Goal: Task Accomplishment & Management: Complete application form

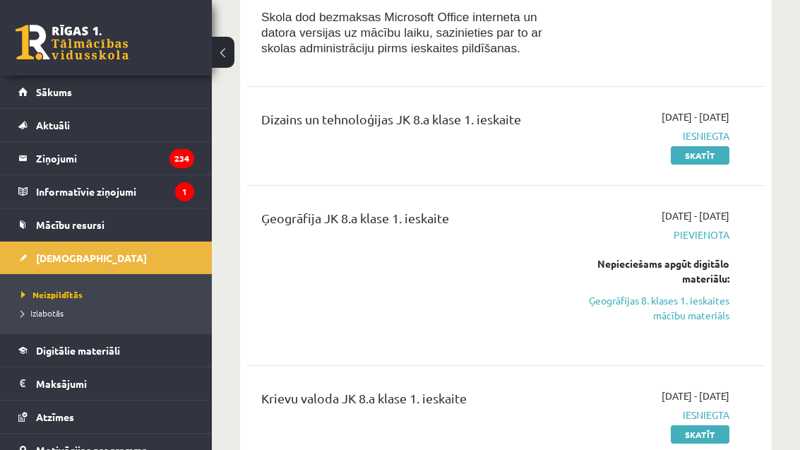
scroll to position [285, 0]
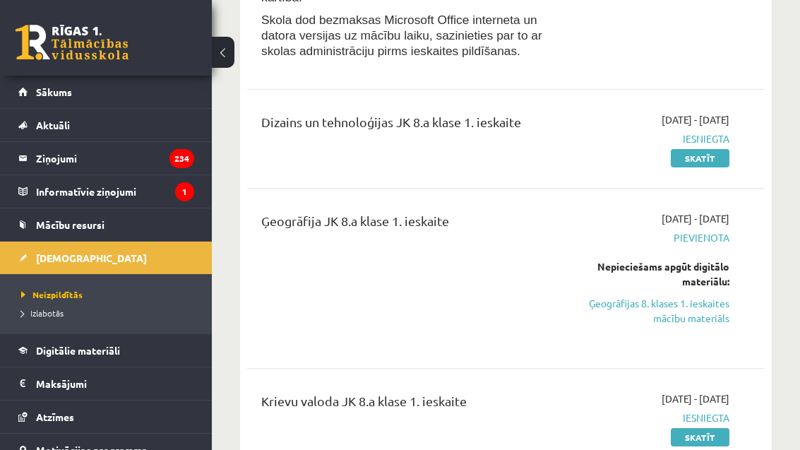
click at [691, 296] on link "Ģeogrāfijas 8. klases 1. ieskaites mācību materiāls" at bounding box center [659, 311] width 142 height 30
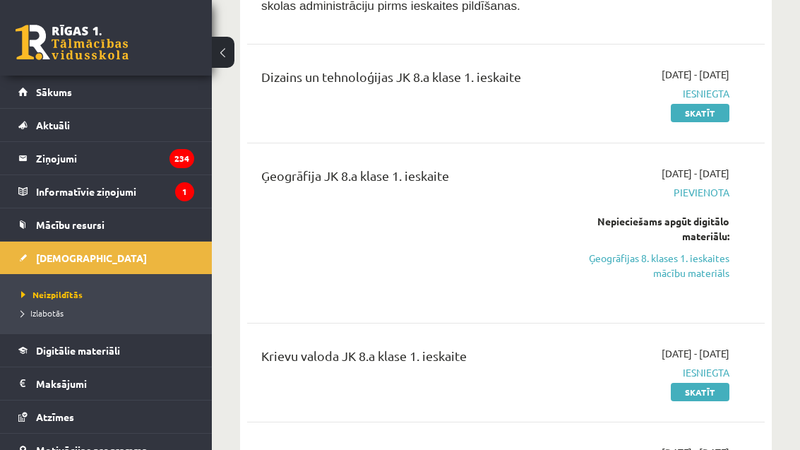
click at [658, 251] on link "Ģeogrāfijas 8. klases 1. ieskaites mācību materiāls" at bounding box center [659, 266] width 142 height 30
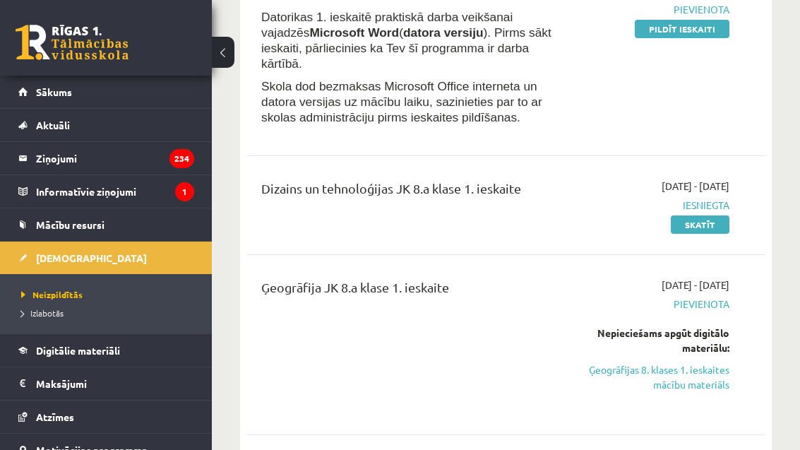
scroll to position [218, 0]
click at [698, 363] on link "Ģeogrāfijas 8. klases 1. ieskaites mācību materiāls" at bounding box center [659, 378] width 142 height 30
click at [693, 363] on link "Ģeogrāfijas 8. klases 1. ieskaites mācību materiāls" at bounding box center [659, 378] width 142 height 30
click at [682, 363] on link "Ģeogrāfijas 8. klases 1. ieskaites mācību materiāls" at bounding box center [659, 378] width 142 height 30
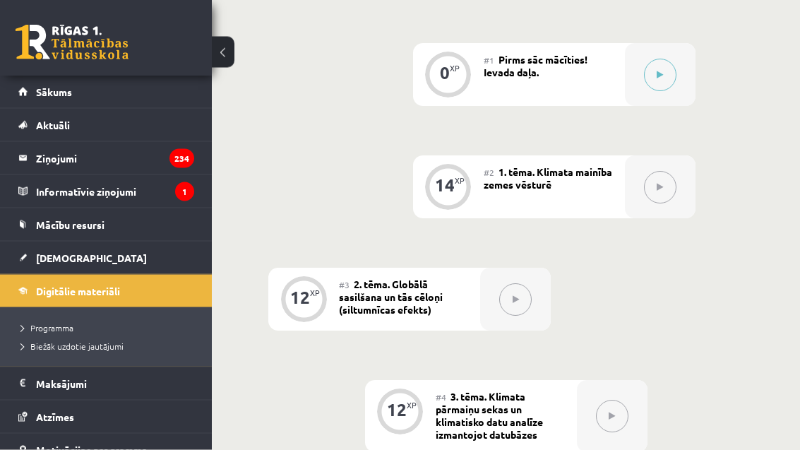
scroll to position [441, 0]
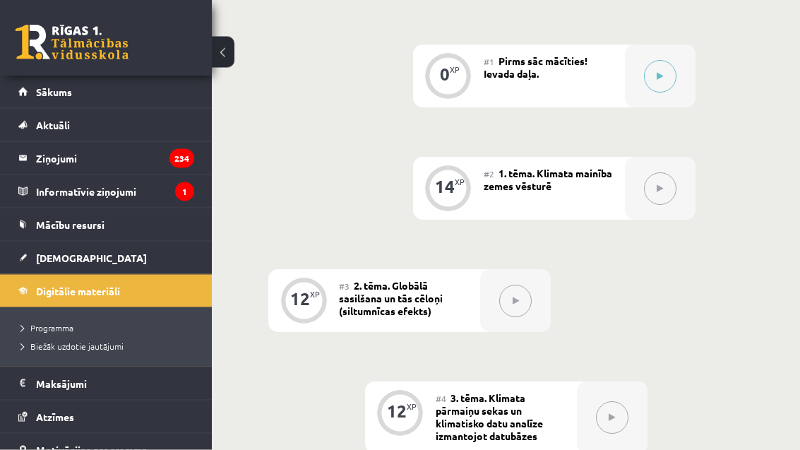
click at [672, 76] on button at bounding box center [660, 77] width 32 height 32
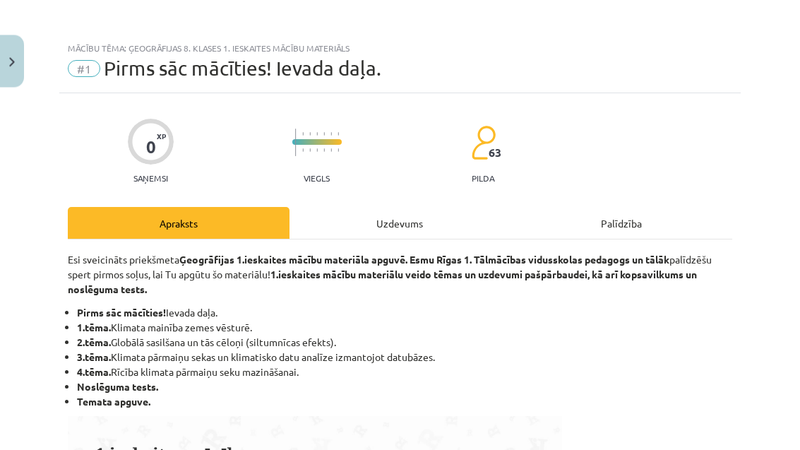
scroll to position [441, 0]
click at [448, 227] on div "Uzdevums" at bounding box center [401, 224] width 222 height 32
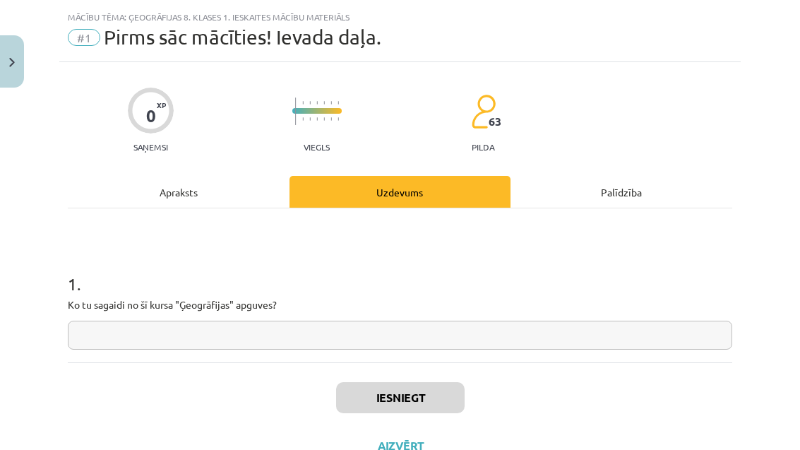
scroll to position [35, 0]
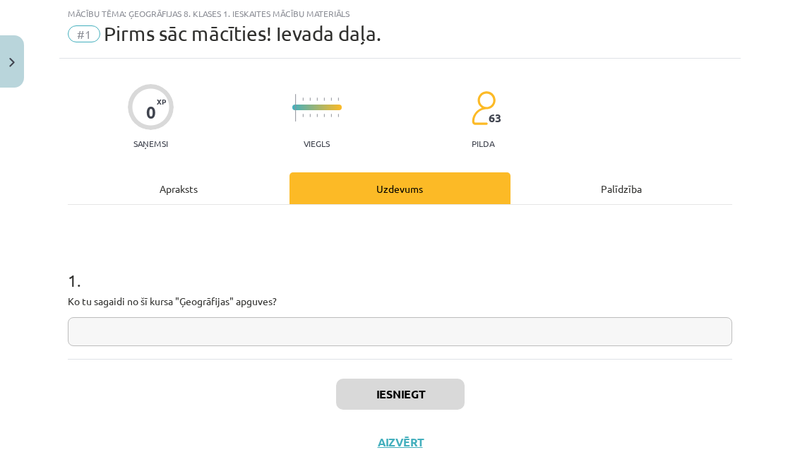
click at [333, 329] on input "text" at bounding box center [400, 331] width 665 height 29
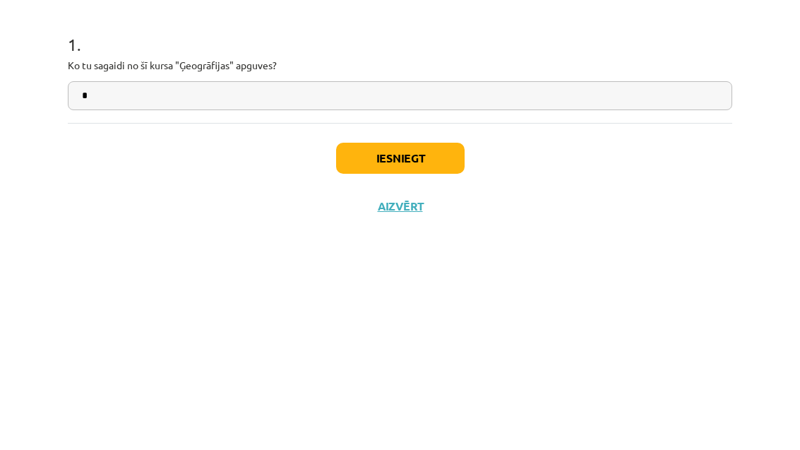
type input "*"
click at [402, 379] on button "Iesniegt" at bounding box center [400, 394] width 129 height 31
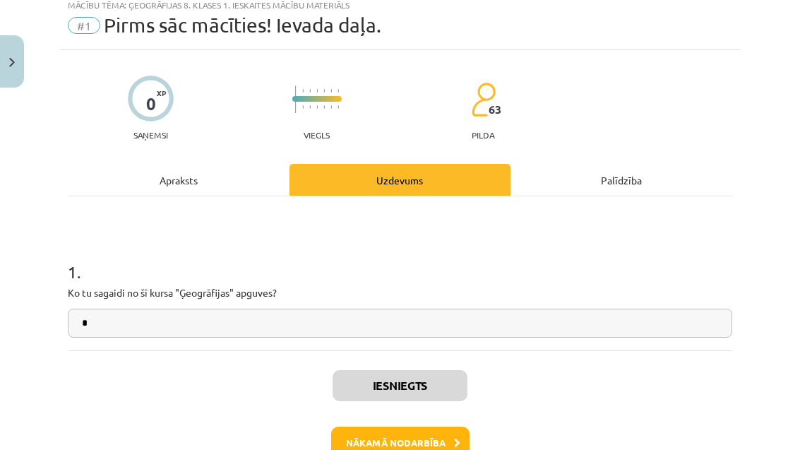
scroll to position [42, 0]
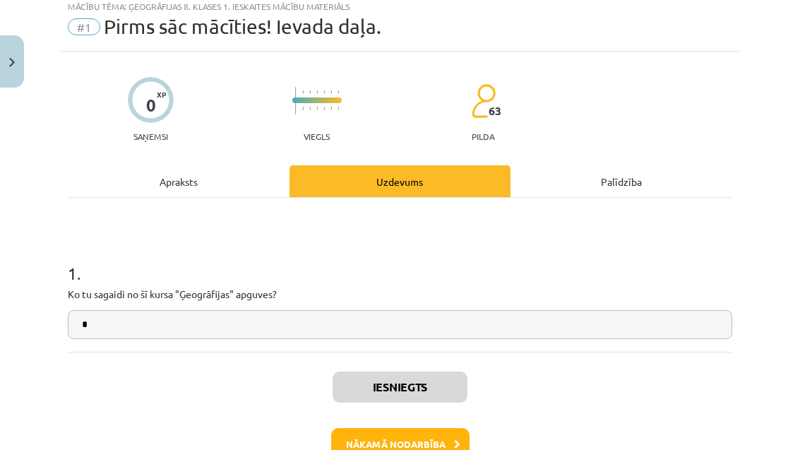
click at [410, 446] on button "Nākamā nodarbība" at bounding box center [400, 444] width 138 height 32
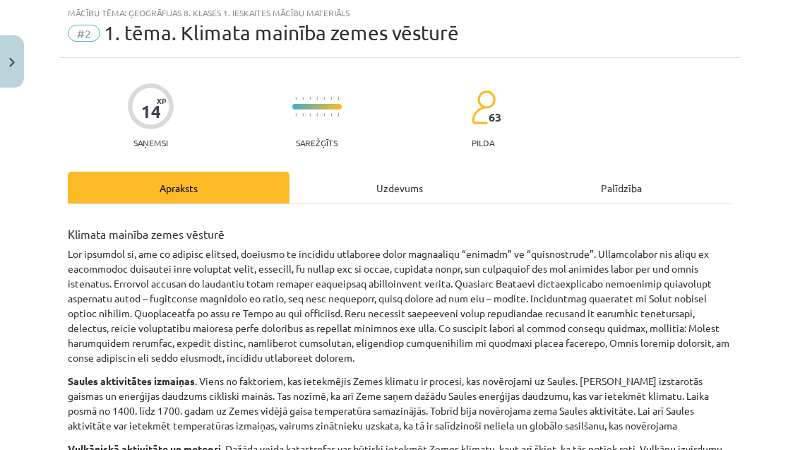
scroll to position [35, 0]
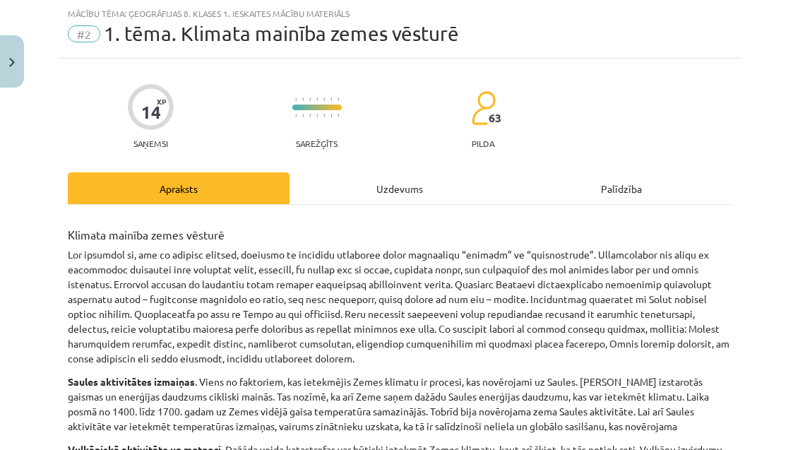
click at [384, 187] on div "Uzdevums" at bounding box center [401, 188] width 222 height 32
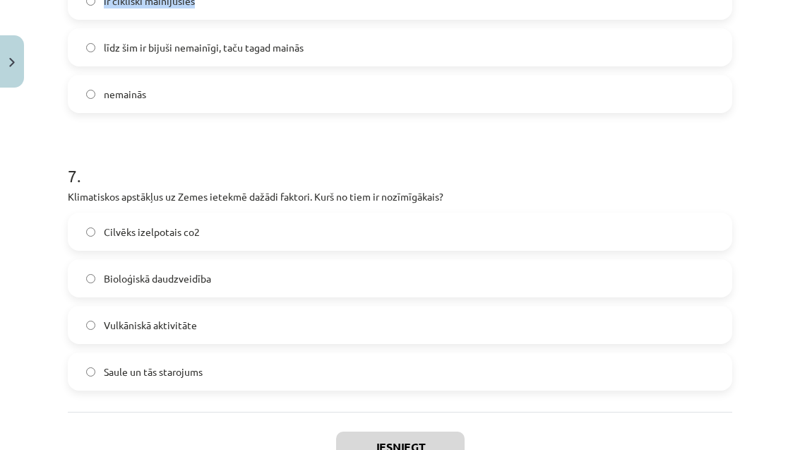
scroll to position [1712, 0]
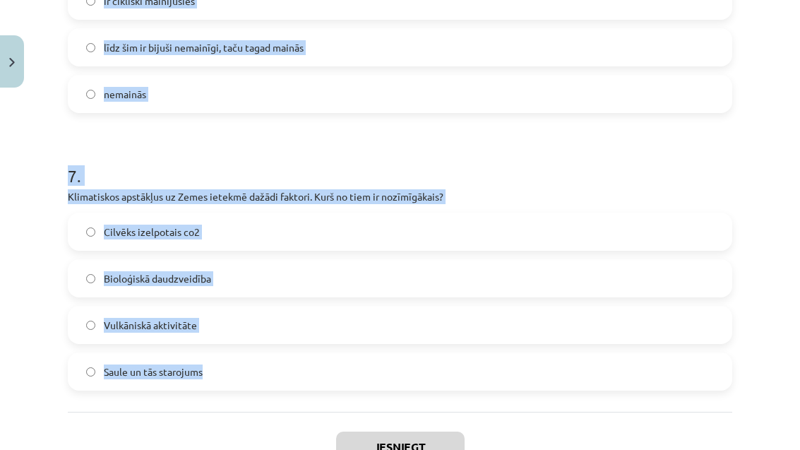
copy form "1 . Kā vulkāniskā aktivitāte ietekmē klimatu? Vulkāniskā lava ievērojami uzsild…"
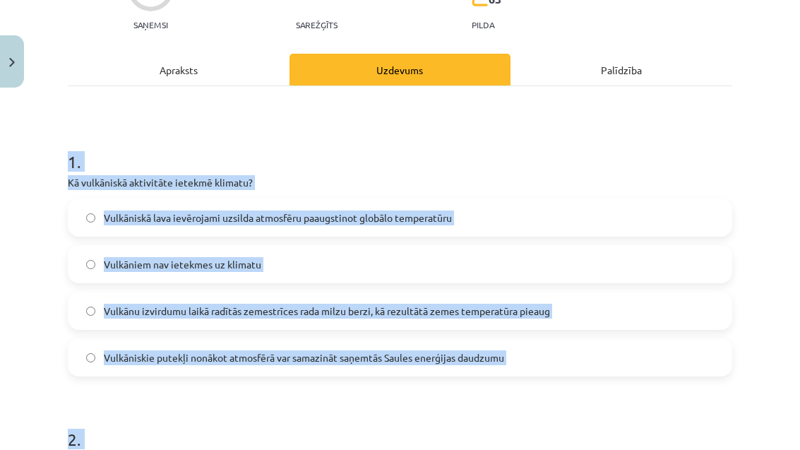
scroll to position [162, 0]
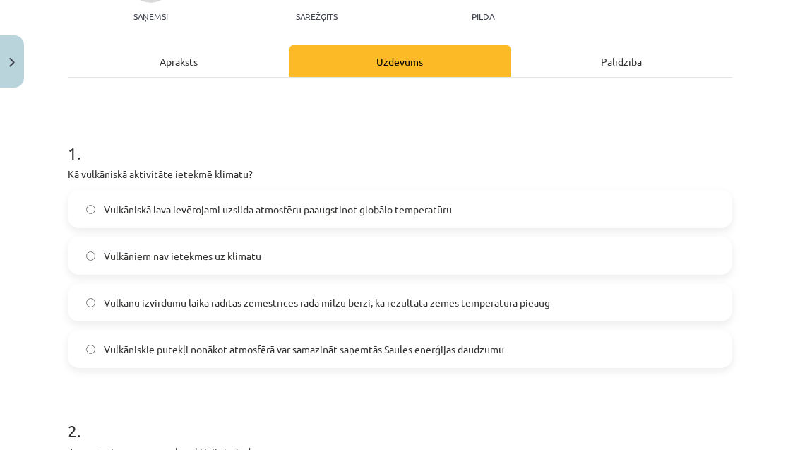
click at [417, 347] on span "Vulkāniskie putekļi nonākot atmosfērā var samazināt saņemtās Saules enerģijas d…" at bounding box center [304, 349] width 400 height 15
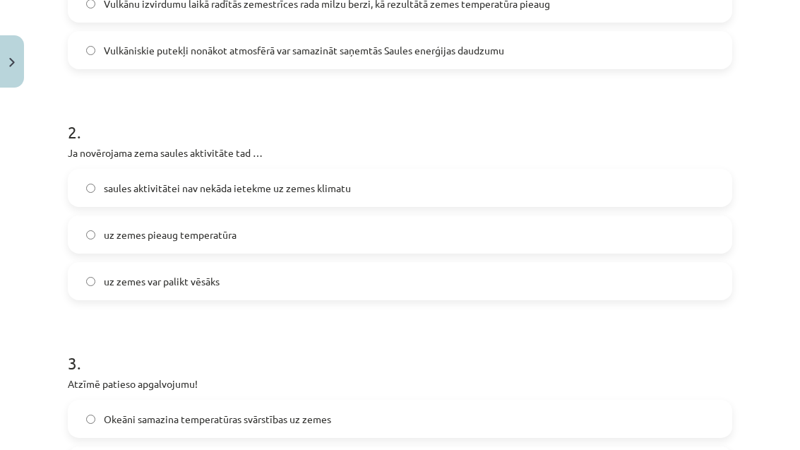
scroll to position [711, 0]
click at [401, 249] on label "uz zemes pieaug temperatūra" at bounding box center [400, 234] width 662 height 35
click at [436, 296] on label "uz zemes var palikt vēsāks" at bounding box center [400, 280] width 662 height 35
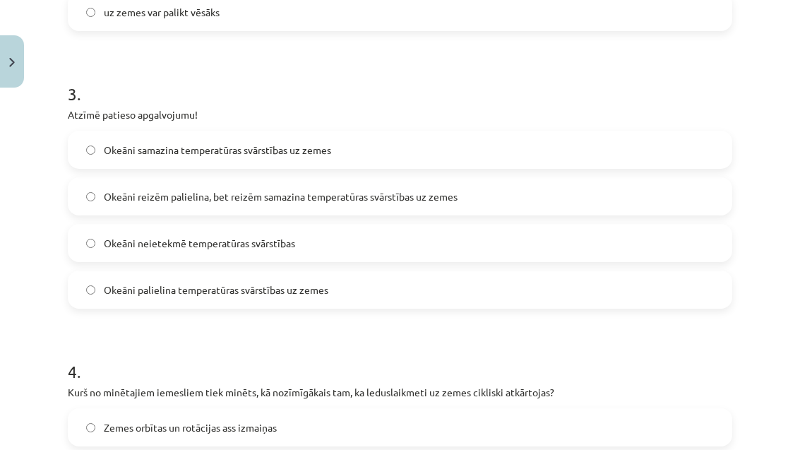
scroll to position [721, 0]
click at [379, 162] on label "Okeāni samazina temperatūras svārstības uz zemes" at bounding box center [400, 149] width 662 height 35
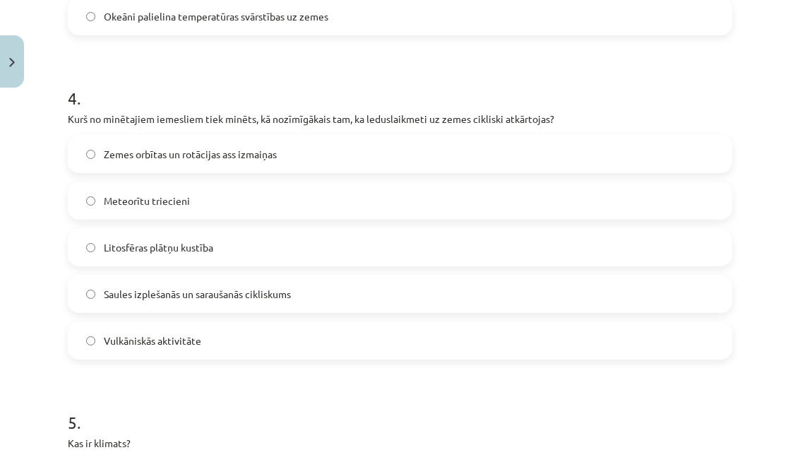
click at [408, 168] on label "Zemes orbītas un rotācijas ass izmaiņas" at bounding box center [400, 153] width 662 height 35
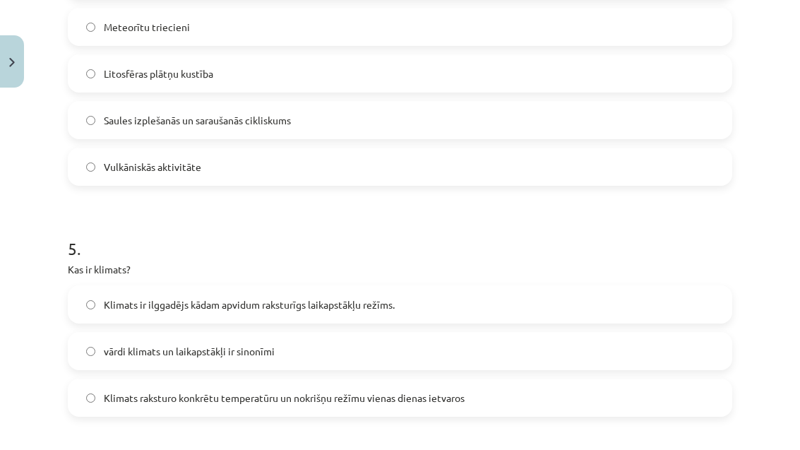
scroll to position [1295, 0]
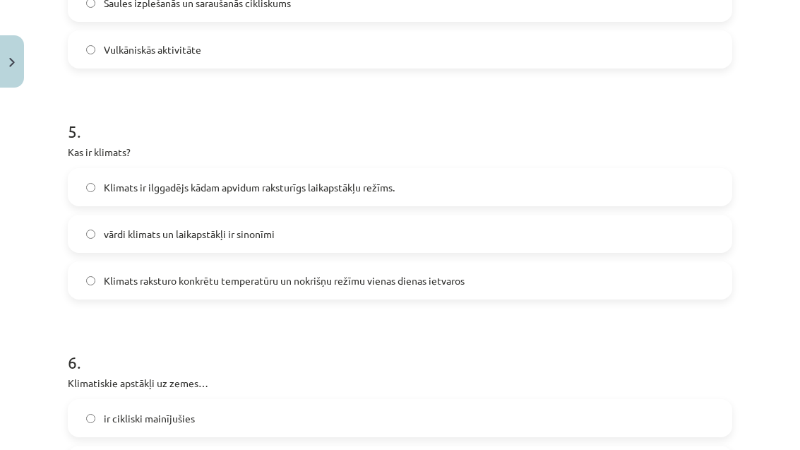
click at [348, 198] on label "Klimats ir ilggadējs kādam apvidum raksturīgs laikapstākļu režīms." at bounding box center [400, 187] width 662 height 35
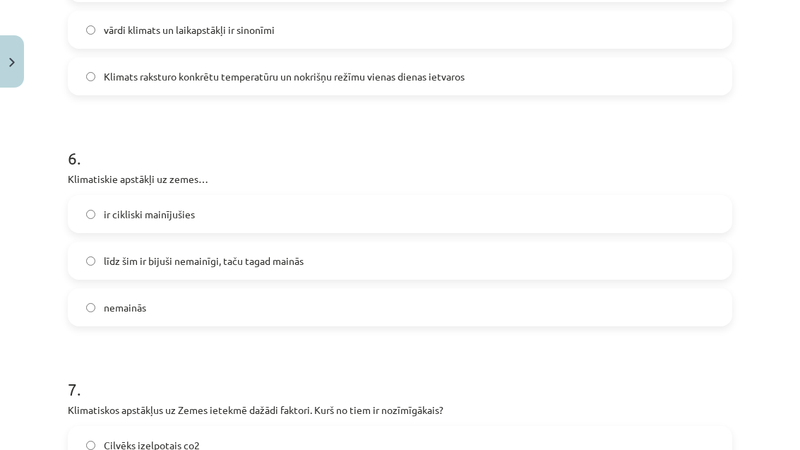
scroll to position [746, 0]
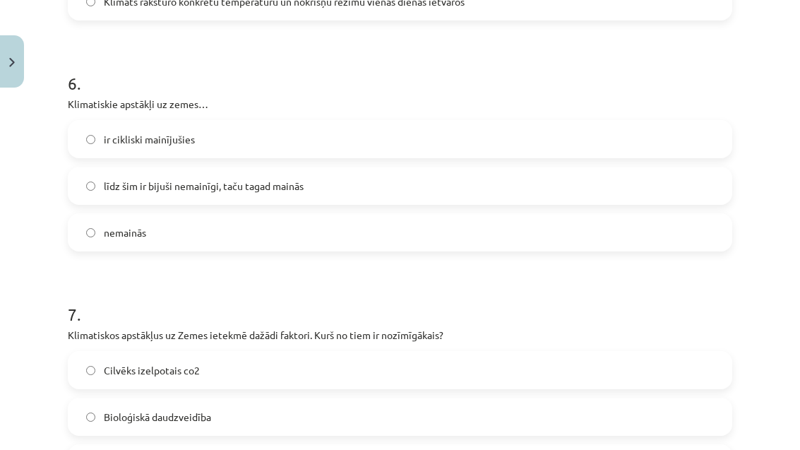
click at [465, 153] on label "ir cikliski mainījušies" at bounding box center [400, 138] width 662 height 35
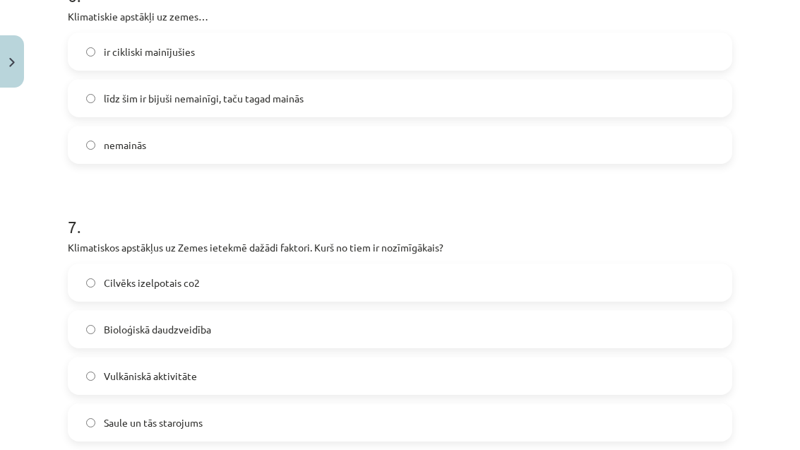
scroll to position [1670, 0]
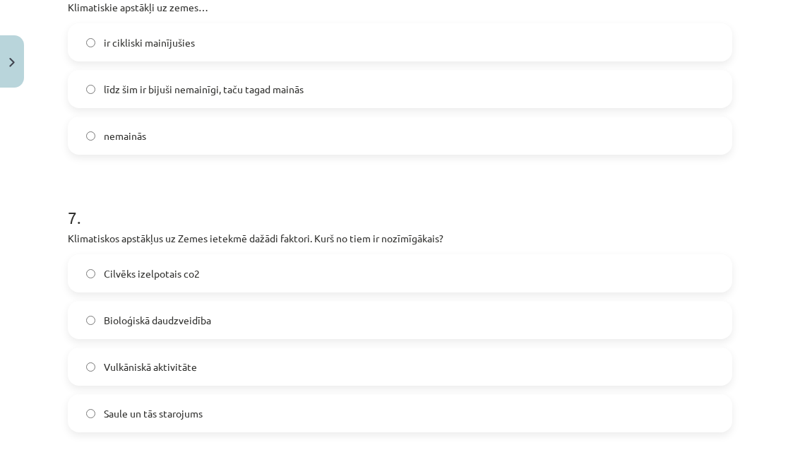
click at [287, 429] on label "Saule un tās starojums" at bounding box center [400, 413] width 662 height 35
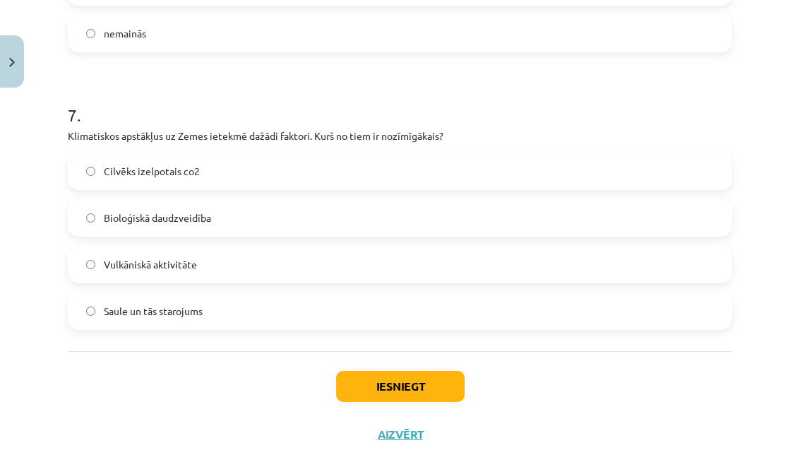
scroll to position [1770, 0]
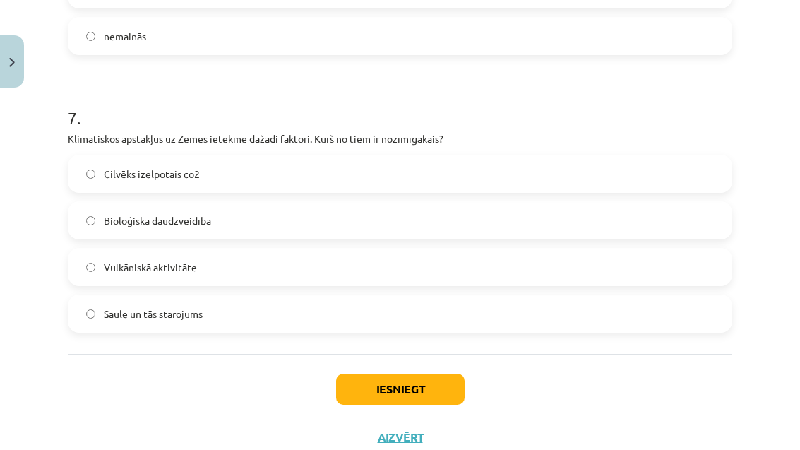
click at [408, 398] on button "Iesniegt" at bounding box center [400, 389] width 129 height 31
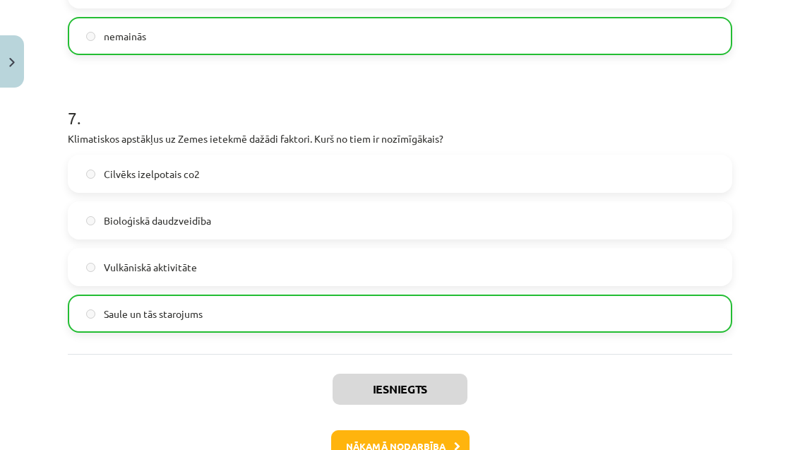
click at [392, 446] on button "Nākamā nodarbība" at bounding box center [400, 446] width 138 height 32
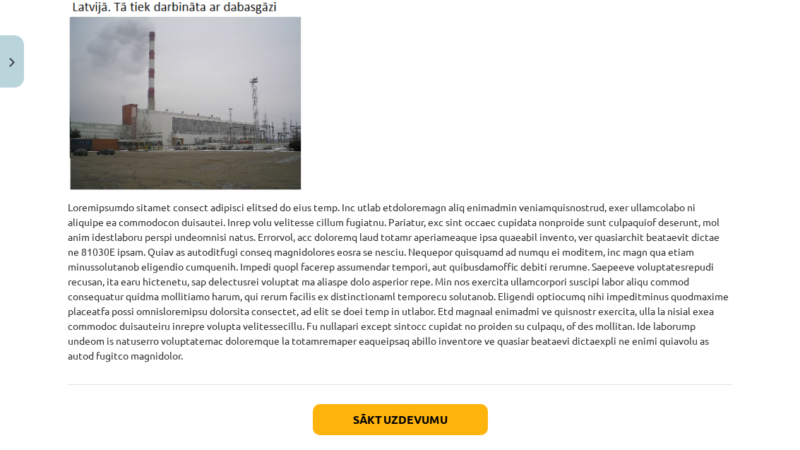
click at [379, 404] on button "Sākt uzdevumu" at bounding box center [400, 419] width 175 height 31
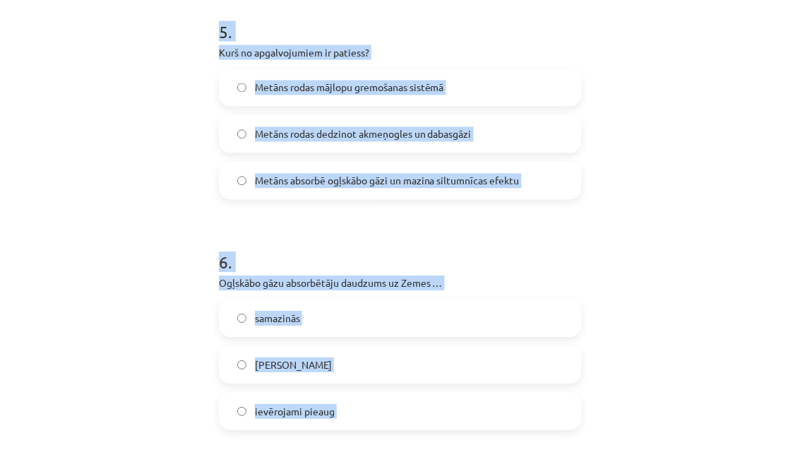
scroll to position [793, 0]
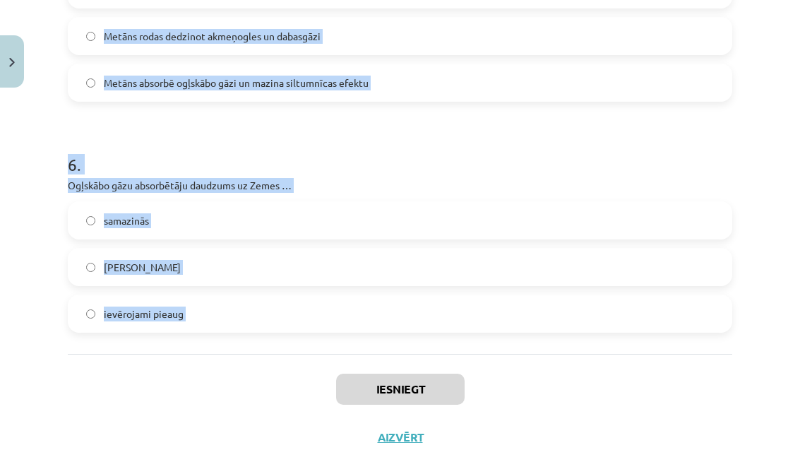
click at [249, 442] on div "Iesniegt Aizvērt" at bounding box center [400, 403] width 665 height 99
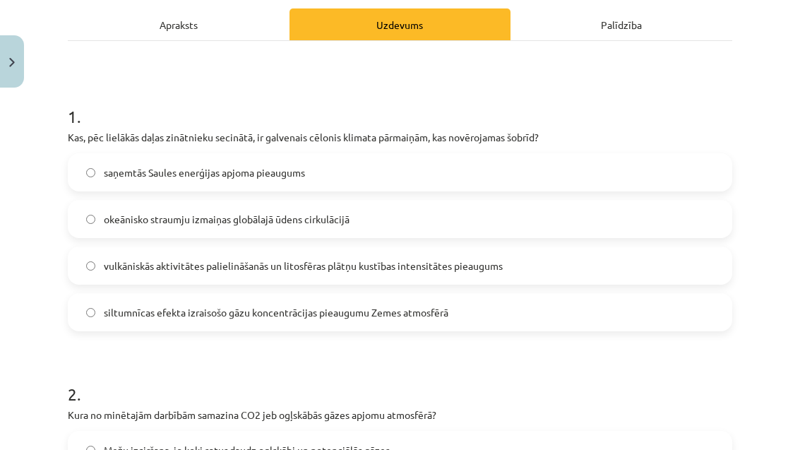
click at [316, 314] on span "siltumnīcas efekta izraisošo gāzu koncentrācijas pieaugumu Zemes atmosfērā" at bounding box center [276, 312] width 345 height 15
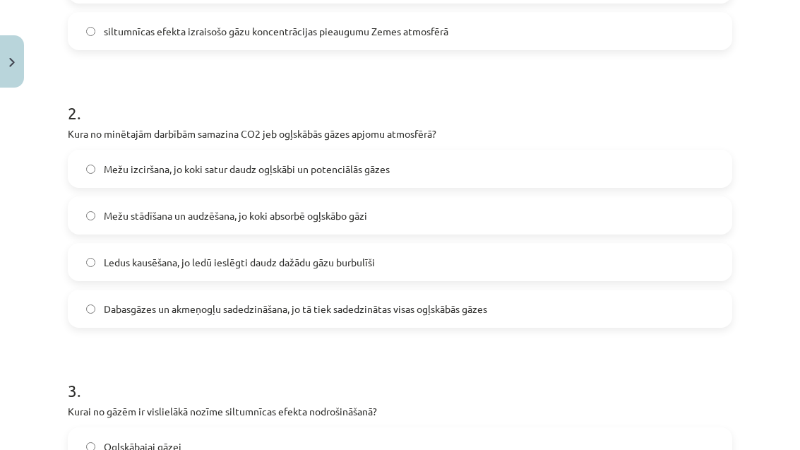
scroll to position [1028, 0]
click at [384, 218] on label "Mežu stādīšana un audzēšana, jo koki absorbē ogļskābo gāzi" at bounding box center [400, 215] width 662 height 35
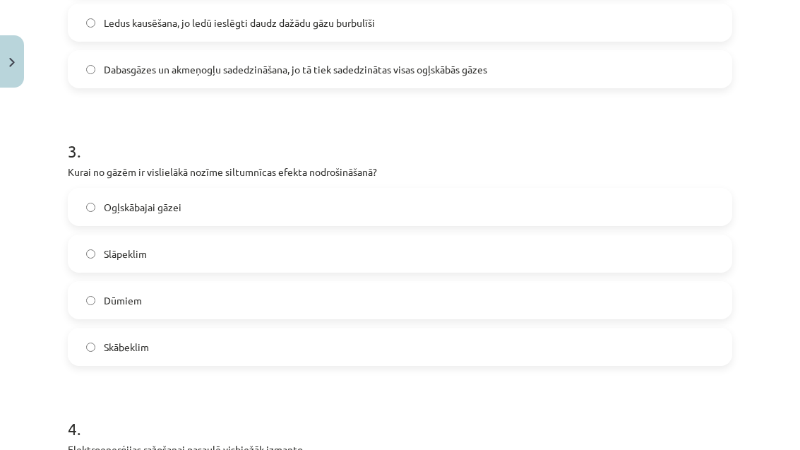
scroll to position [723, 0]
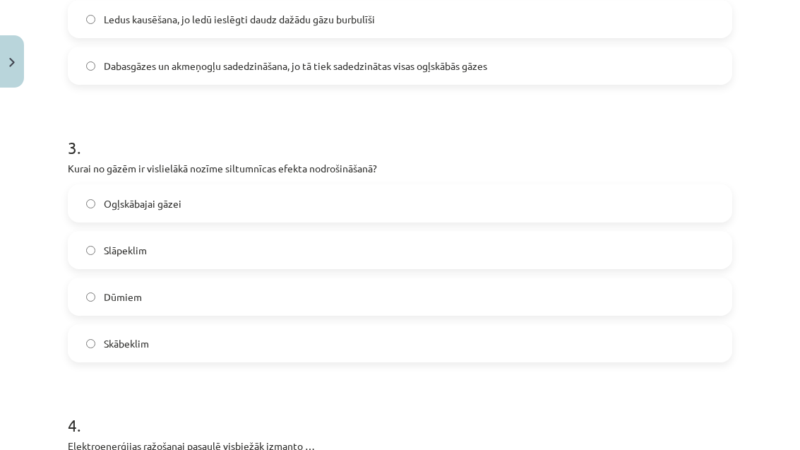
click at [369, 207] on label "Ogļskābajai gāzei" at bounding box center [400, 203] width 662 height 35
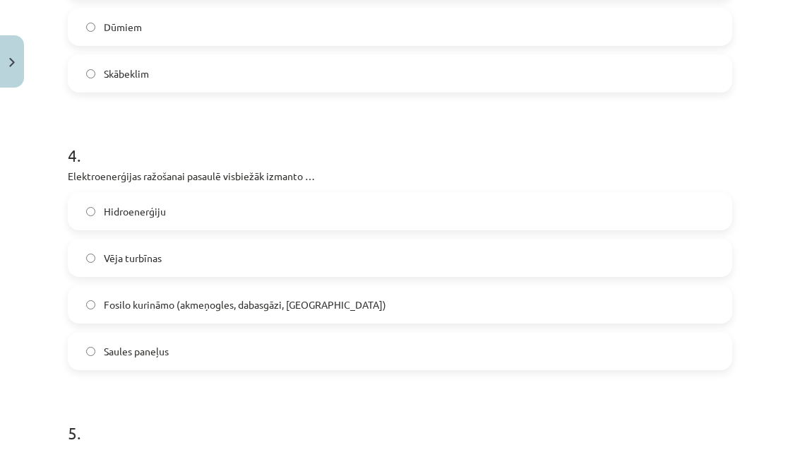
scroll to position [994, 0]
click at [322, 321] on label "Fosilo kurināmo (akmeņogles, dabasgāzi, naftu)" at bounding box center [400, 303] width 662 height 35
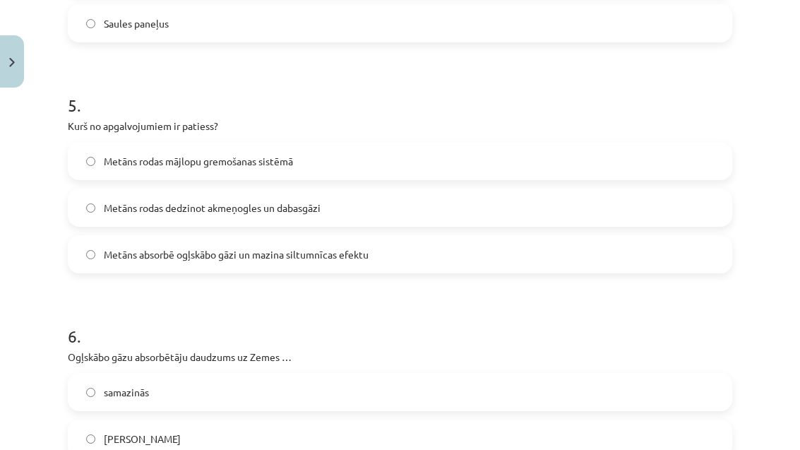
scroll to position [1329, 0]
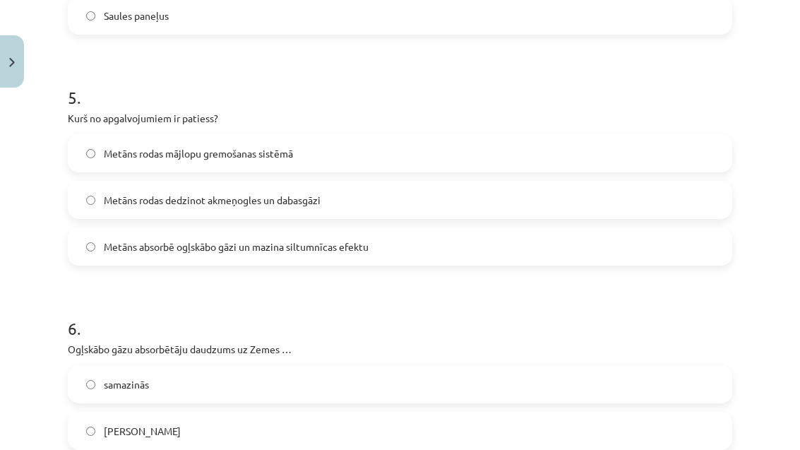
click at [576, 165] on label "Metāns rodas mājlopu gremošanas sistēmā" at bounding box center [400, 153] width 662 height 35
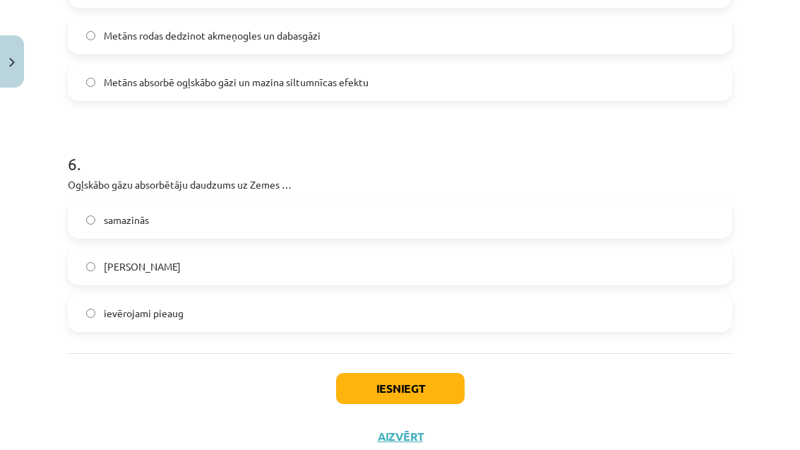
scroll to position [1492, 0]
click at [372, 235] on label "samazinās" at bounding box center [400, 220] width 662 height 35
click at [430, 400] on button "Iesniegt" at bounding box center [400, 389] width 129 height 31
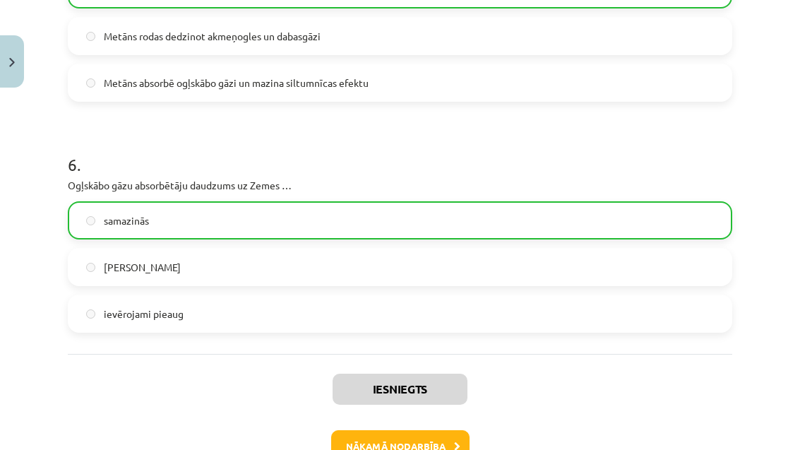
click at [393, 445] on button "Nākamā nodarbība" at bounding box center [400, 446] width 138 height 32
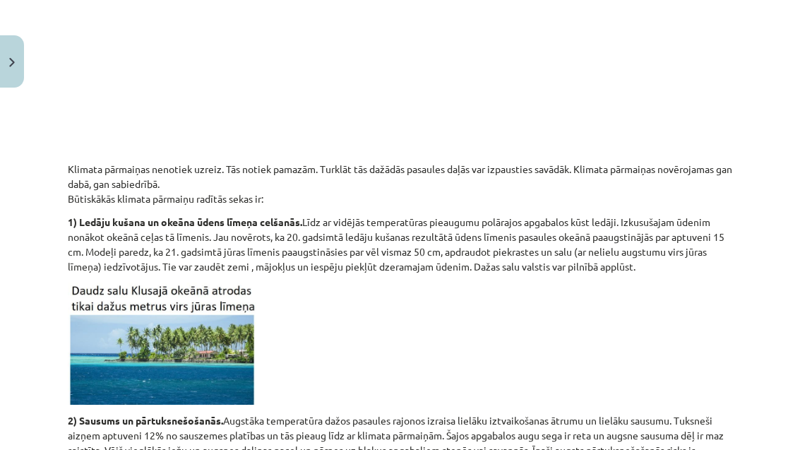
scroll to position [35, 0]
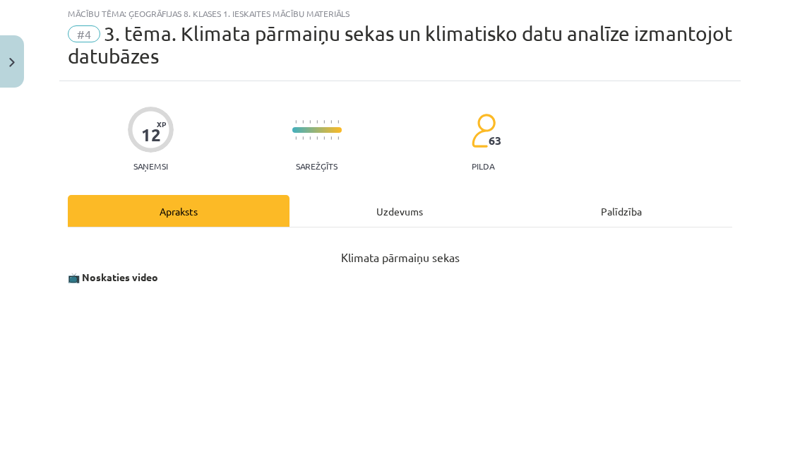
click at [404, 217] on div "Uzdevums" at bounding box center [401, 211] width 222 height 32
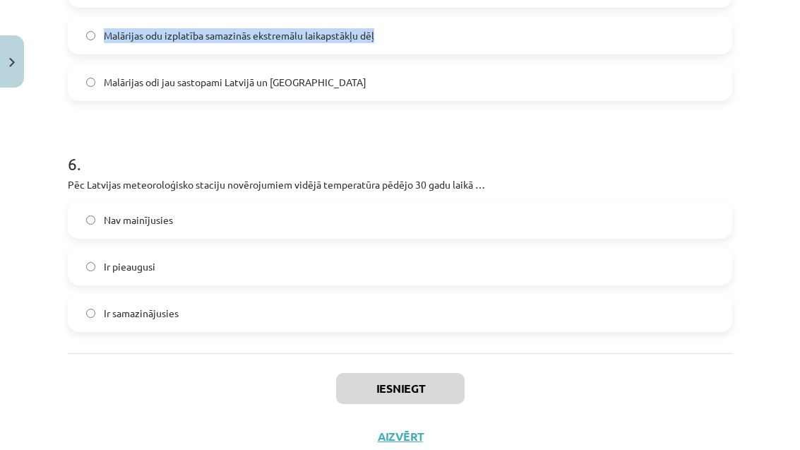
scroll to position [1623, 0]
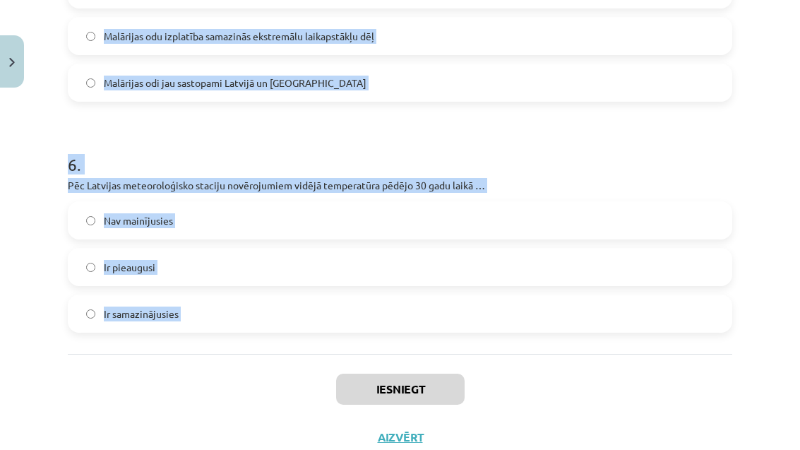
copy form "1 . Kas novērojams Latvijas mežos klimata pārmaiņu rezultātā? Pastiprināta purv…"
click at [227, 423] on div "Iesniegt Aizvērt" at bounding box center [400, 403] width 665 height 99
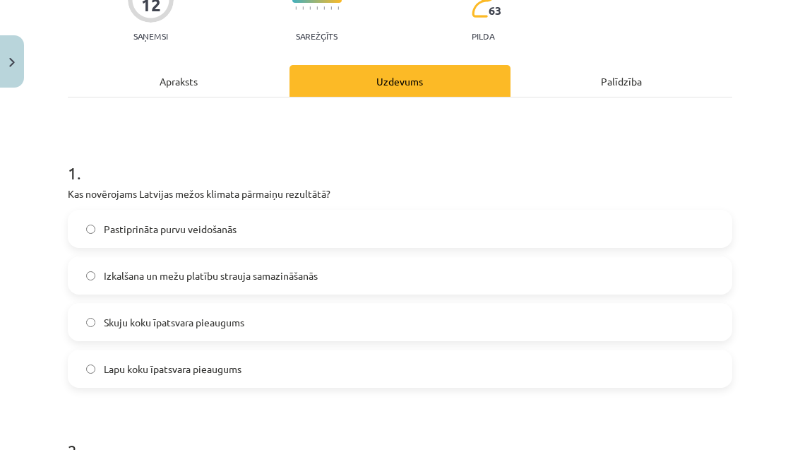
scroll to position [139, 0]
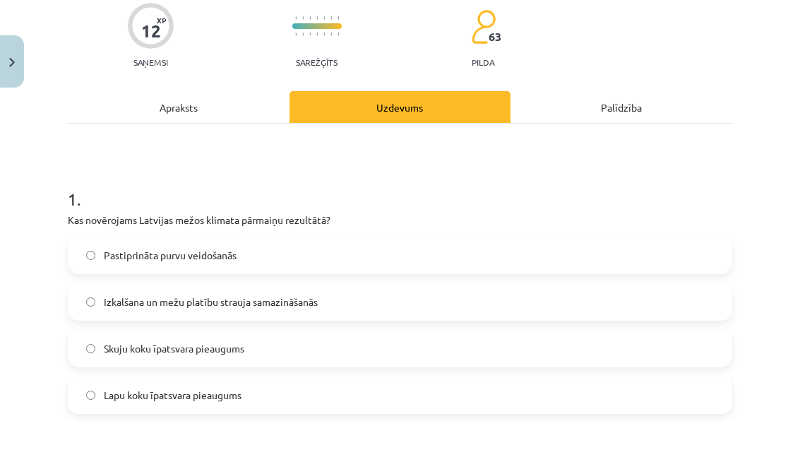
click at [299, 312] on label "Izkalšana un mežu platību strauja samazināšanās" at bounding box center [400, 301] width 662 height 35
click at [280, 403] on label "Lapu koku īpatsvara pieaugums" at bounding box center [400, 394] width 662 height 35
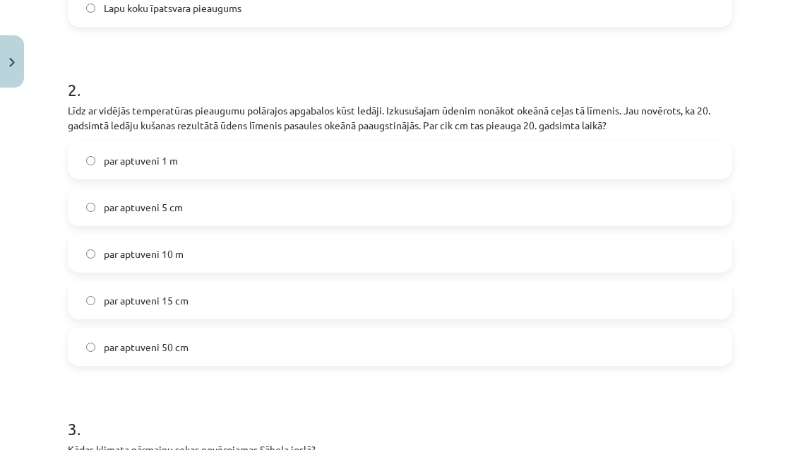
scroll to position [539, 0]
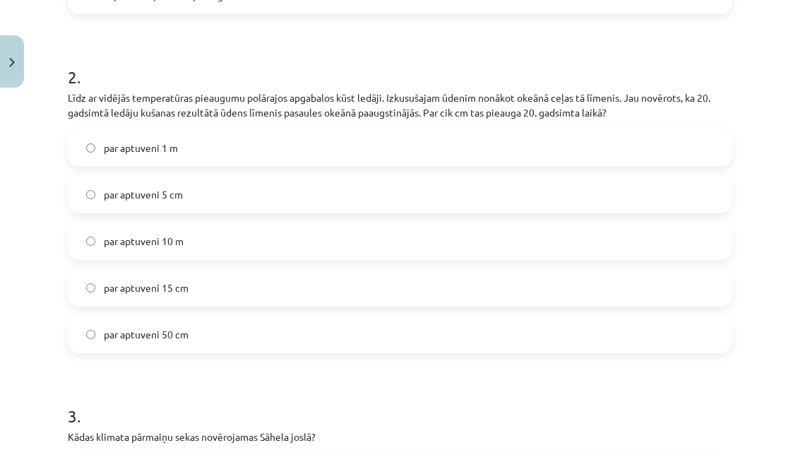
click at [268, 299] on label "par aptuveni 15 cm" at bounding box center [400, 287] width 662 height 35
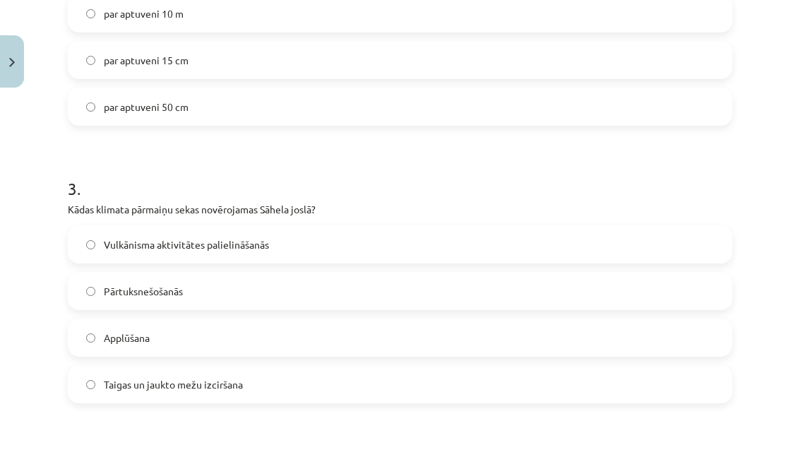
scroll to position [798, 0]
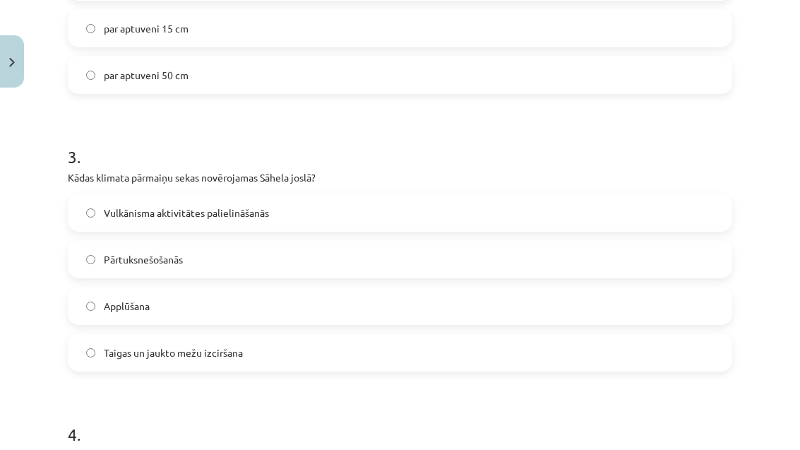
click at [337, 268] on label "Pārtuksnešošanās" at bounding box center [400, 259] width 662 height 35
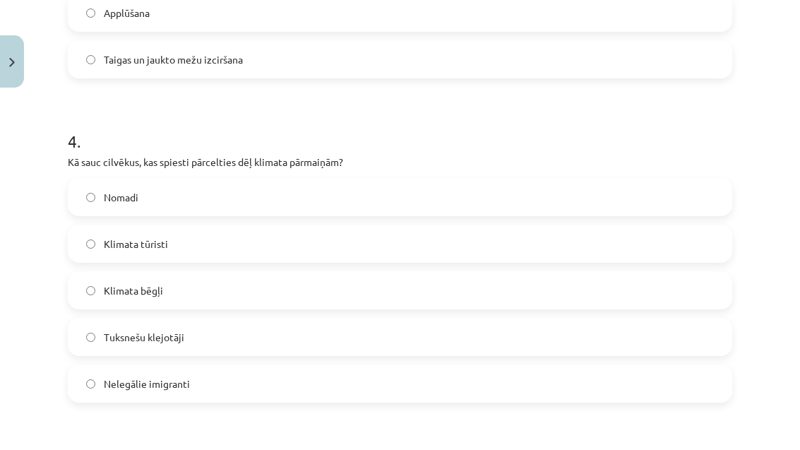
scroll to position [1124, 0]
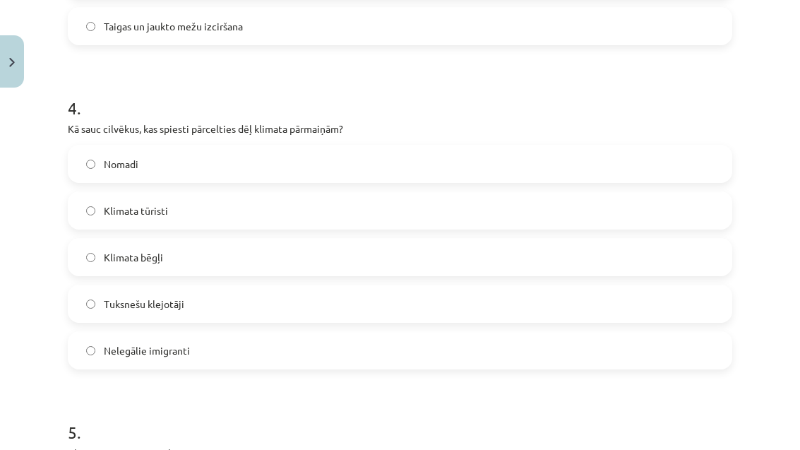
click at [332, 263] on label "Klimata bēgļi" at bounding box center [400, 256] width 662 height 35
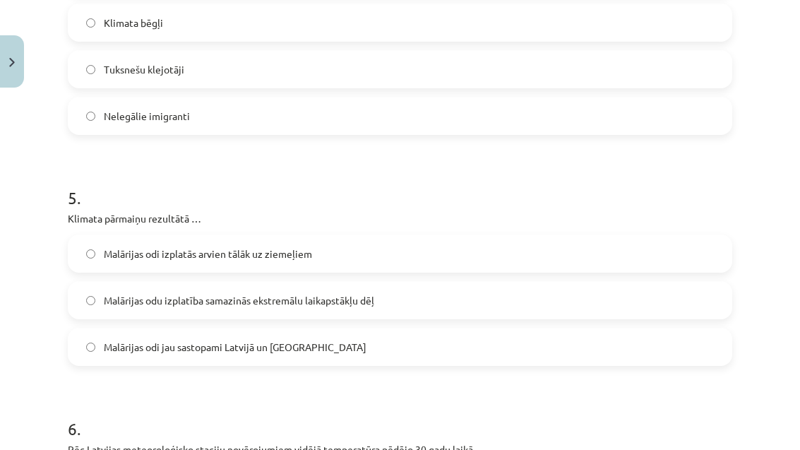
scroll to position [1424, 0]
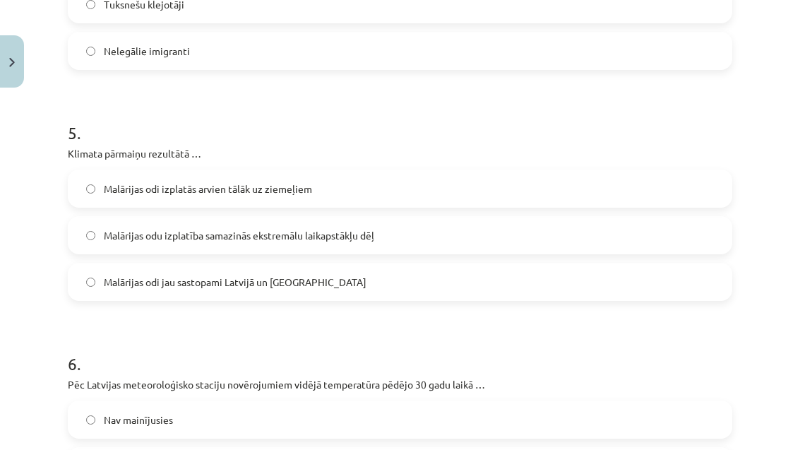
click at [342, 200] on label "Malārijas odi izplatās arvien tālāk uz ziemeļiem" at bounding box center [400, 188] width 662 height 35
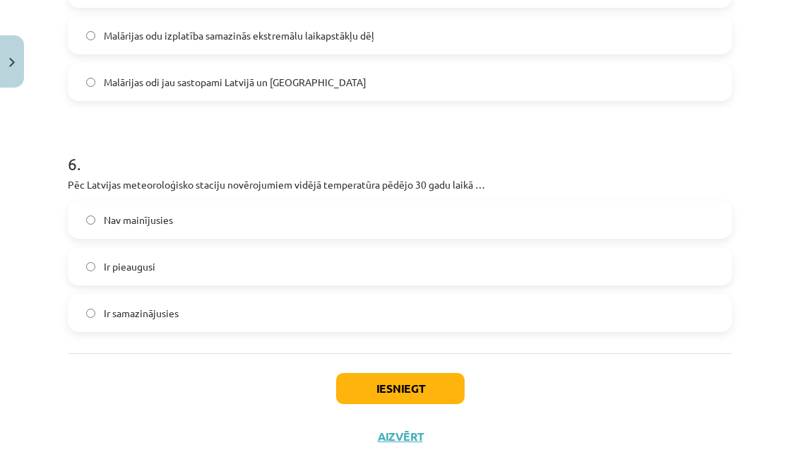
scroll to position [1623, 0]
click at [330, 266] on label "Ir pieaugusi" at bounding box center [400, 266] width 662 height 35
click at [398, 391] on button "Iesniegt" at bounding box center [400, 389] width 129 height 31
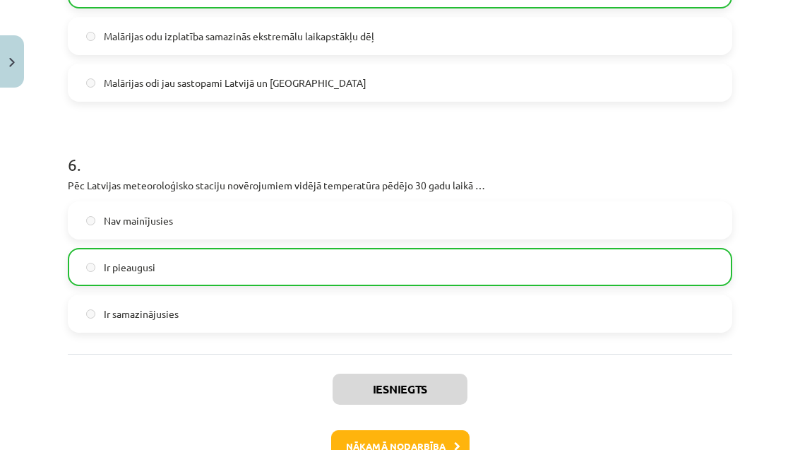
click at [419, 449] on button "Nākamā nodarbība" at bounding box center [400, 446] width 138 height 32
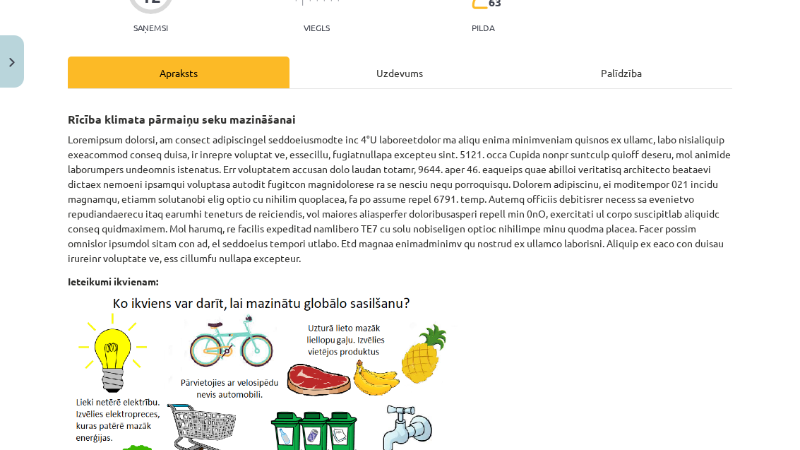
scroll to position [35, 0]
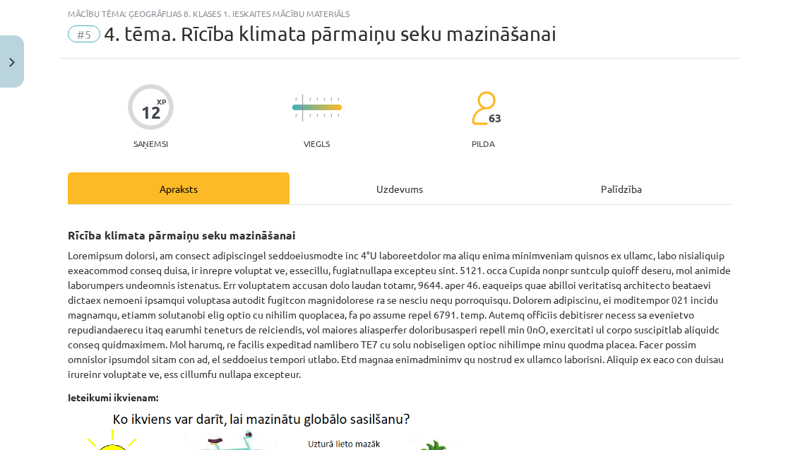
click at [382, 194] on div "Uzdevums" at bounding box center [401, 188] width 222 height 32
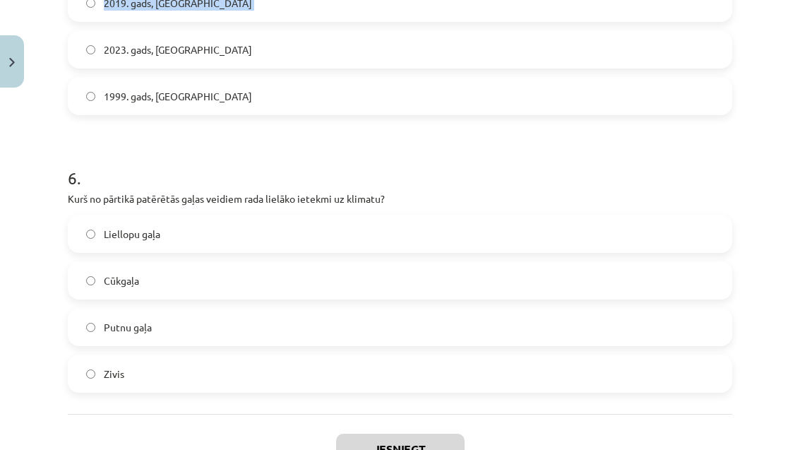
scroll to position [1462, 0]
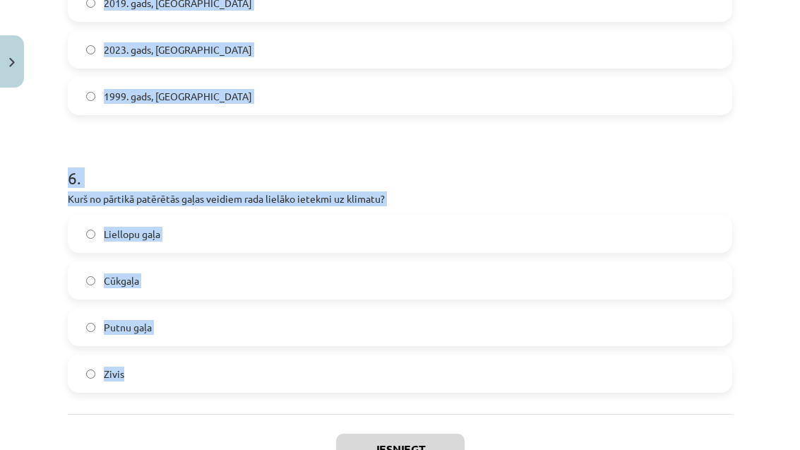
copy form "1 . Ko daudzi zinātnieki uzskata par kritisko temperatūras slieksni, kuru pārsn…"
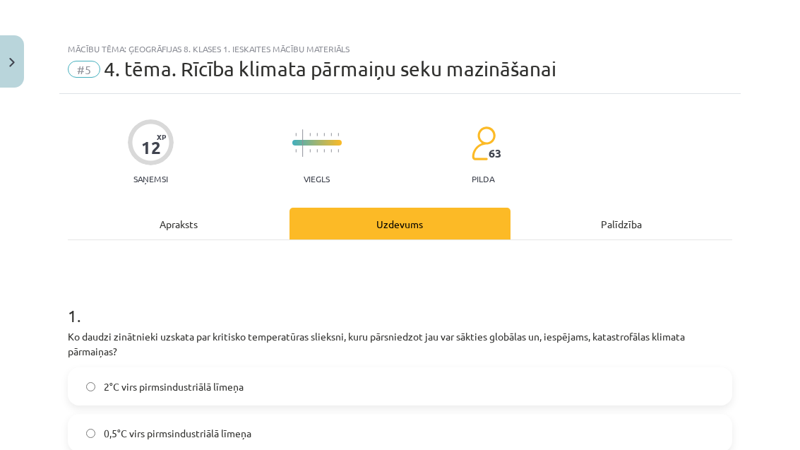
scroll to position [0, 0]
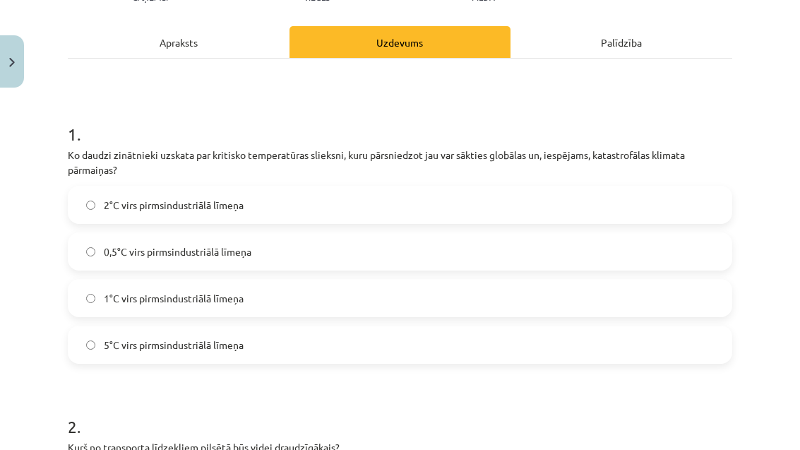
click at [403, 201] on label "2°C virs pirmsindustriālā līmeņa" at bounding box center [400, 204] width 662 height 35
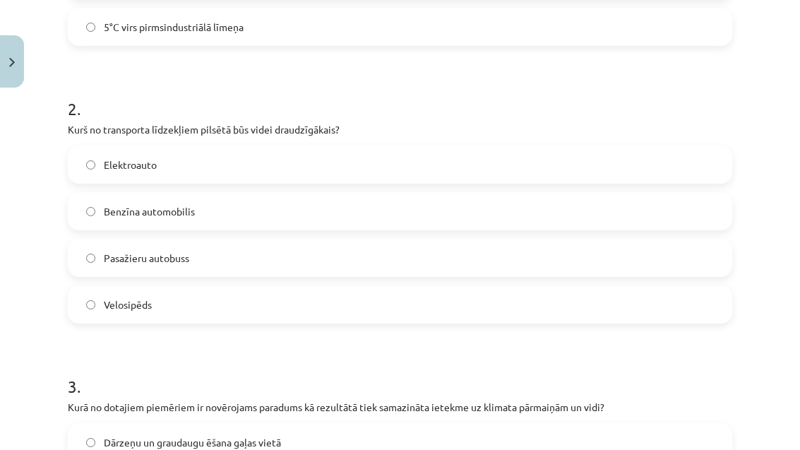
scroll to position [498, 0]
click at [297, 323] on label "Velosipēds" at bounding box center [400, 305] width 662 height 35
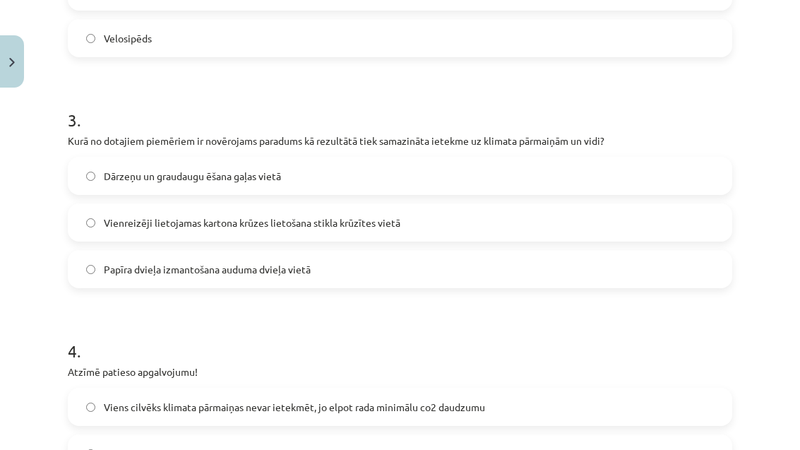
scroll to position [770, 0]
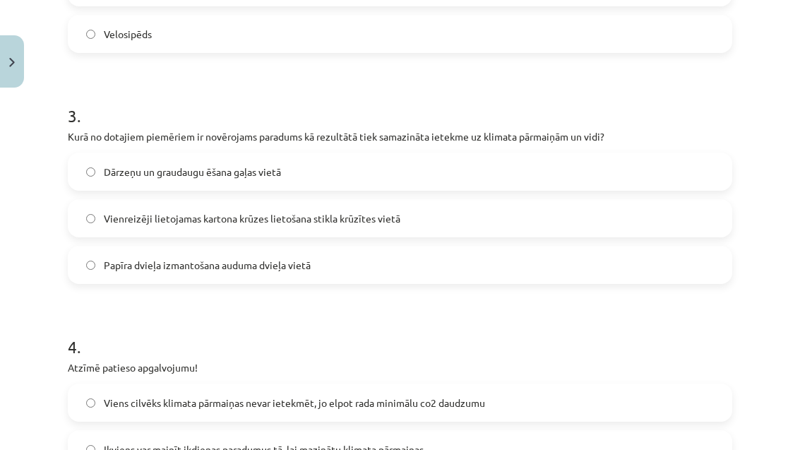
click at [414, 176] on label "Dārzeņu un graudaugu ēšana gaļas vietā" at bounding box center [400, 171] width 662 height 35
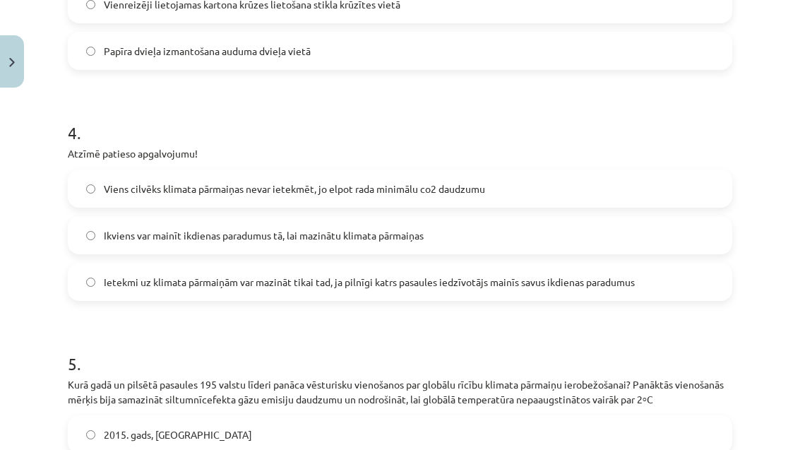
scroll to position [989, 0]
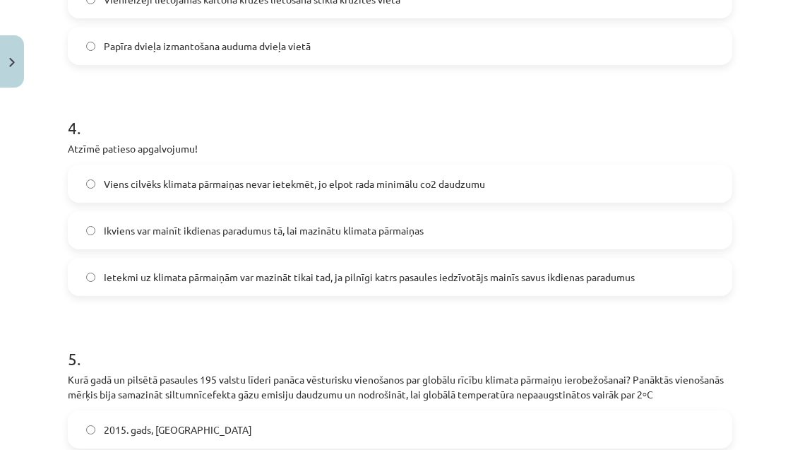
click at [349, 235] on span "Ikviens var mainīt ikdienas paradumus tā, lai mazinātu klimata pārmaiņas" at bounding box center [264, 230] width 320 height 15
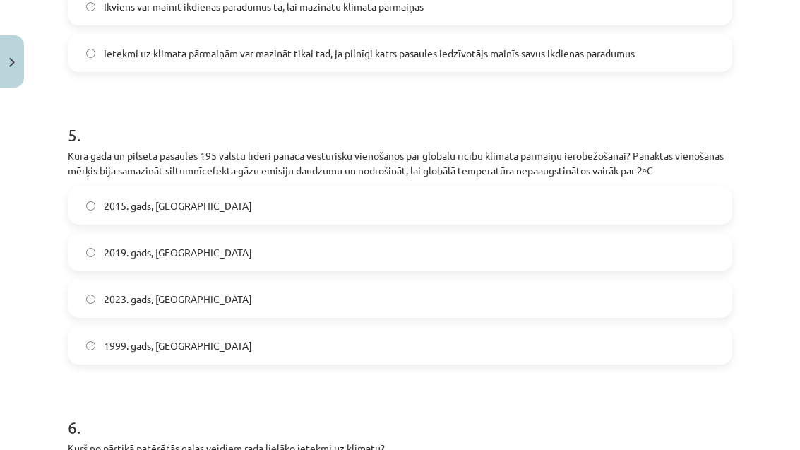
scroll to position [1228, 0]
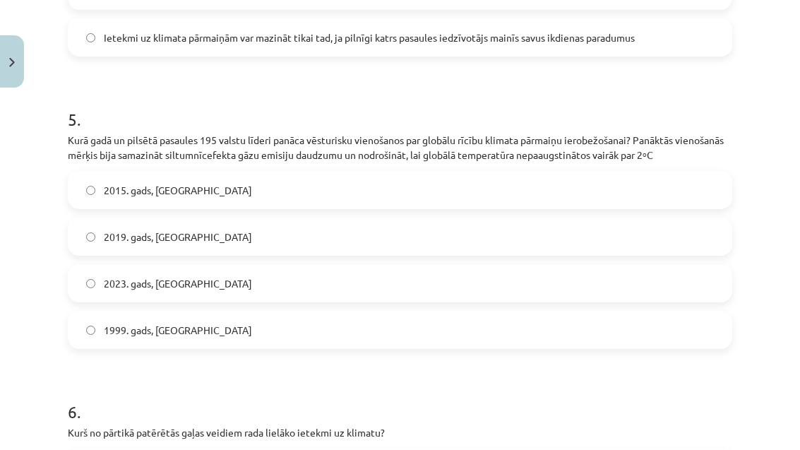
click at [540, 191] on label "2015. gads, Parīze" at bounding box center [400, 189] width 662 height 35
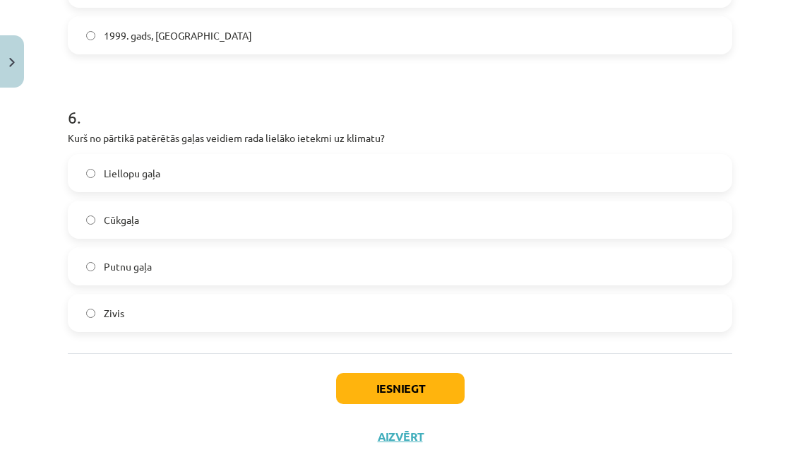
scroll to position [1522, 0]
click at [615, 189] on label "Liellopu gaļa" at bounding box center [400, 173] width 662 height 35
click at [422, 385] on button "Iesniegt" at bounding box center [400, 389] width 129 height 31
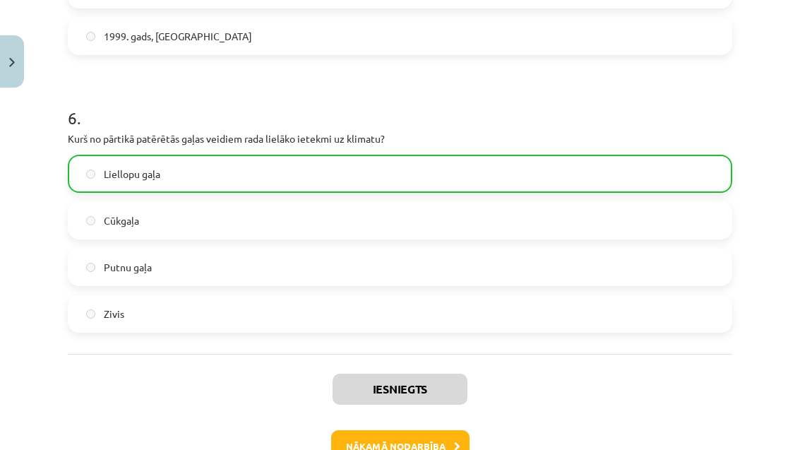
click at [434, 449] on button "Nākamā nodarbība" at bounding box center [400, 446] width 138 height 32
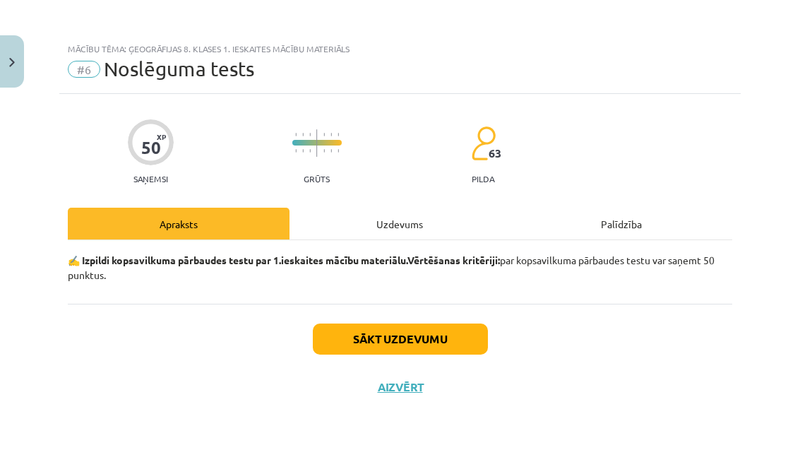
click at [382, 237] on div "Uzdevums" at bounding box center [401, 224] width 222 height 32
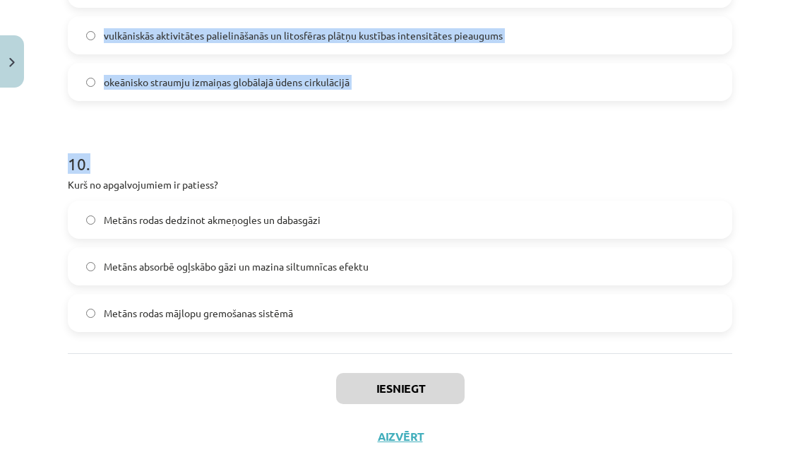
scroll to position [2603, 0]
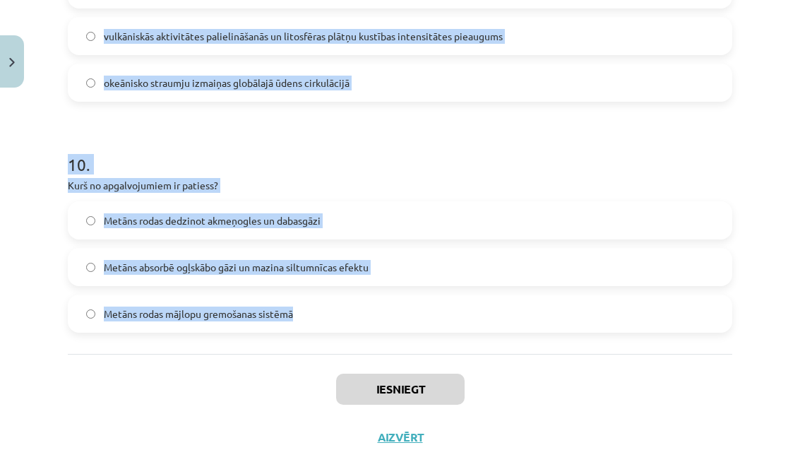
copy form "1 . Kādas klimata pārmaiņu sekas novērojamas Sāhela joslā? Pārtuksnešošanās Tai…"
click at [236, 430] on div "Iesniegt Aizvērt" at bounding box center [400, 403] width 665 height 99
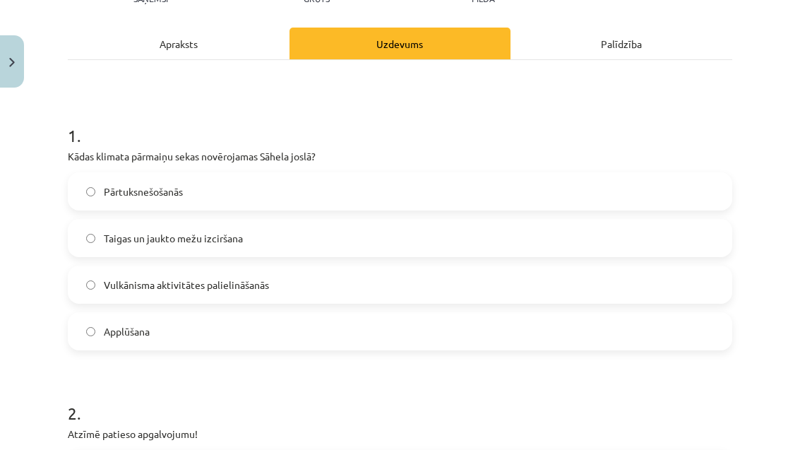
scroll to position [182, 0]
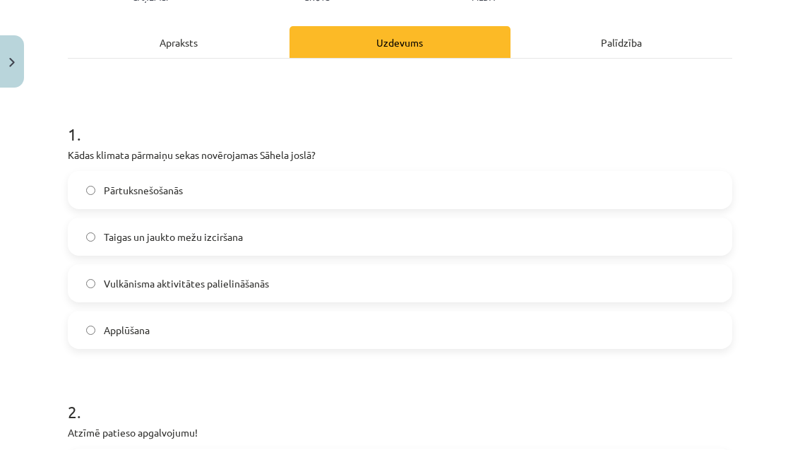
click at [351, 186] on label "Pārtuksnešošanās" at bounding box center [400, 189] width 662 height 35
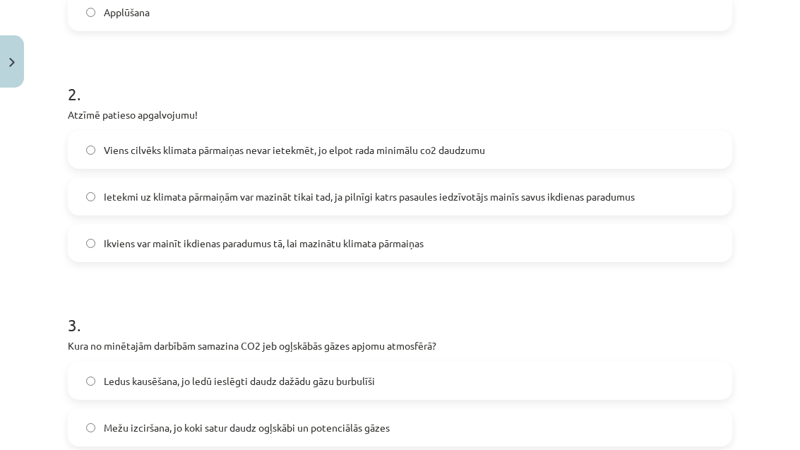
scroll to position [506, 0]
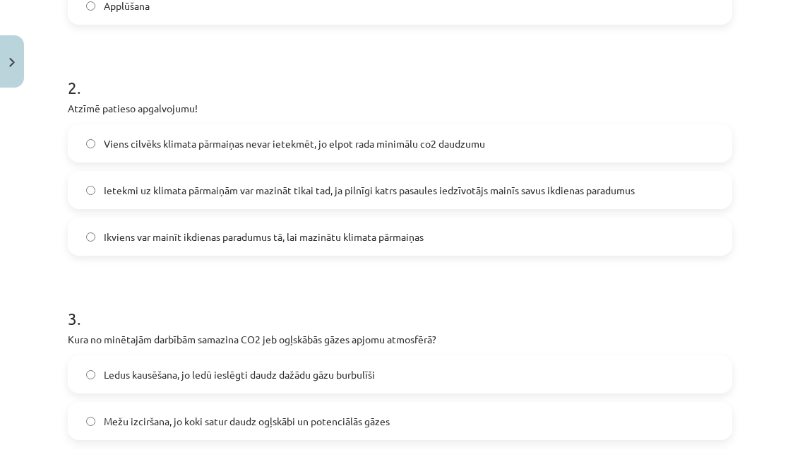
click at [436, 246] on label "Ikviens var mainīt ikdienas paradumus tā, lai mazinātu klimata pārmaiņas" at bounding box center [400, 236] width 662 height 35
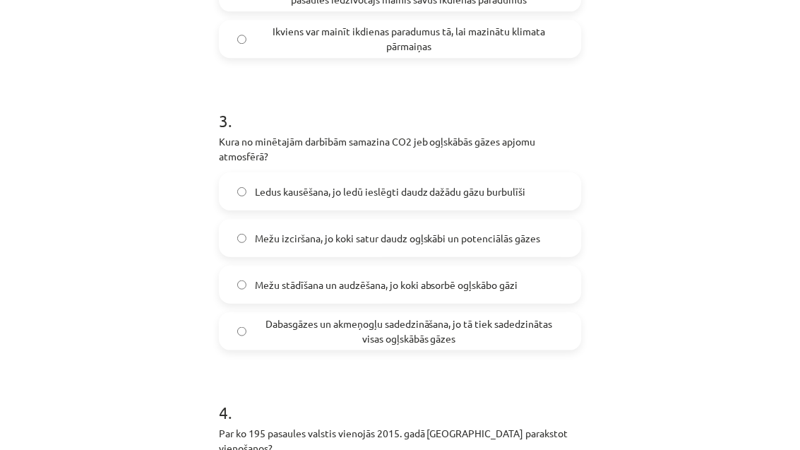
scroll to position [1028, 0]
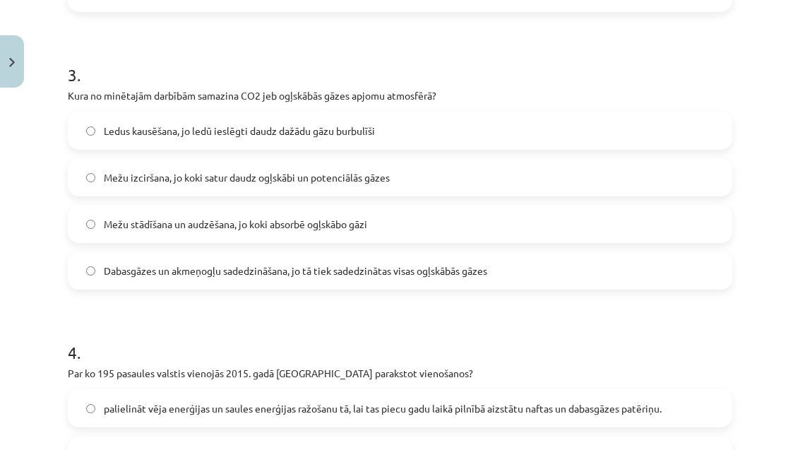
click at [411, 239] on label "Mežu stādīšana un audzēšana, jo koki absorbē ogļskābo gāzi" at bounding box center [400, 223] width 662 height 35
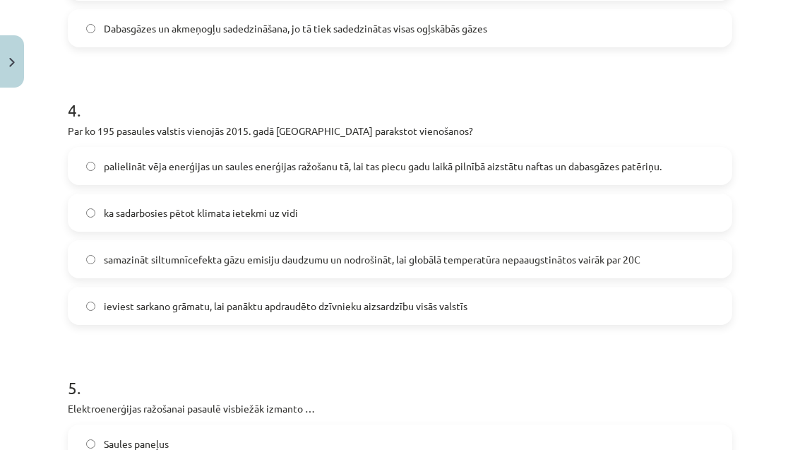
click at [350, 260] on span "samazināt siltumnīcefekta gāzu emisiju daudzumu un nodrošināt, lai globālā temp…" at bounding box center [372, 259] width 537 height 15
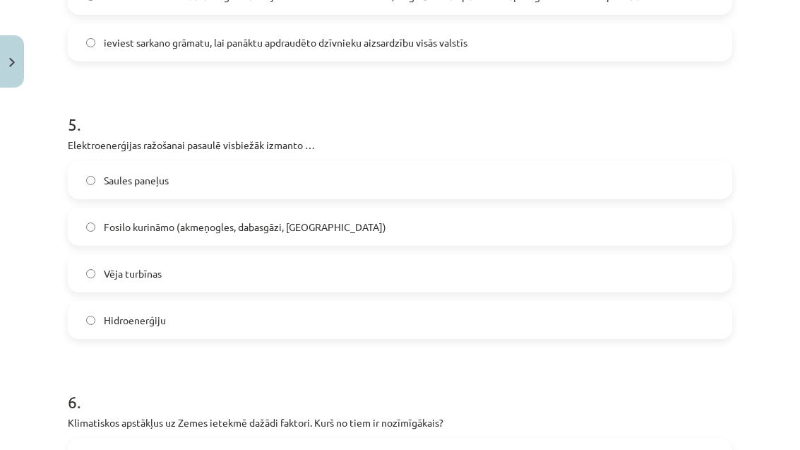
scroll to position [1278, 0]
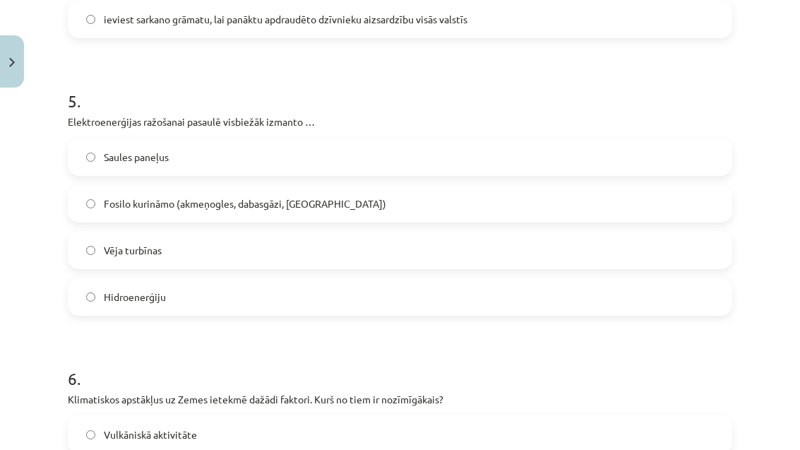
click at [342, 211] on label "Fosilo kurināmo (akmeņogles, dabasgāzi, naftu)" at bounding box center [400, 203] width 662 height 35
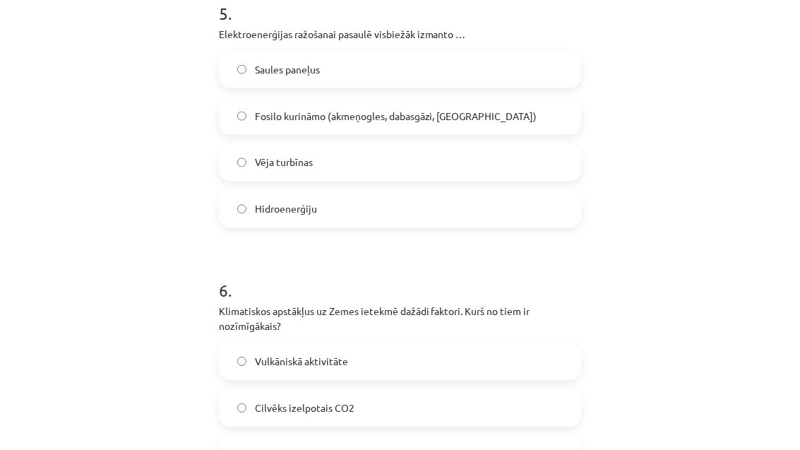
scroll to position [1028, 0]
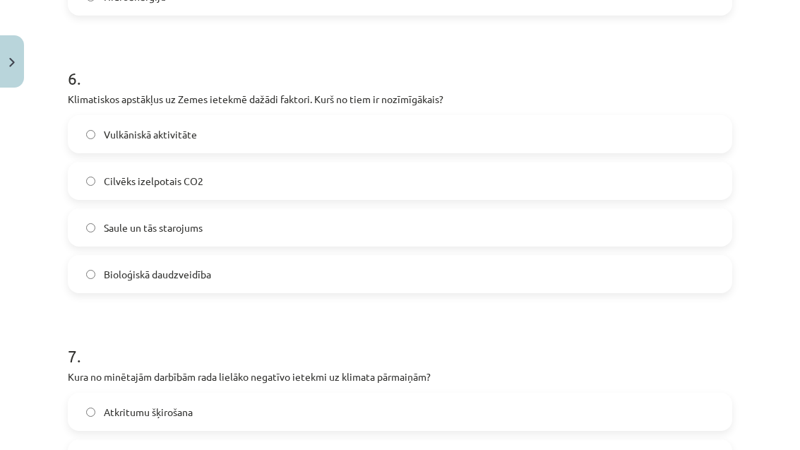
click at [357, 238] on label "Saule un tās starojums" at bounding box center [400, 227] width 662 height 35
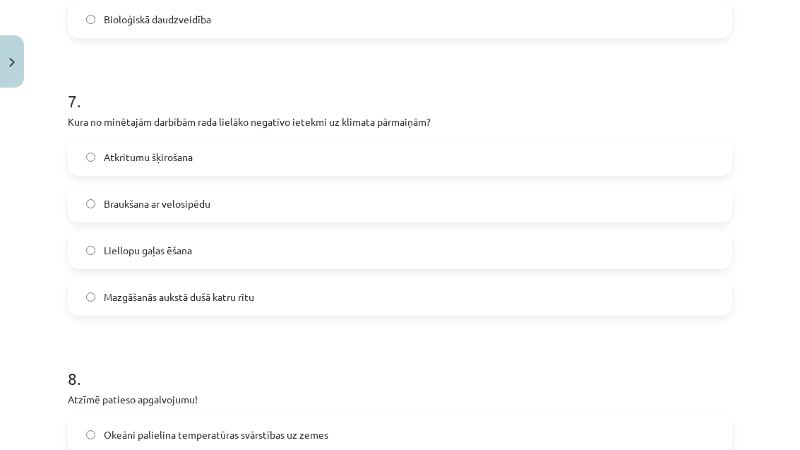
scroll to position [1836, 0]
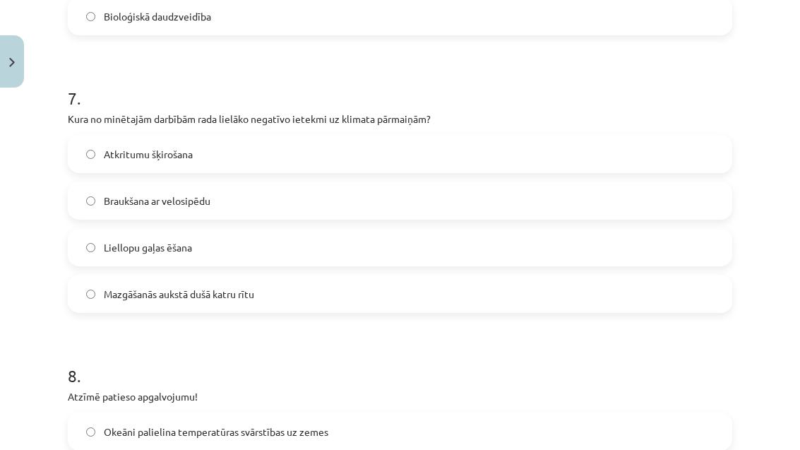
click at [274, 264] on label "Liellopu gaļas ēšana" at bounding box center [400, 247] width 662 height 35
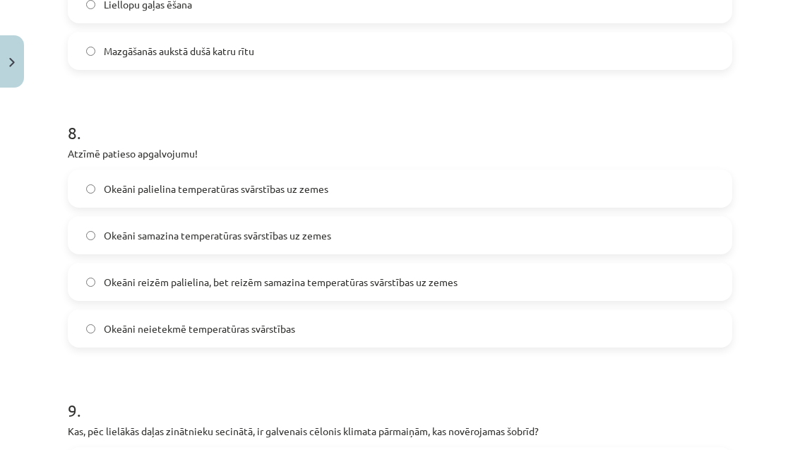
scroll to position [2080, 0]
click at [309, 242] on label "Okeāni samazina temperatūras svārstības uz zemes" at bounding box center [400, 234] width 662 height 35
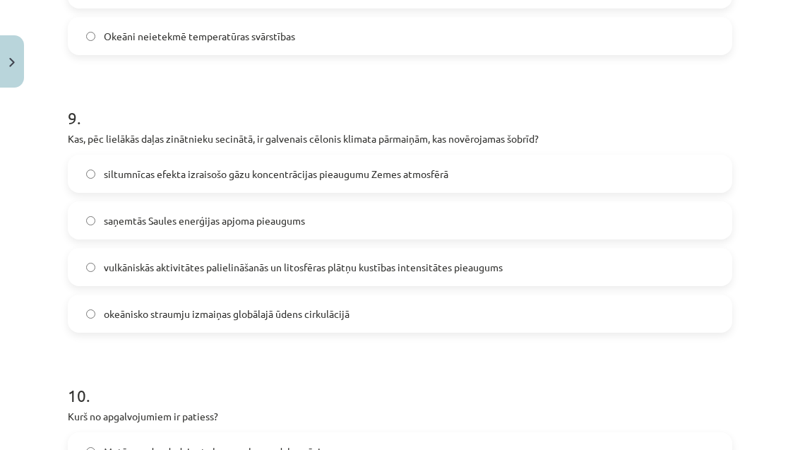
scroll to position [2376, 0]
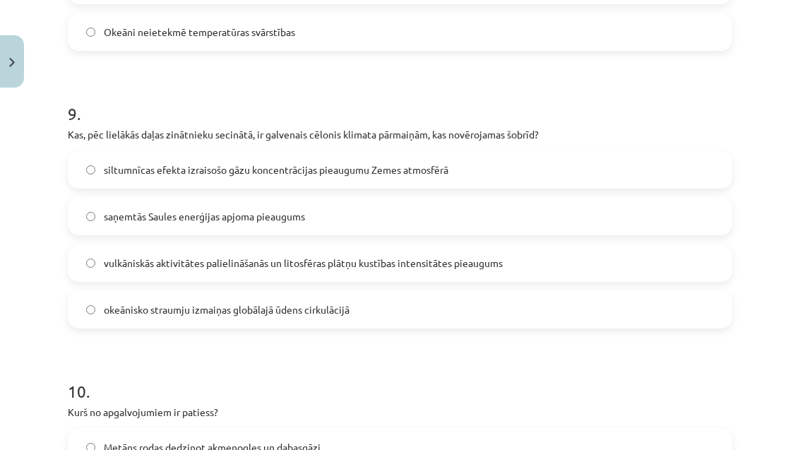
click at [405, 166] on span "siltumnīcas efekta izraisošo gāzu koncentrācijas pieaugumu Zemes atmosfērā" at bounding box center [276, 169] width 345 height 15
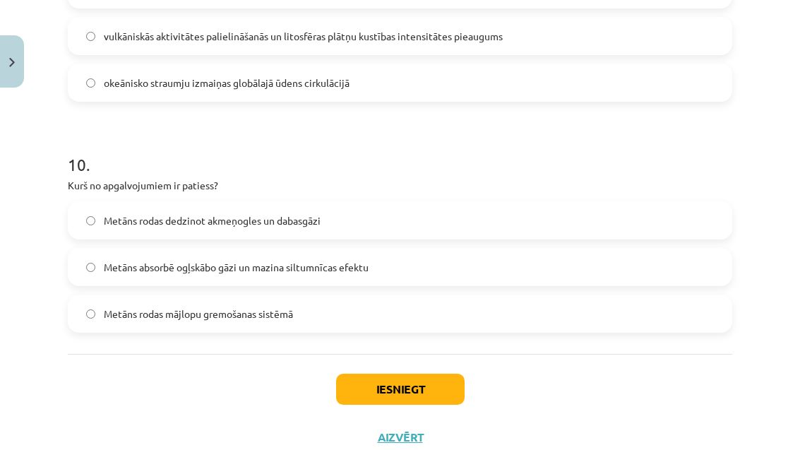
scroll to position [2603, 0]
click at [398, 237] on label "Metāns rodas dedzinot akmeņogles un dabasgāzi" at bounding box center [400, 220] width 662 height 35
click at [441, 331] on label "Metāns rodas mājlopu gremošanas sistēmā" at bounding box center [400, 313] width 662 height 35
click at [442, 394] on button "Iesniegt" at bounding box center [400, 389] width 129 height 31
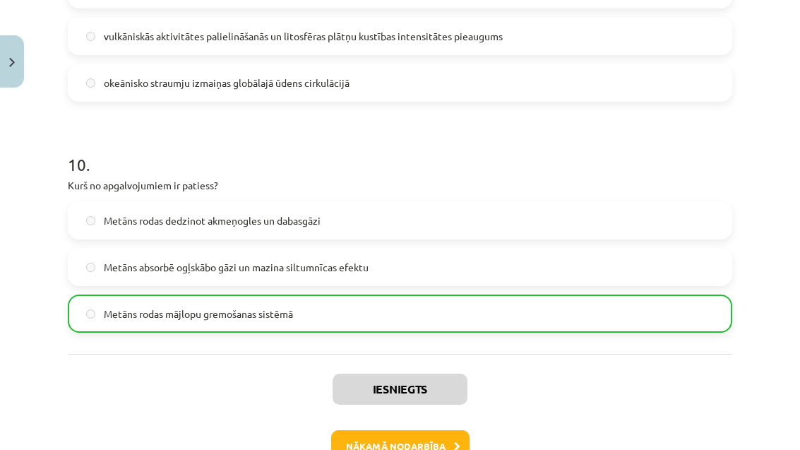
click at [367, 447] on button "Nākamā nodarbība" at bounding box center [400, 446] width 138 height 32
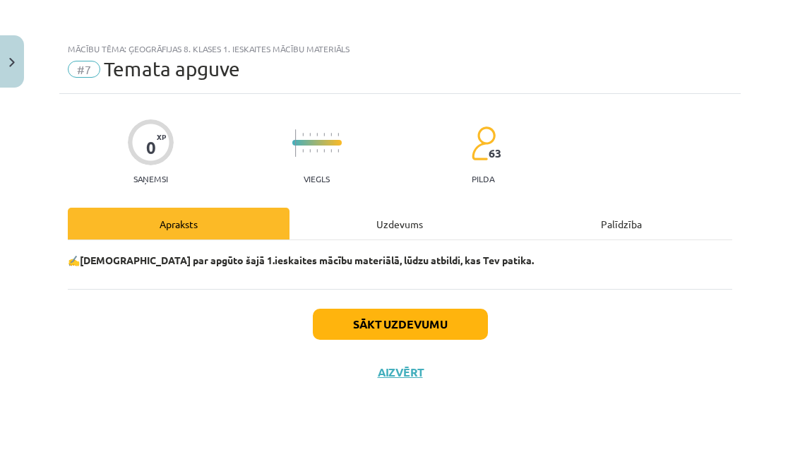
click at [398, 228] on div "Uzdevums" at bounding box center [401, 224] width 222 height 32
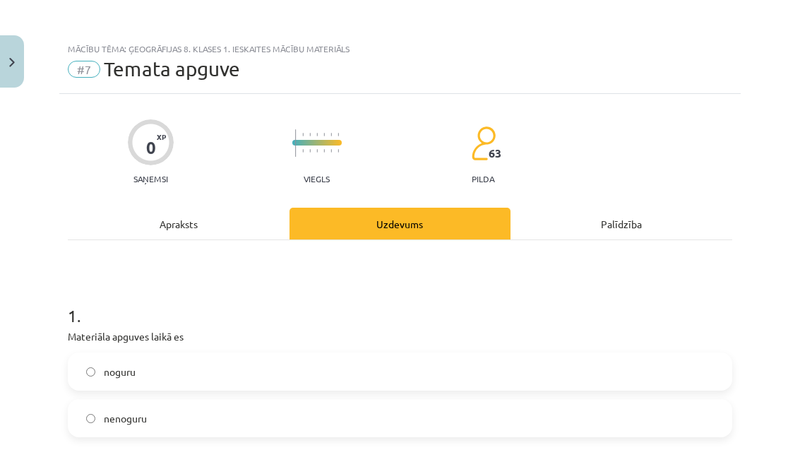
click at [292, 377] on label "noguru" at bounding box center [400, 371] width 662 height 35
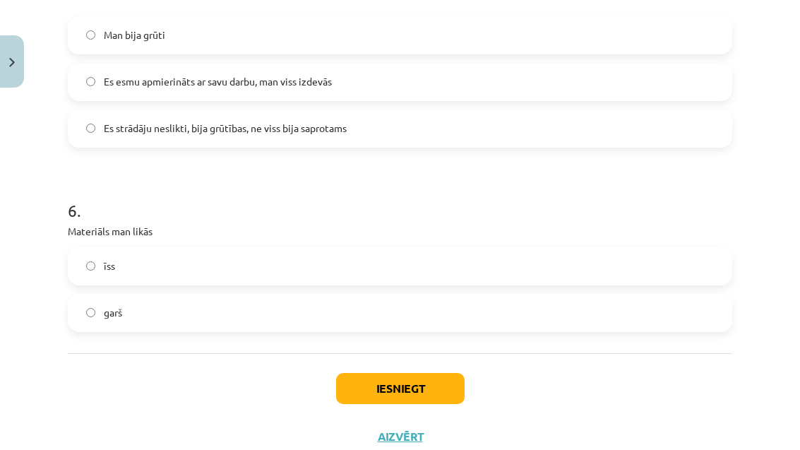
scroll to position [1220, 0]
click at [431, 387] on button "Iesniegt" at bounding box center [400, 389] width 129 height 31
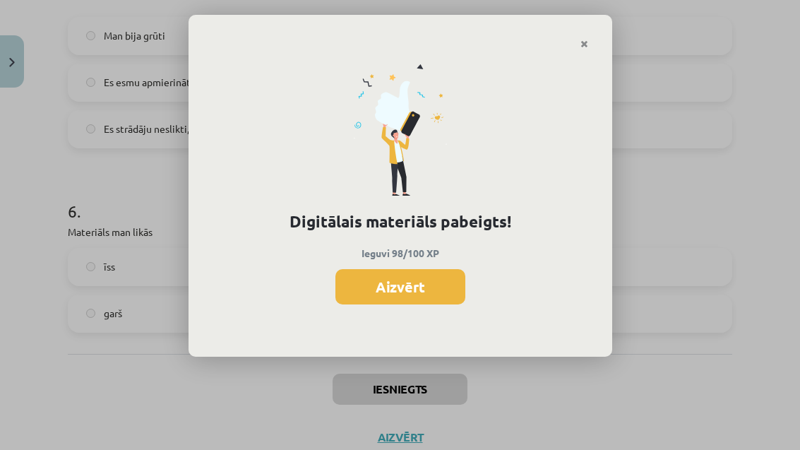
scroll to position [984, 0]
click at [419, 299] on button "Aizvērt" at bounding box center [400, 286] width 130 height 35
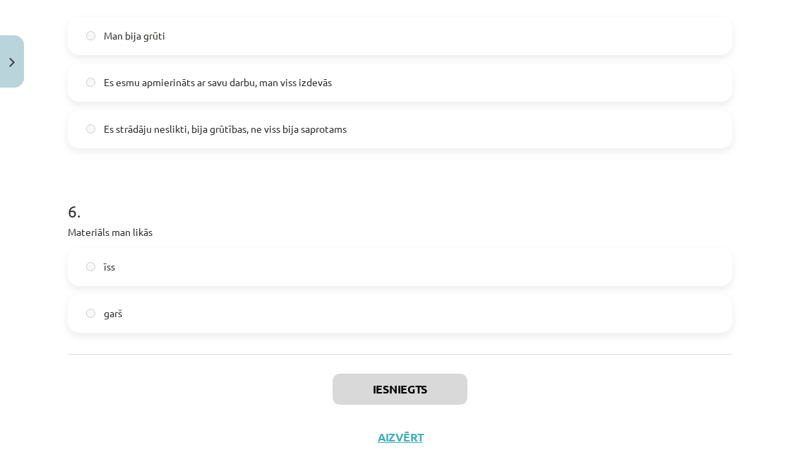
click at [396, 441] on button "Aizvērt" at bounding box center [401, 437] width 54 height 14
click at [149, 254] on link "[DEMOGRAPHIC_DATA]" at bounding box center [106, 258] width 176 height 32
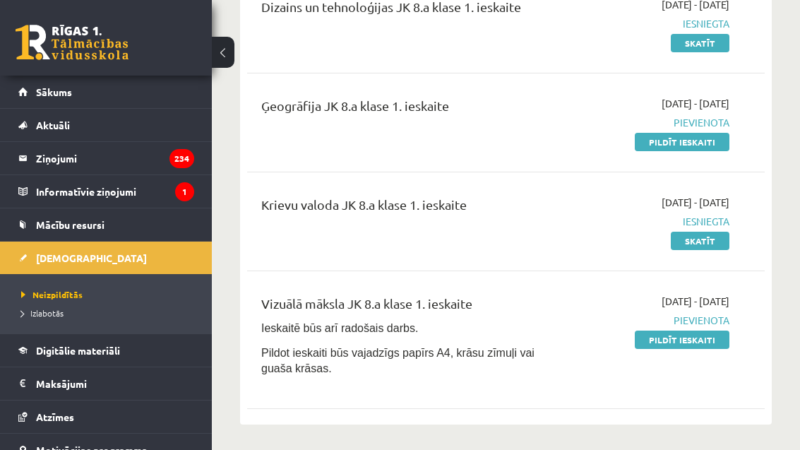
scroll to position [400, 0]
click at [702, 133] on link "Pildīt ieskaiti" at bounding box center [682, 142] width 95 height 18
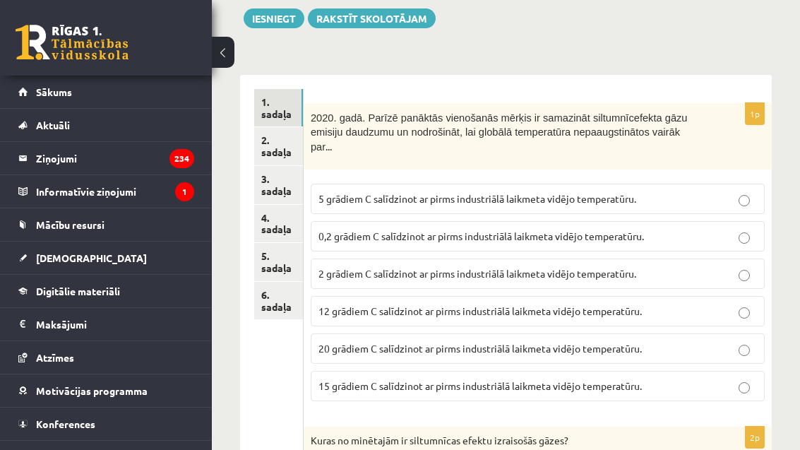
scroll to position [164, 0]
click at [275, 155] on link "2. sadaļa" at bounding box center [278, 147] width 49 height 38
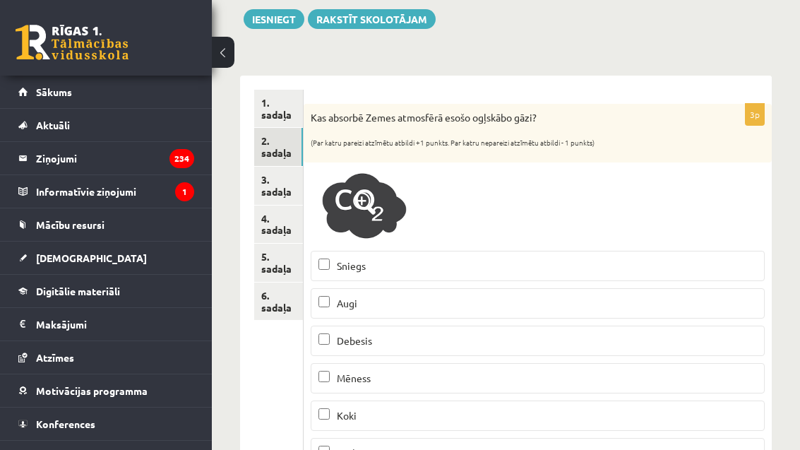
click at [271, 206] on link "4. sadaļa" at bounding box center [278, 225] width 49 height 38
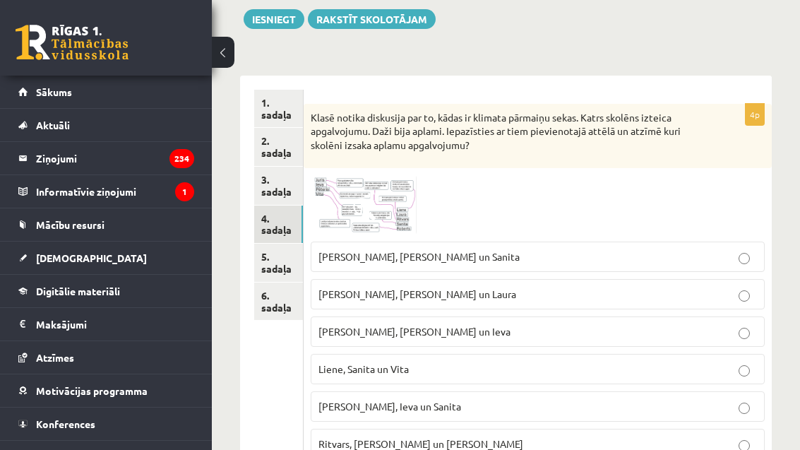
click at [283, 253] on link "5. sadaļa" at bounding box center [278, 263] width 49 height 38
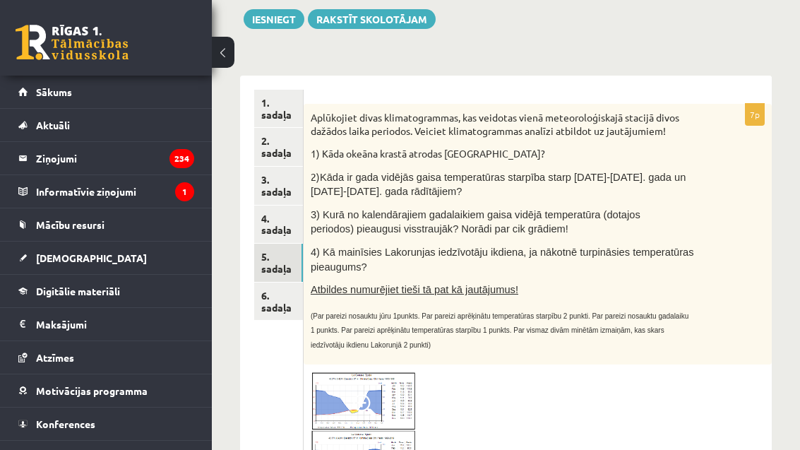
click at [282, 227] on link "4. sadaļa" at bounding box center [278, 225] width 49 height 38
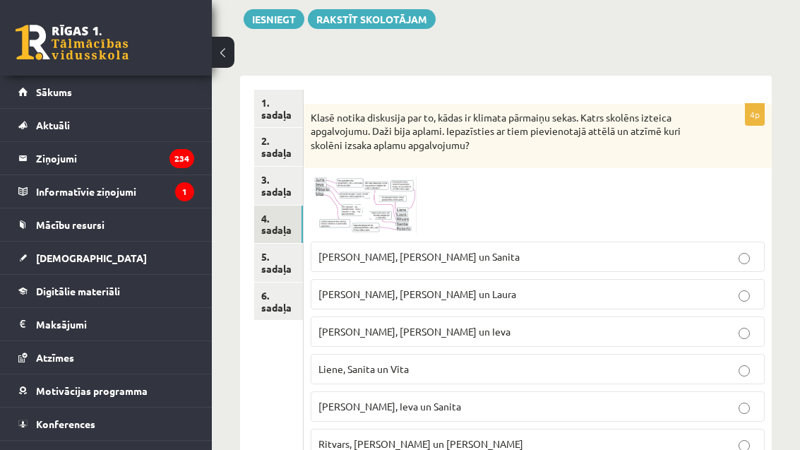
click at [294, 116] on link "1. sadaļa" at bounding box center [278, 109] width 49 height 38
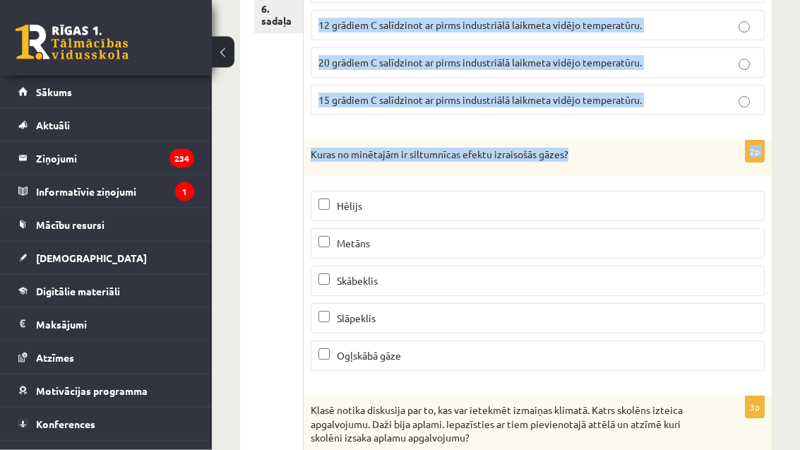
scroll to position [451, 0]
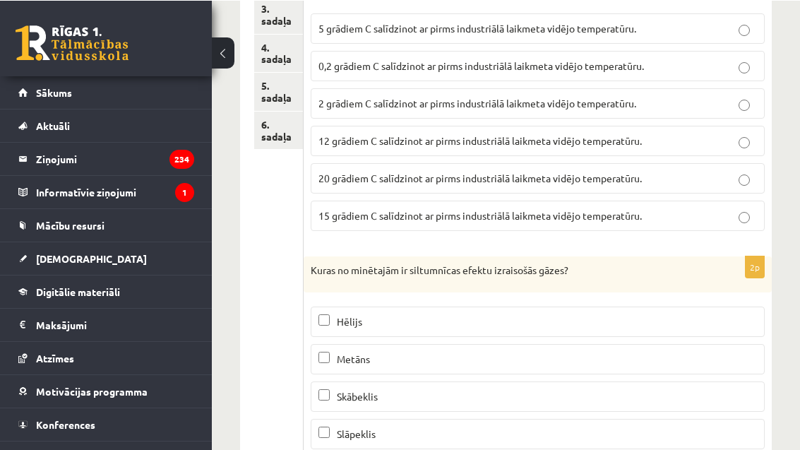
click at [427, 110] on label "2 grādiem C salīdzinot ar pirms industriālā laikmeta vidējo temperatūru." at bounding box center [538, 103] width 454 height 30
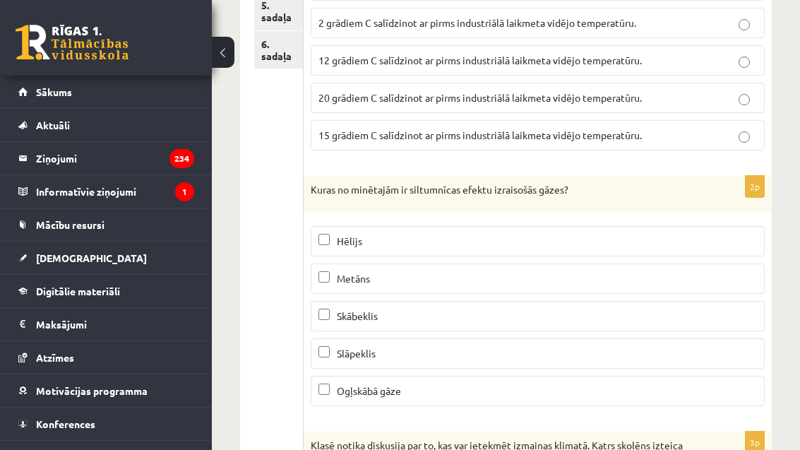
scroll to position [439, 0]
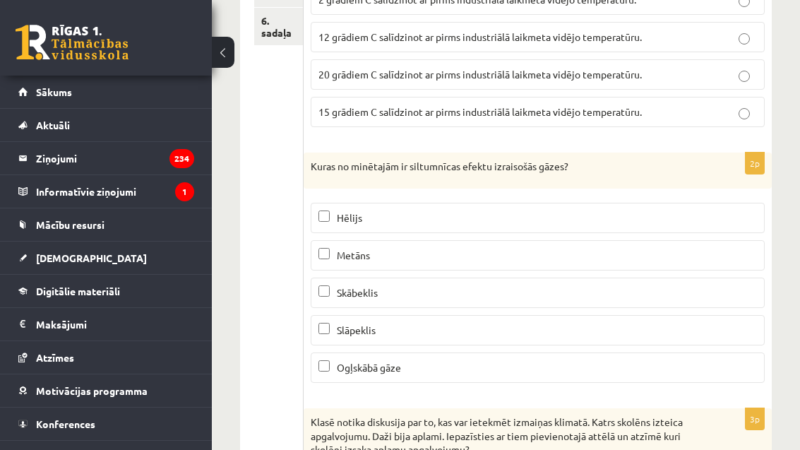
click at [493, 258] on p "Metāns" at bounding box center [538, 255] width 439 height 15
click at [451, 379] on label "Ogļskābā gāze" at bounding box center [538, 367] width 454 height 30
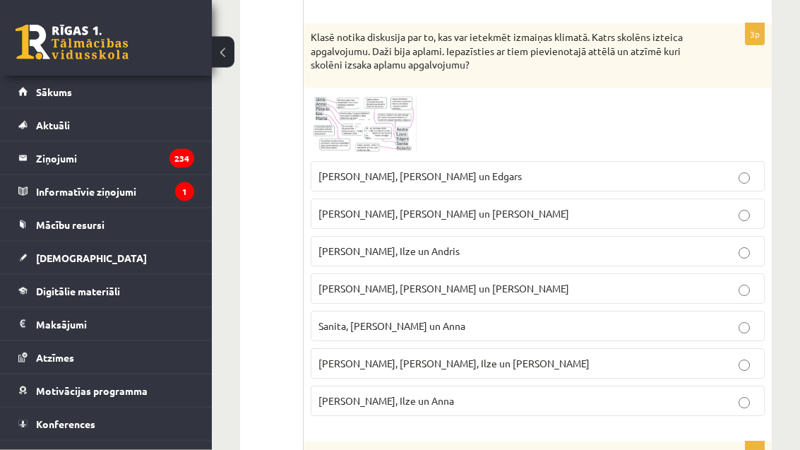
scroll to position [824, 0]
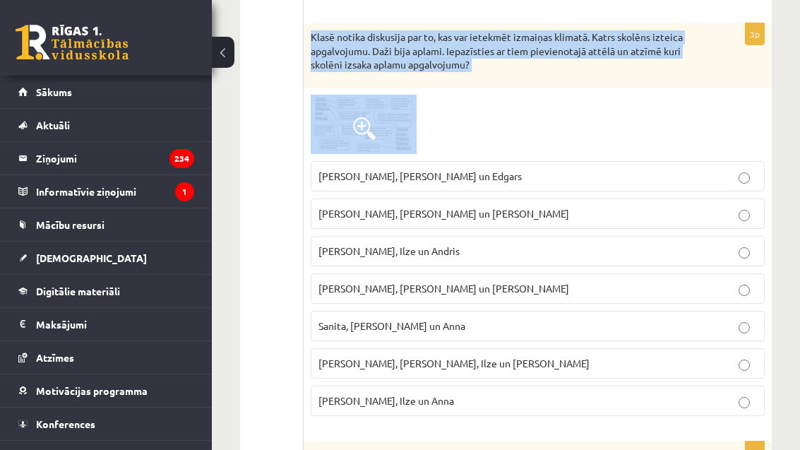
copy div "Klasē notika diskusija par to, kas var ietekmēt izmaiņas klimatā. Katrs skolēns…"
click at [554, 127] on div at bounding box center [538, 124] width 454 height 59
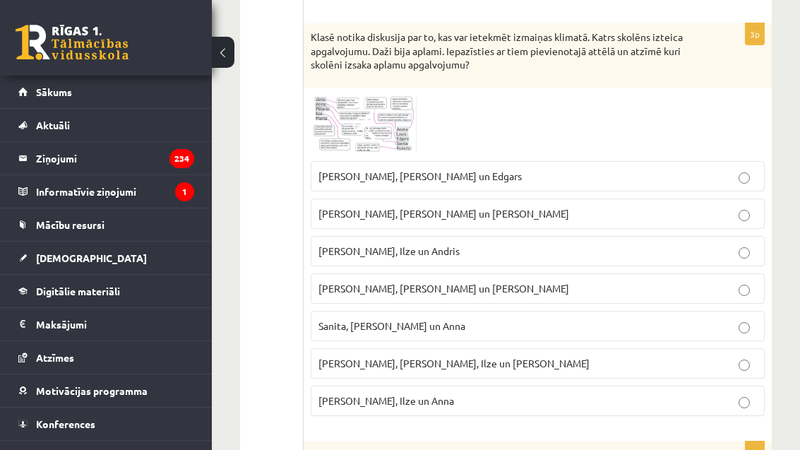
click at [400, 119] on img at bounding box center [364, 124] width 106 height 59
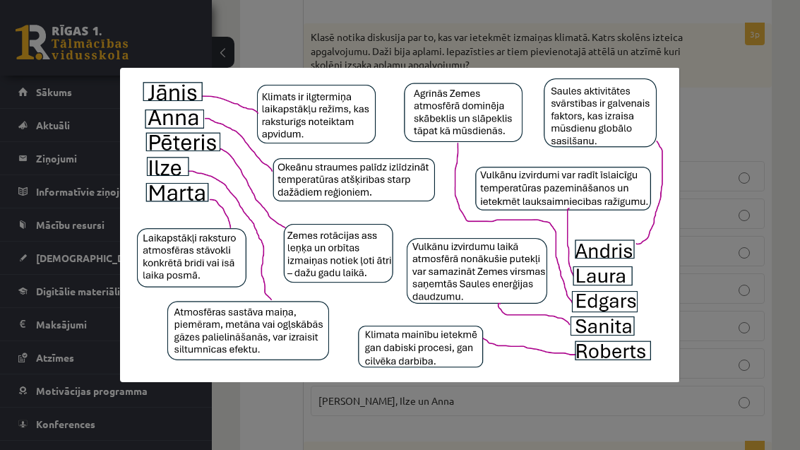
click at [413, 77] on div at bounding box center [400, 225] width 800 height 450
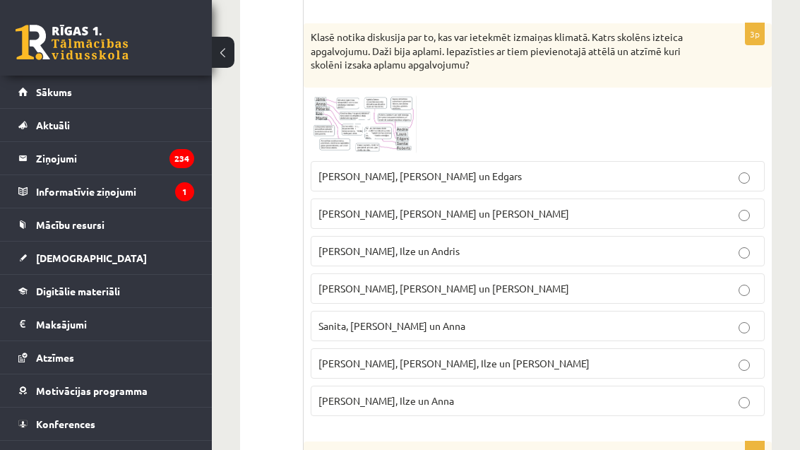
click at [338, 116] on img at bounding box center [364, 124] width 106 height 59
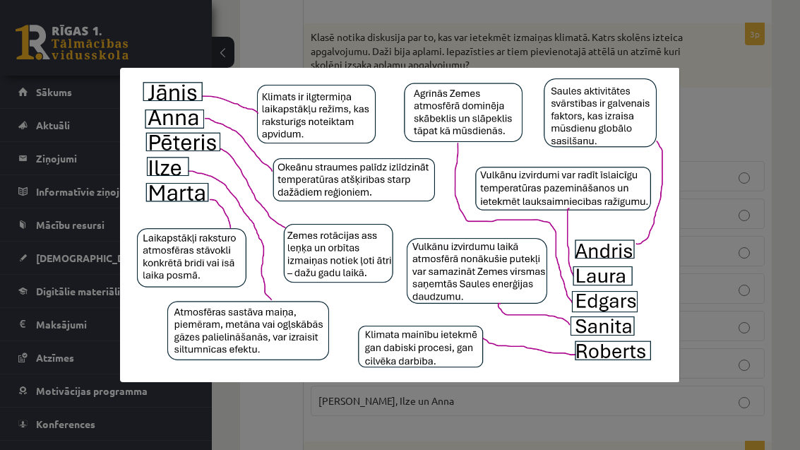
click at [749, 86] on div at bounding box center [400, 225] width 800 height 450
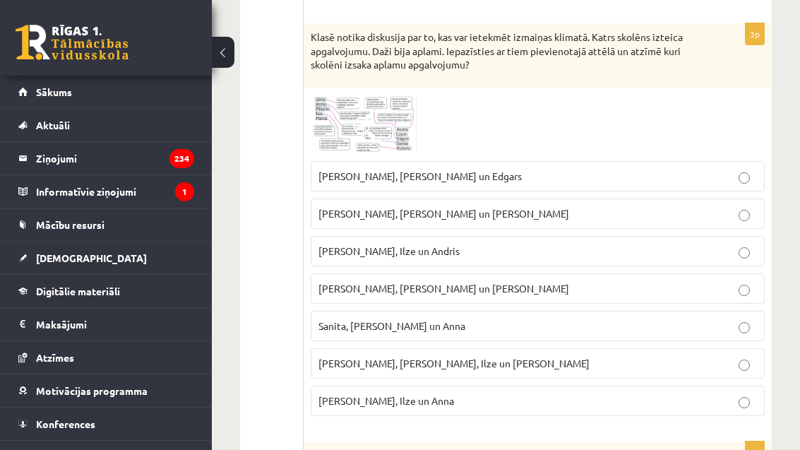
click at [486, 217] on p "Sanita, Laura un Pēteris" at bounding box center [538, 213] width 439 height 15
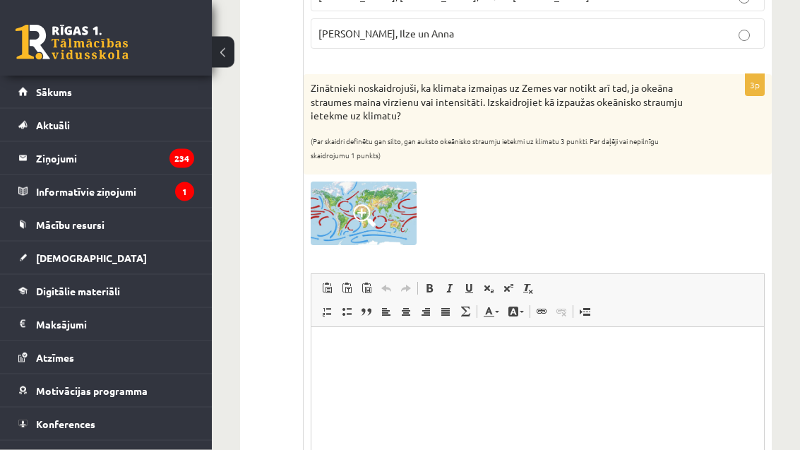
scroll to position [1202, 0]
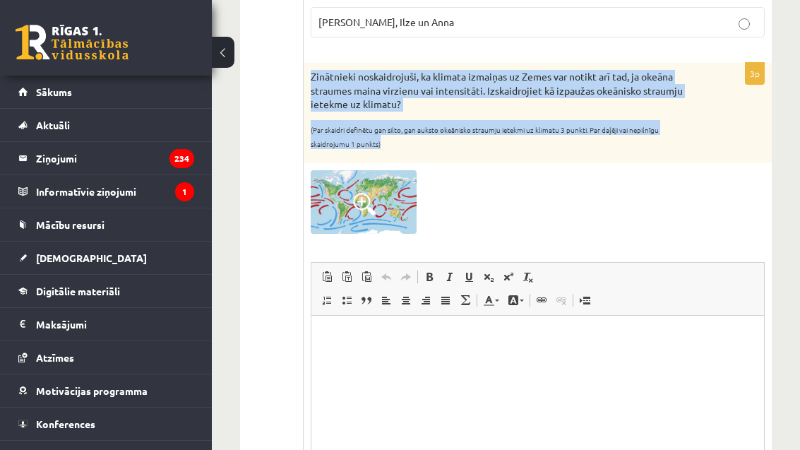
copy div "Zinātnieki noskaidrojuši, ka klimata izmaiņas uz Zemes var notikt arī tad, ja o…"
click at [376, 191] on img at bounding box center [364, 202] width 106 height 64
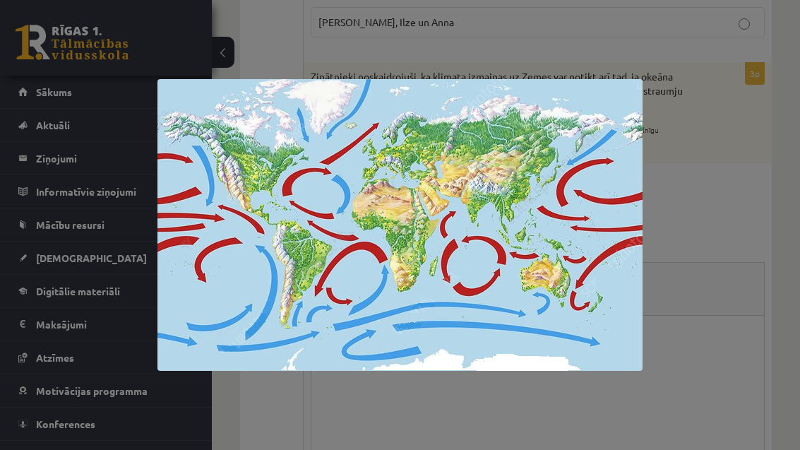
click at [731, 251] on div at bounding box center [400, 225] width 800 height 450
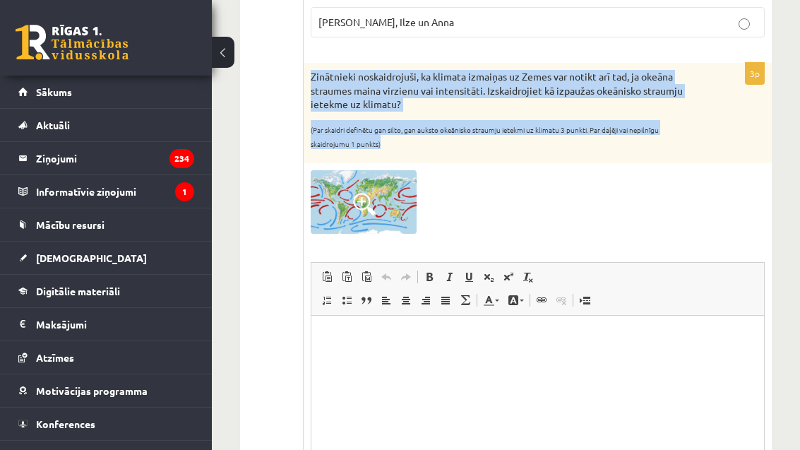
copy div "Zinātnieki noskaidrojuši, ka klimata izmaiņas uz Zemes var notikt arī tad, ja o…"
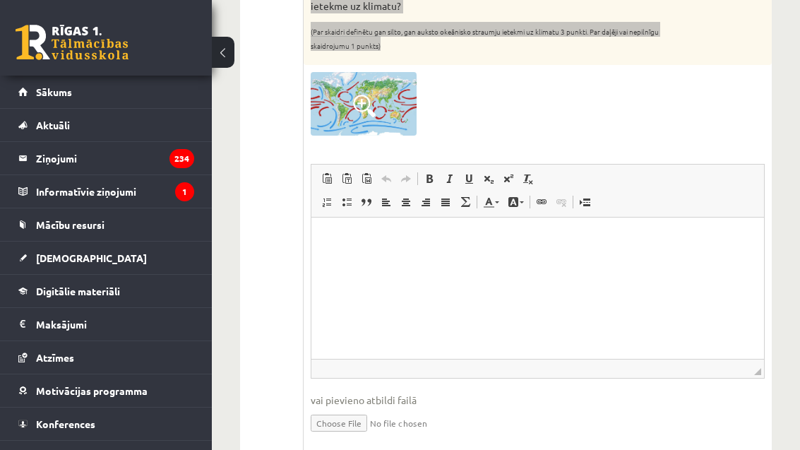
click at [607, 261] on html at bounding box center [537, 239] width 453 height 43
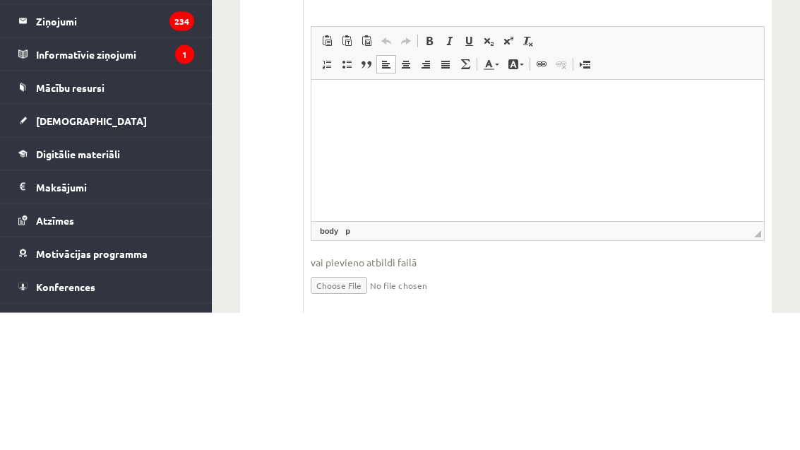
click at [326, 103] on p "Визуальный текстовый редактор, wiswyg-editor-user-answer-47433872199060" at bounding box center [537, 101] width 424 height 15
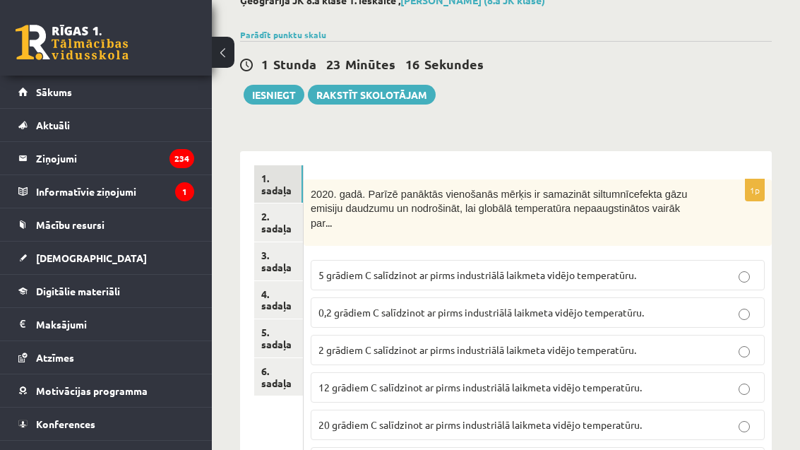
scroll to position [89, 0]
click at [280, 223] on link "2. sadaļa" at bounding box center [278, 222] width 49 height 38
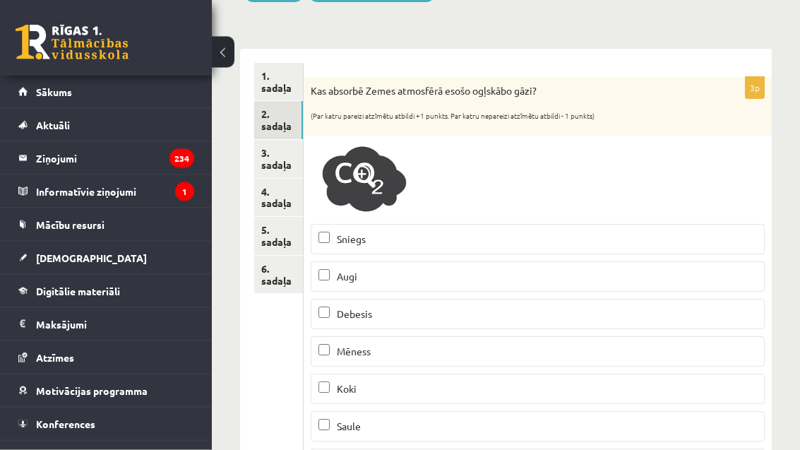
scroll to position [191, 0]
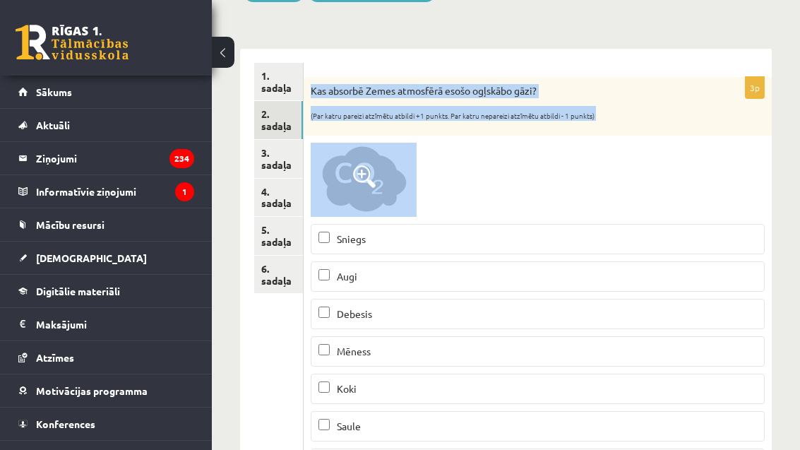
click at [465, 204] on div at bounding box center [538, 180] width 454 height 74
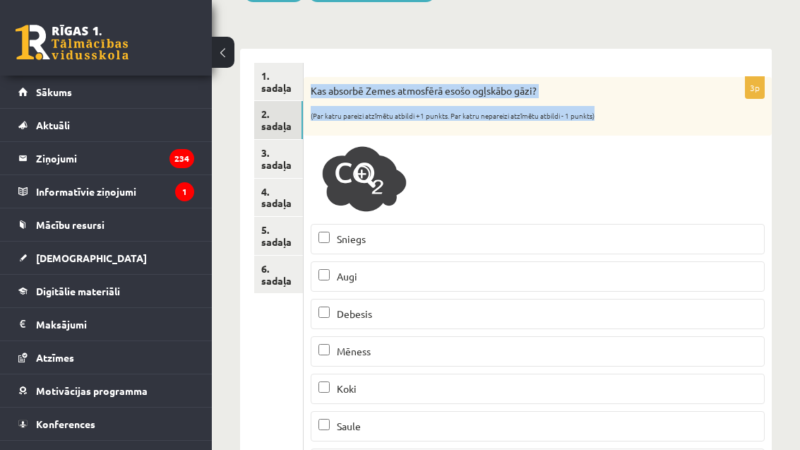
click at [349, 193] on img at bounding box center [364, 180] width 106 height 74
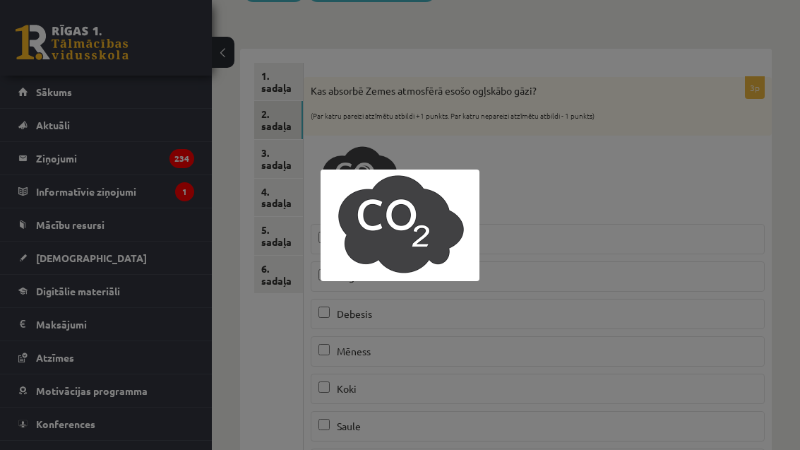
click at [550, 196] on div at bounding box center [400, 225] width 800 height 450
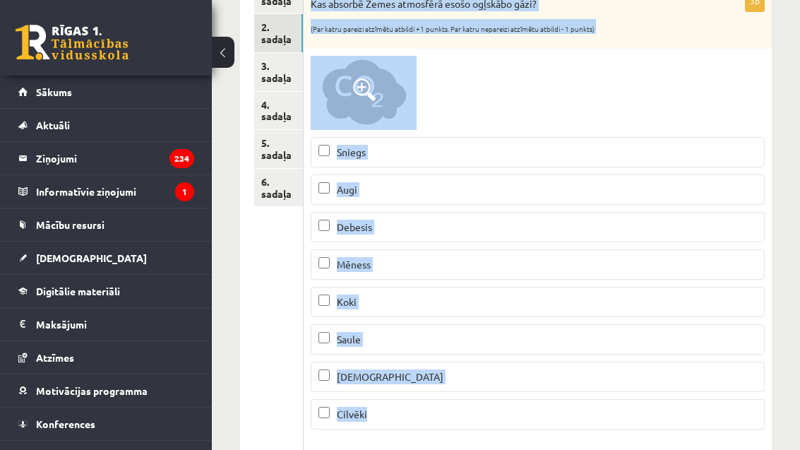
scroll to position [275, 0]
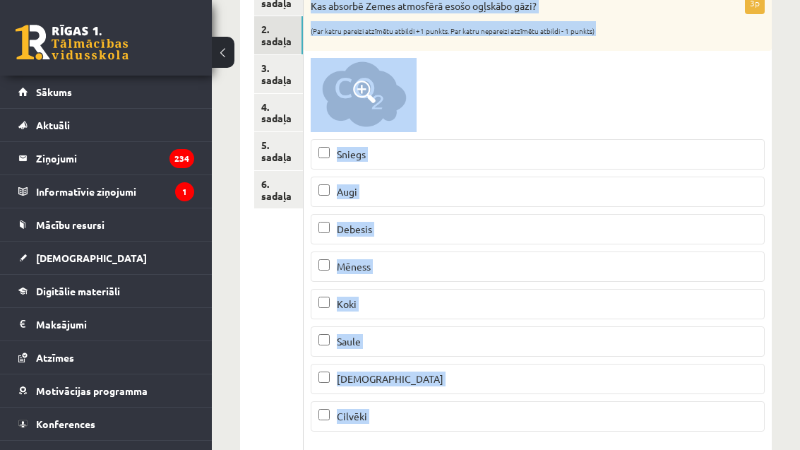
copy form "Kas absorbē Zemes atmosfērā esošo ogļskābo gāzi? (Par katru pareizi atzīmētu at…"
click at [249, 408] on div "1. sadaļa 2. sadaļa 3. sadaļa 4. sadaļa 5. sadaļa 6. sadaļa" at bounding box center [272, 453] width 64 height 978
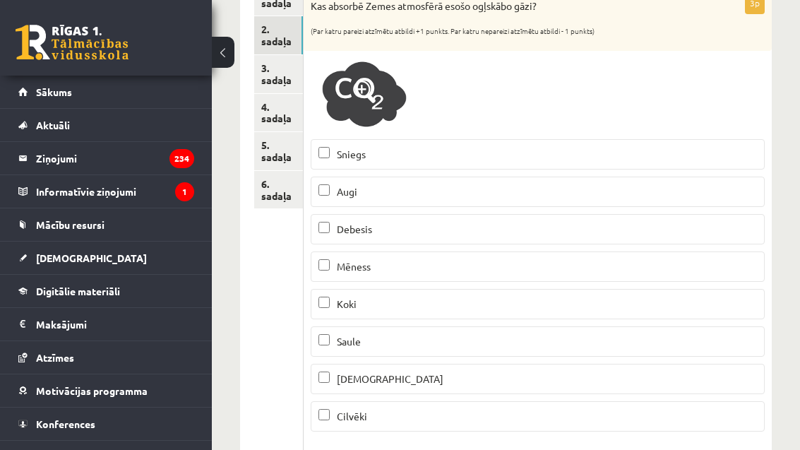
click at [456, 201] on label "Augi" at bounding box center [538, 192] width 454 height 30
click at [424, 304] on p "Koki" at bounding box center [538, 304] width 439 height 15
click at [408, 382] on p "Jūra" at bounding box center [538, 379] width 439 height 15
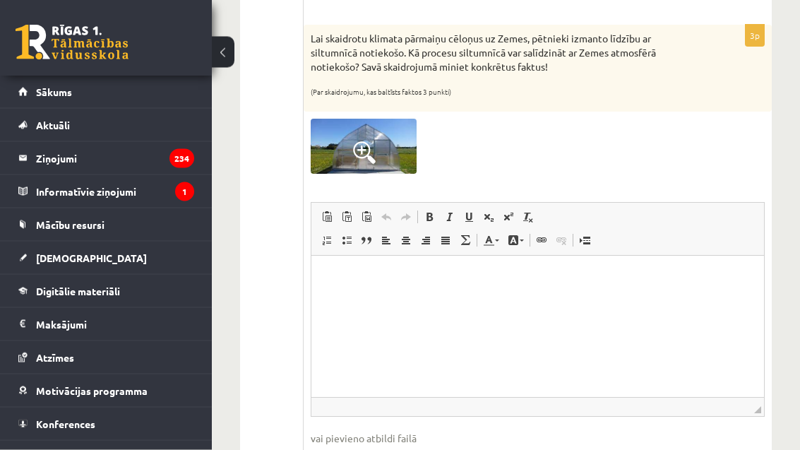
scroll to position [708, 0]
click at [461, 218] on link "Подчеркнутый Комбинация клавиш Command+U" at bounding box center [469, 217] width 20 height 18
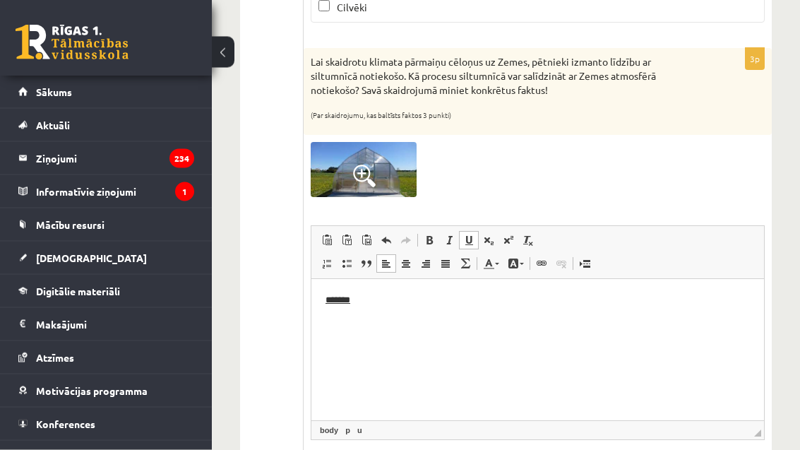
scroll to position [684, 0]
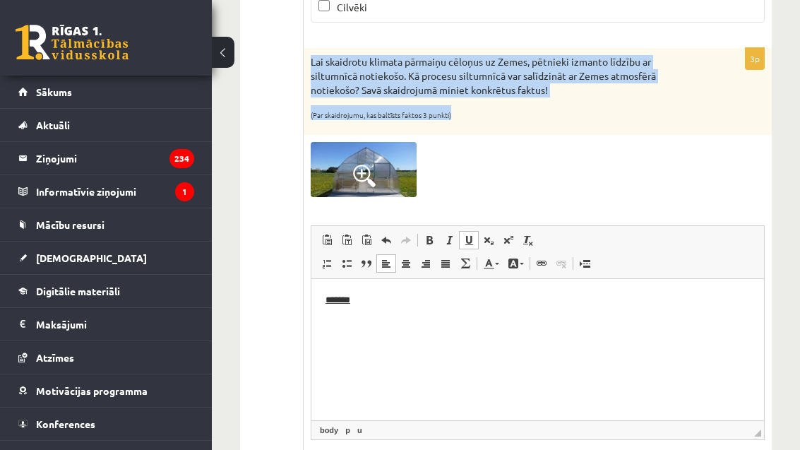
copy div "Lai skaidrotu klimata pārmaiņu cēloņus uz Zemes, pētnieki izmanto līdzību ar si…"
click at [387, 178] on img at bounding box center [364, 169] width 106 height 55
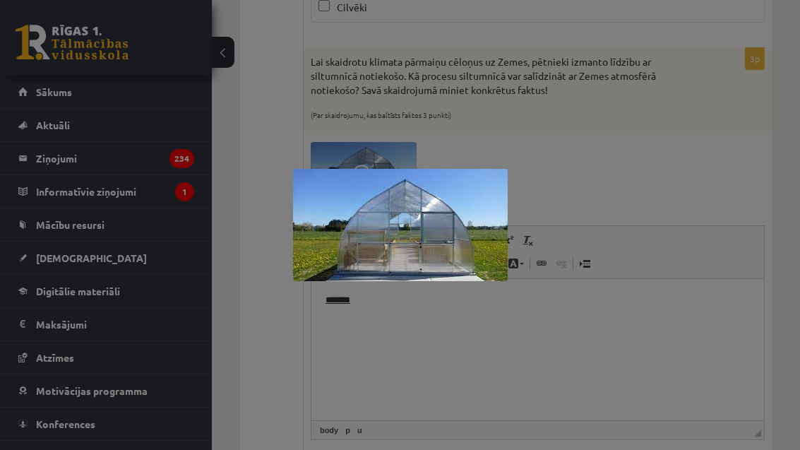
click at [605, 153] on div at bounding box center [400, 225] width 800 height 450
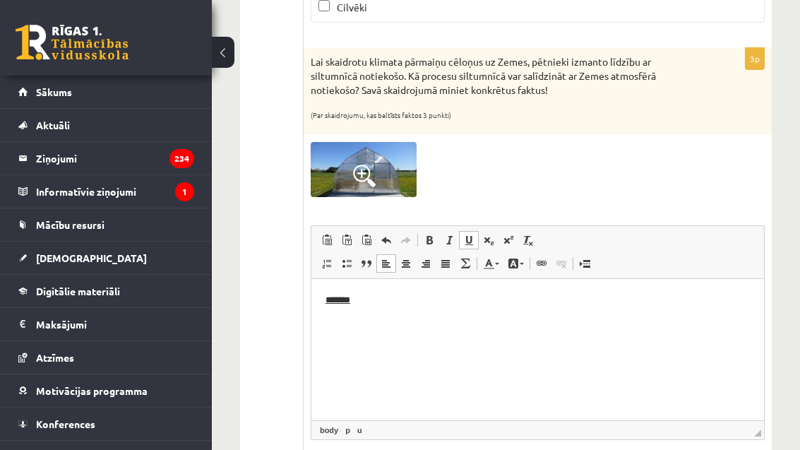
click at [628, 322] on html "*******" at bounding box center [537, 300] width 453 height 43
click at [344, 297] on p "*******" at bounding box center [537, 300] width 424 height 15
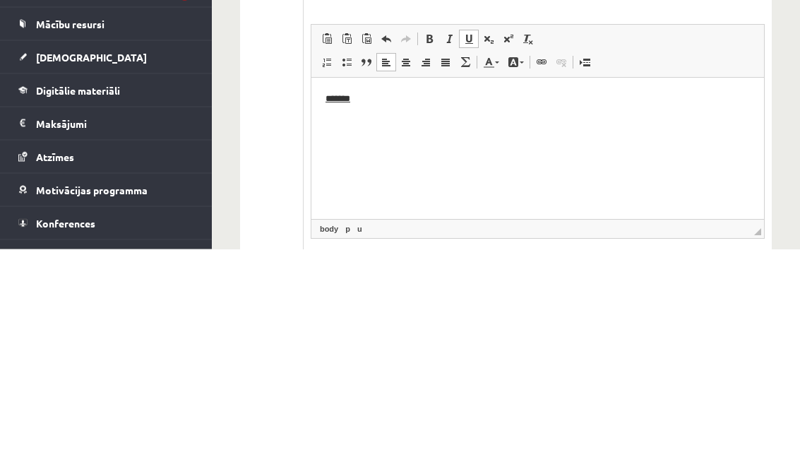
click at [314, 102] on html "*******" at bounding box center [537, 99] width 453 height 43
click at [328, 104] on p "Визуальный текстовый редактор, wiswyg-editor-user-answer-47433780002300" at bounding box center [537, 99] width 424 height 15
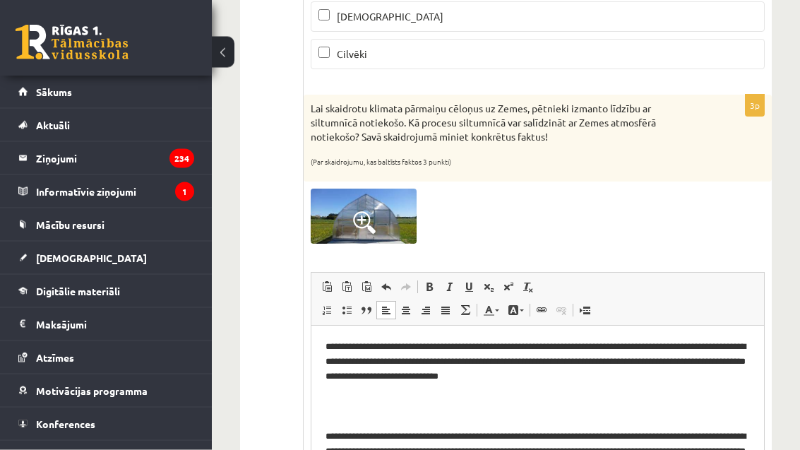
scroll to position [-3, 0]
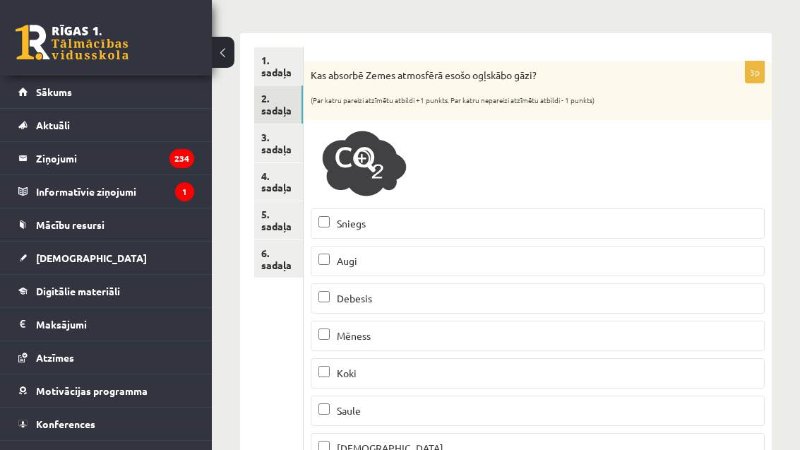
click at [285, 136] on link "3. sadaļa" at bounding box center [278, 143] width 49 height 38
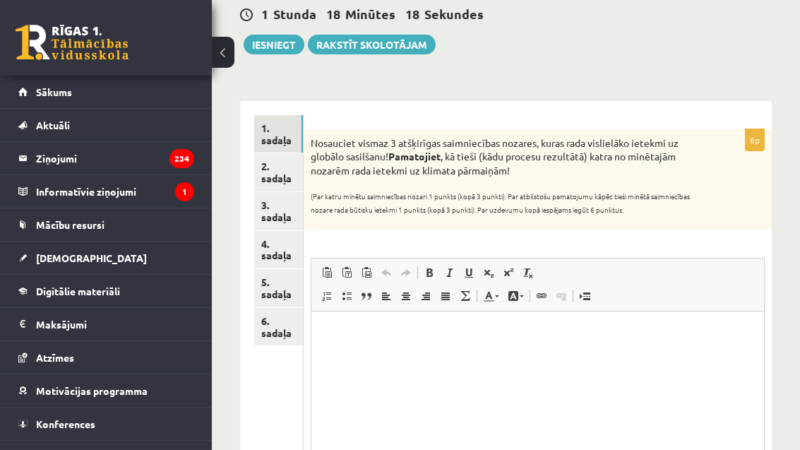
scroll to position [0, 0]
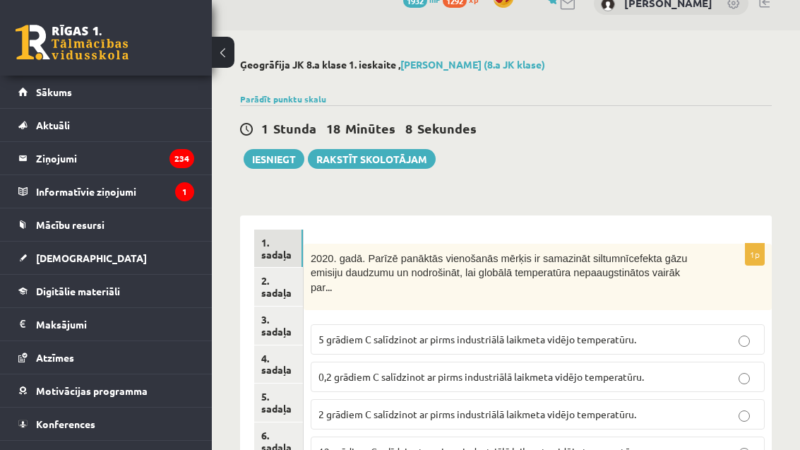
click at [283, 285] on link "2. sadaļa" at bounding box center [278, 287] width 49 height 38
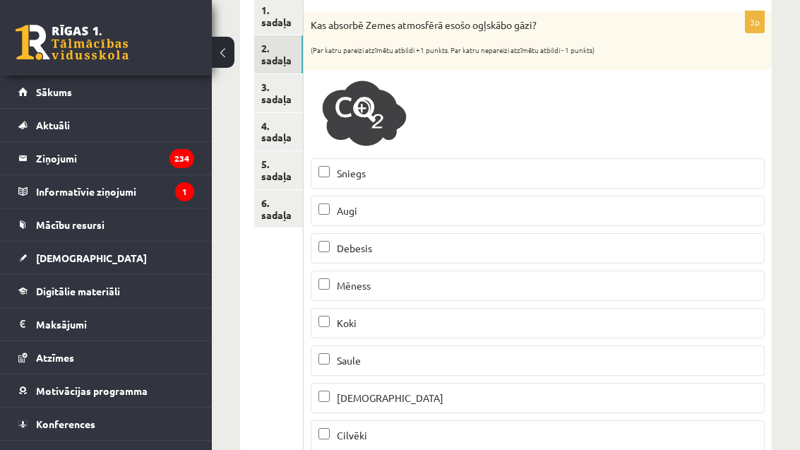
scroll to position [257, 0]
click at [290, 25] on link "1. sadaļa" at bounding box center [278, 15] width 49 height 38
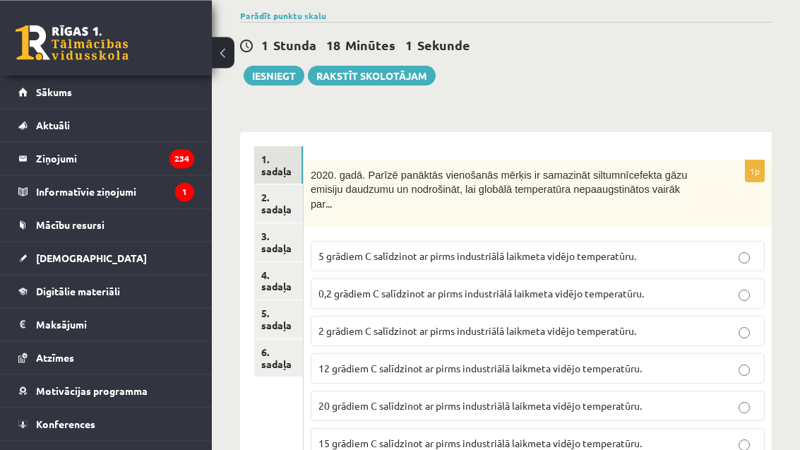
scroll to position [107, 0]
click at [287, 240] on link "3. sadaļa" at bounding box center [278, 242] width 49 height 38
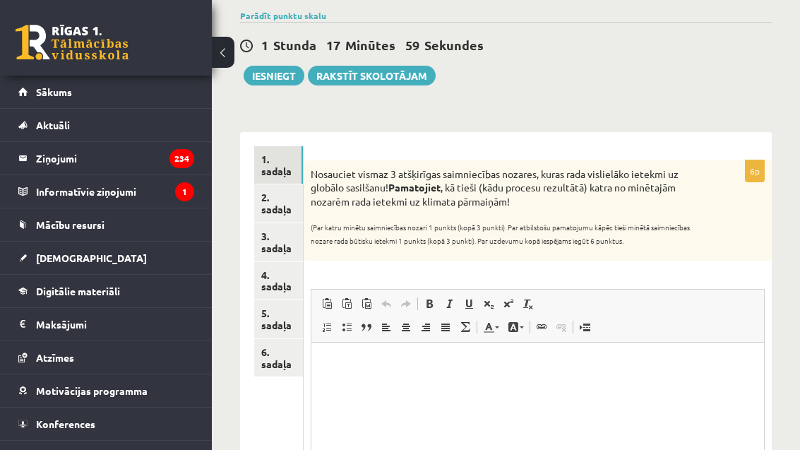
scroll to position [0, 0]
click at [285, 168] on link "1. sadaļa" at bounding box center [278, 165] width 49 height 38
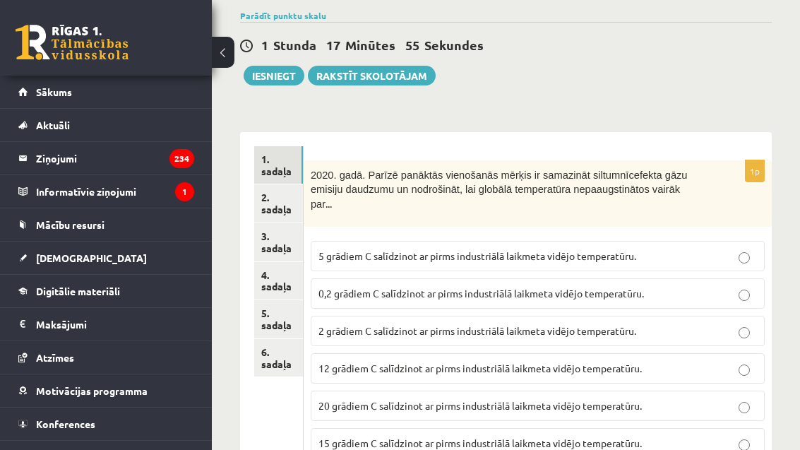
click at [280, 262] on link "4. sadaļa" at bounding box center [278, 281] width 49 height 38
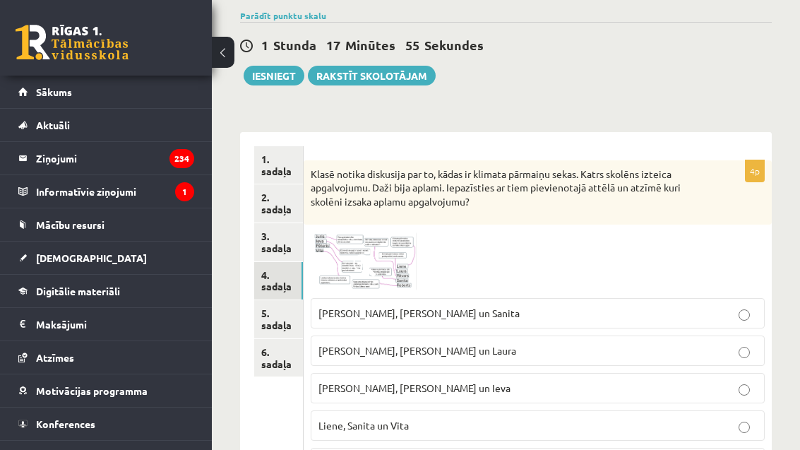
click at [273, 237] on link "3. sadaļa" at bounding box center [278, 242] width 49 height 38
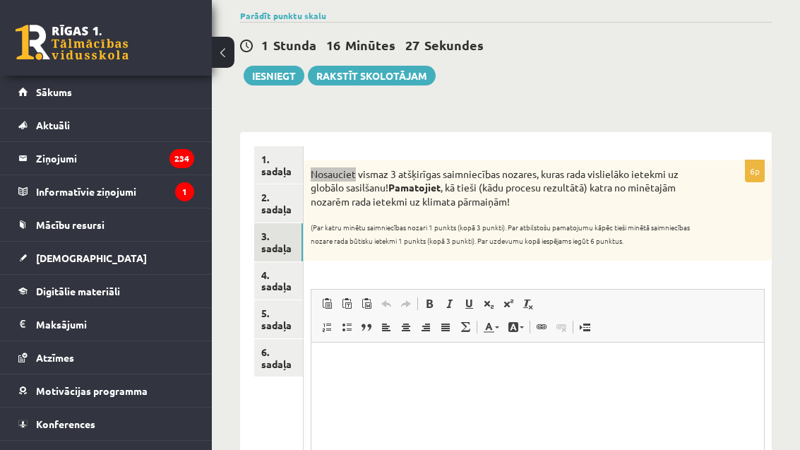
click at [375, 365] on p "Визуальный текстовый редактор, wiswyg-editor-user-answer-47433803298040" at bounding box center [537, 363] width 424 height 15
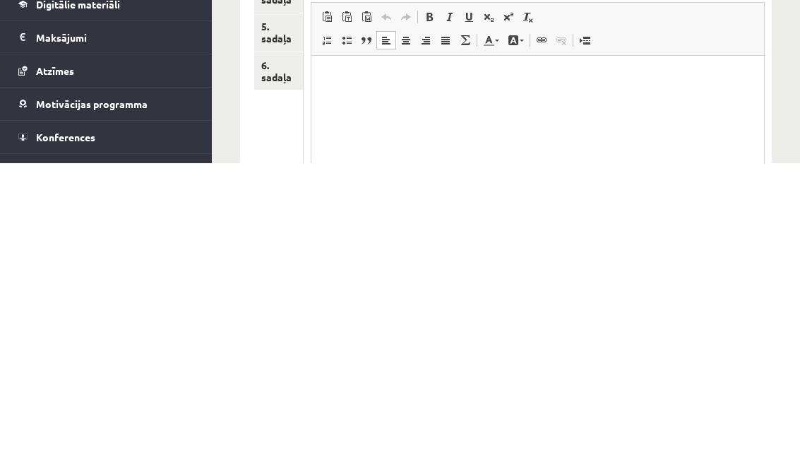
click at [331, 71] on p "Визуальный текстовый редактор, wiswyg-editor-user-answer-47433803298040" at bounding box center [537, 76] width 424 height 15
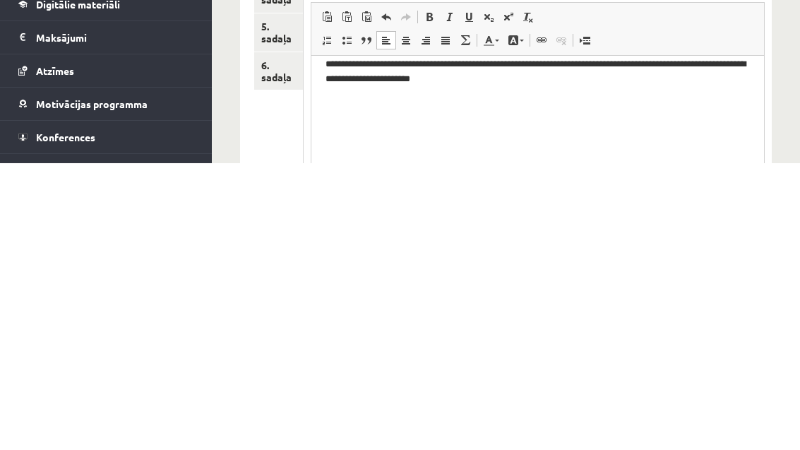
scroll to position [280, 0]
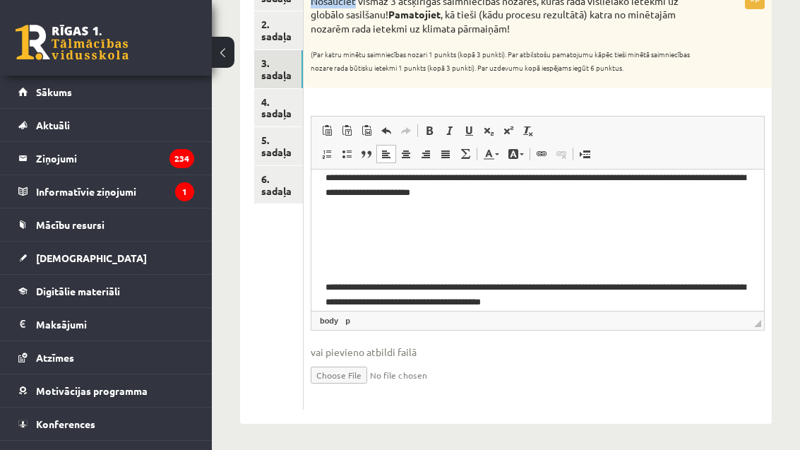
click at [275, 119] on link "4. sadaļa" at bounding box center [278, 108] width 49 height 38
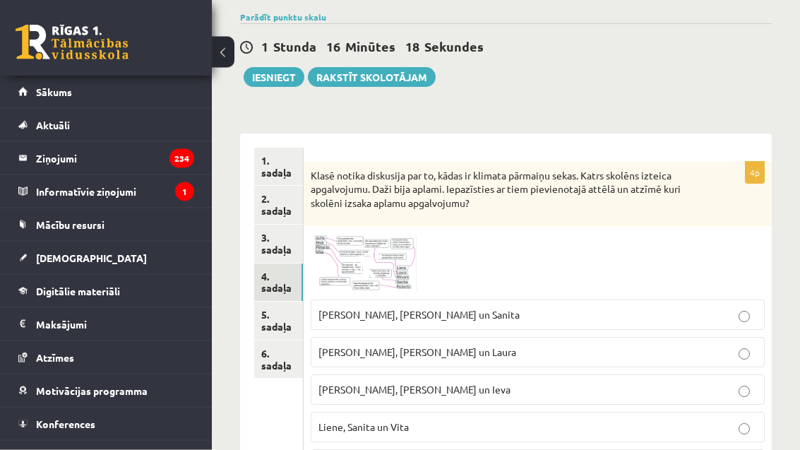
scroll to position [106, 0]
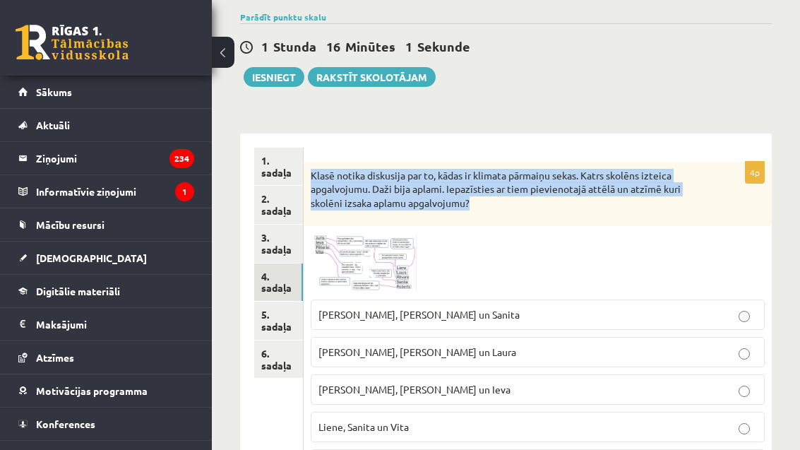
click at [386, 261] on img at bounding box center [364, 262] width 106 height 59
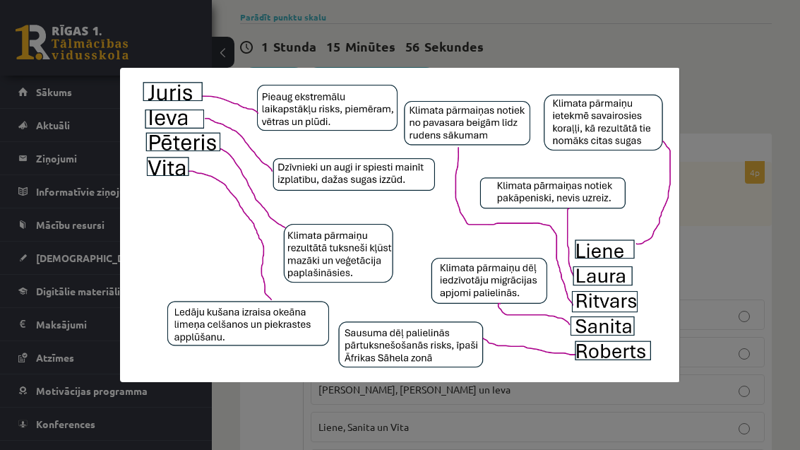
click at [319, 449] on div at bounding box center [400, 225] width 800 height 450
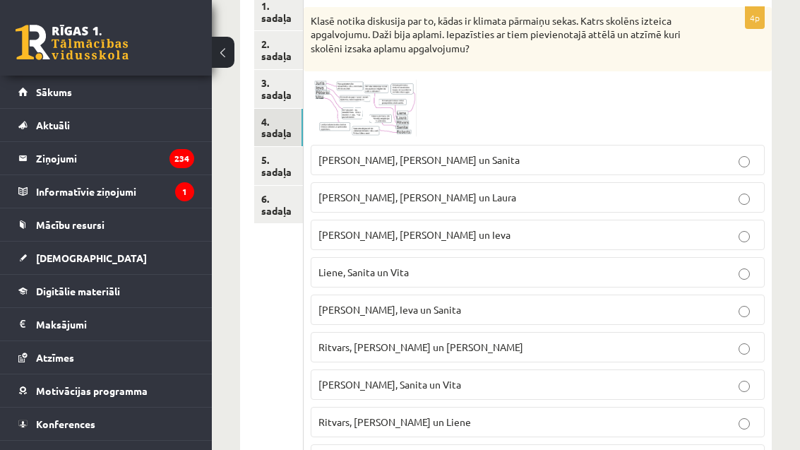
scroll to position [259, 0]
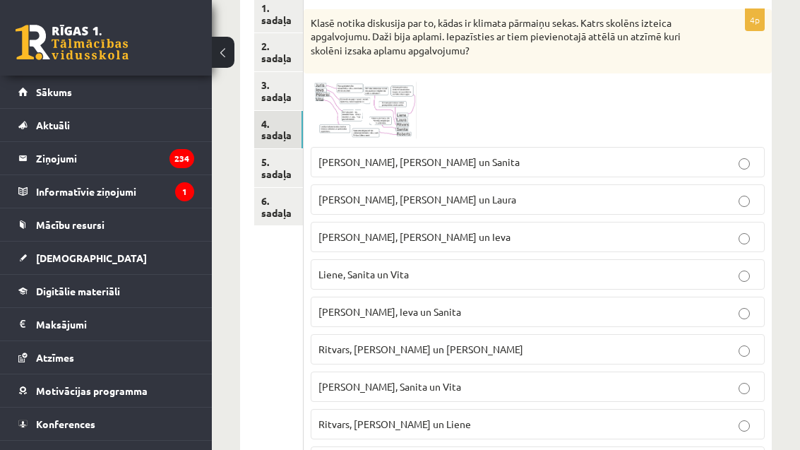
click at [759, 212] on label "Ieva, Juris un Laura" at bounding box center [538, 199] width 454 height 30
click at [287, 170] on link "5. sadaļa" at bounding box center [278, 168] width 49 height 38
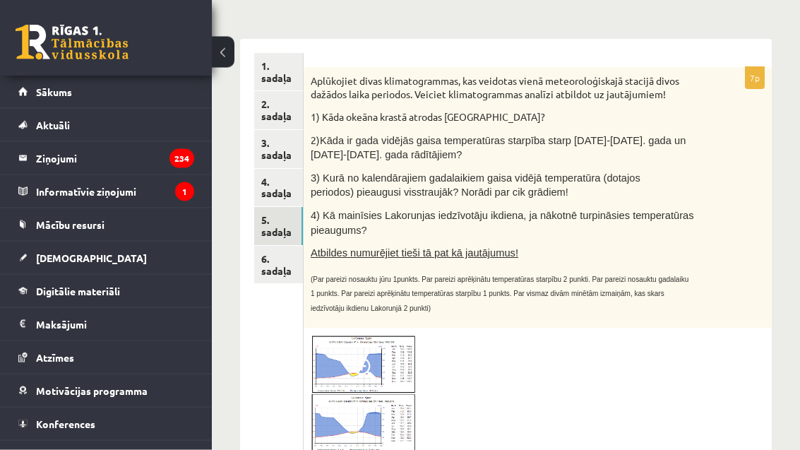
scroll to position [201, 0]
click at [290, 247] on link "6. sadaļa" at bounding box center [278, 265] width 49 height 38
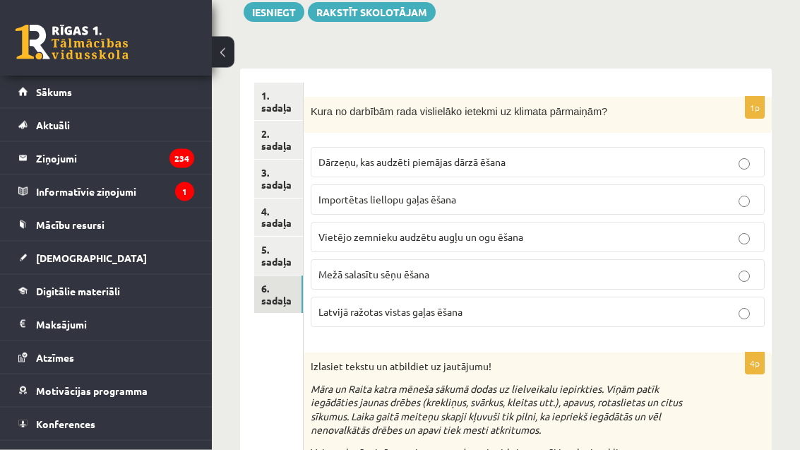
scroll to position [143, 0]
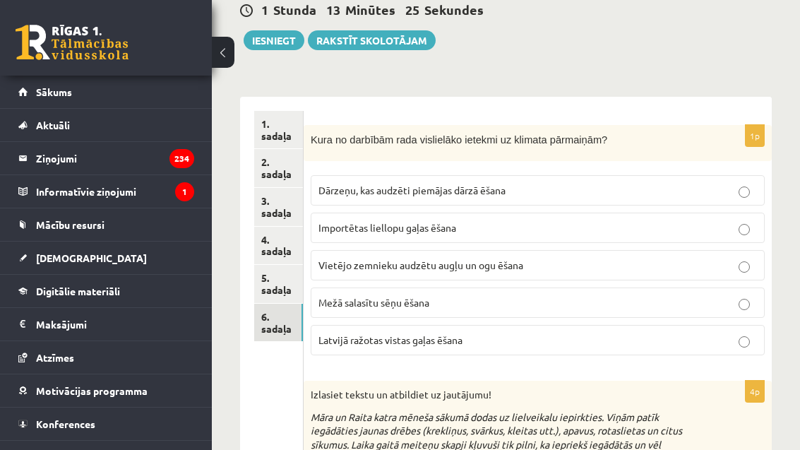
click at [473, 231] on p "Importētas liellopu gaļas ēšana" at bounding box center [538, 227] width 439 height 15
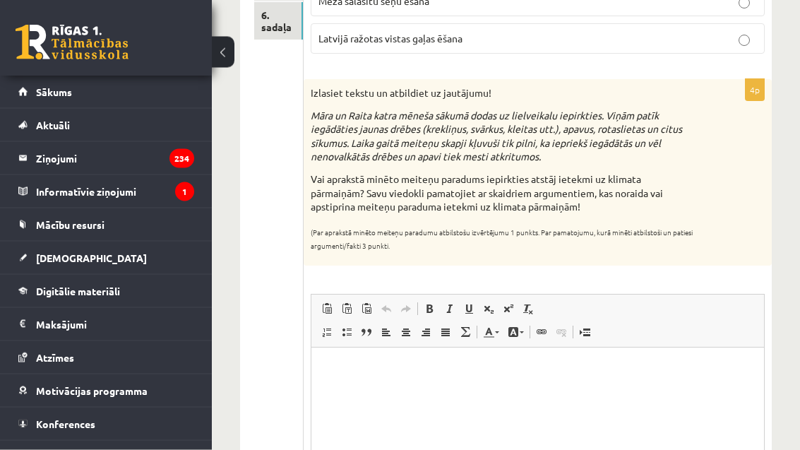
scroll to position [444, 0]
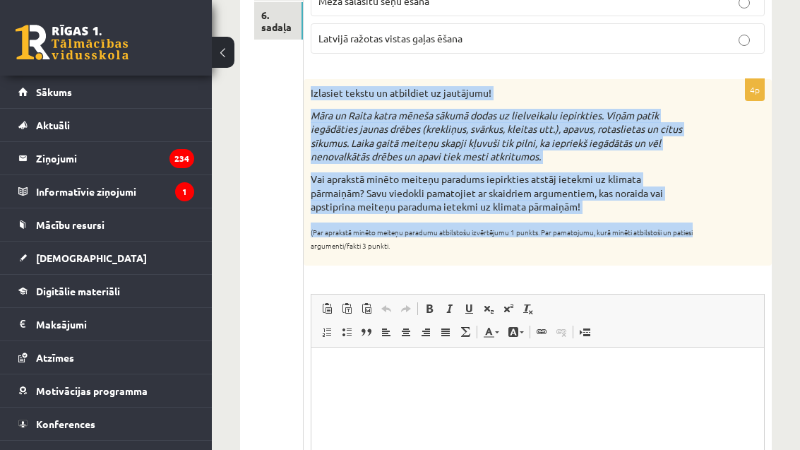
copy div "Izlasiet tekstu un atbildiet uz jautājumu! Māra un Raita katra mēneša sākumā do…"
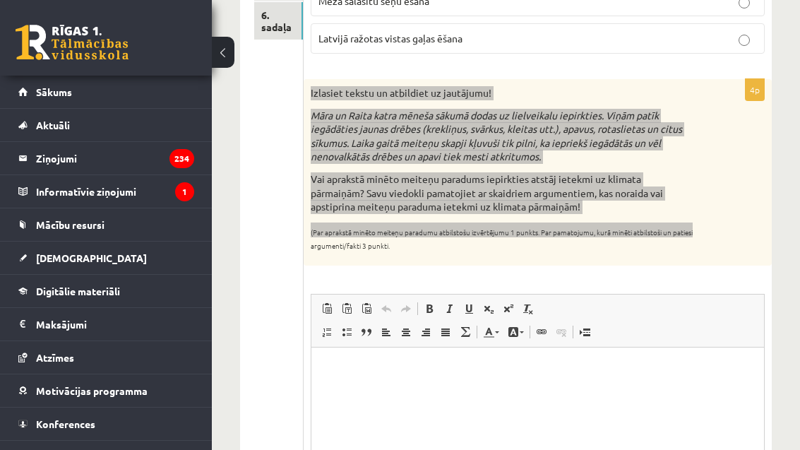
click at [524, 390] on html at bounding box center [537, 368] width 453 height 43
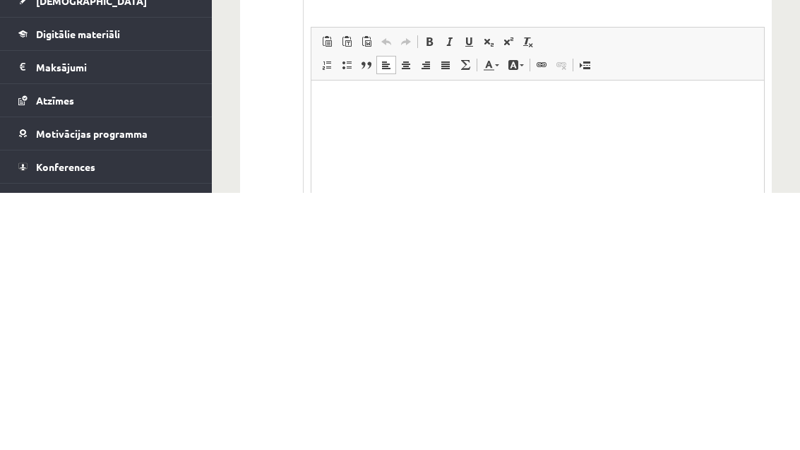
click at [328, 96] on p "Визуальный текстовый редактор, wiswyg-editor-user-answer-47433851384460" at bounding box center [537, 101] width 424 height 15
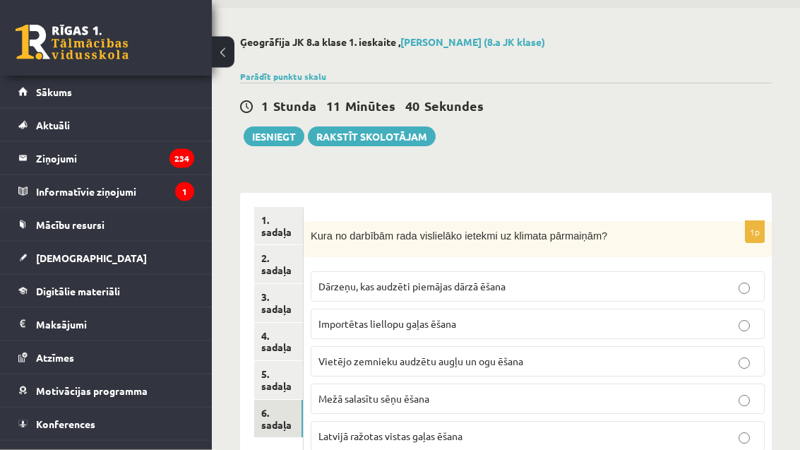
click at [274, 371] on link "5. sadaļa" at bounding box center [278, 381] width 49 height 38
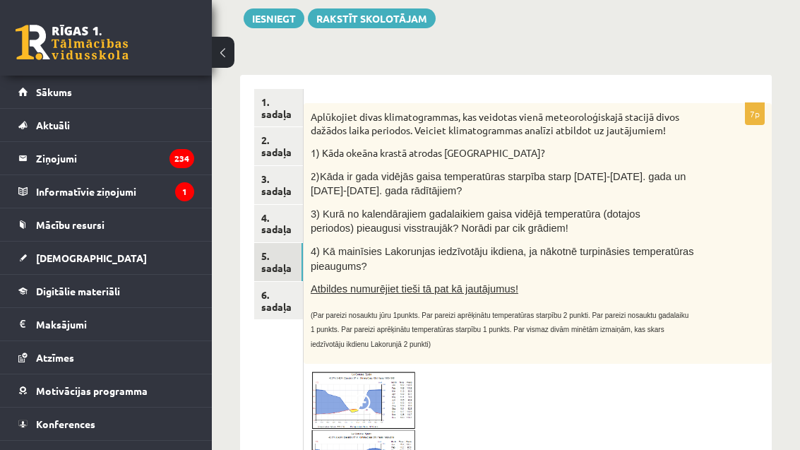
scroll to position [168, 0]
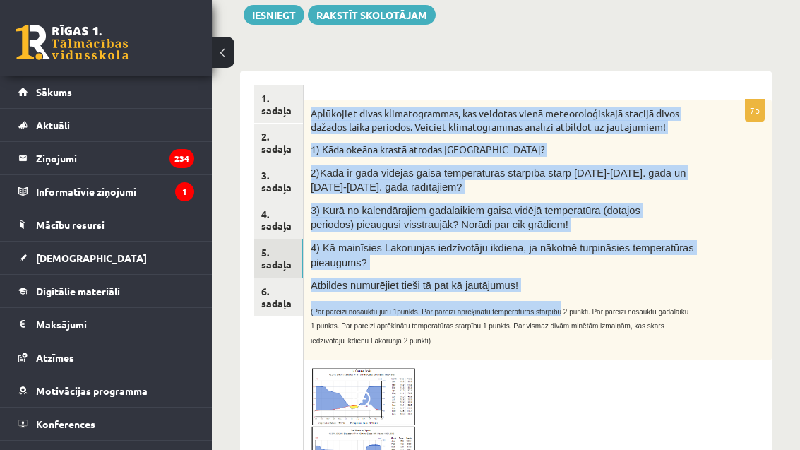
click at [608, 358] on div "7p Aplūkojiet divas klimatogrammas, kas veidotas vienā meteoroloģiskajā stacijā…" at bounding box center [538, 455] width 468 height 710
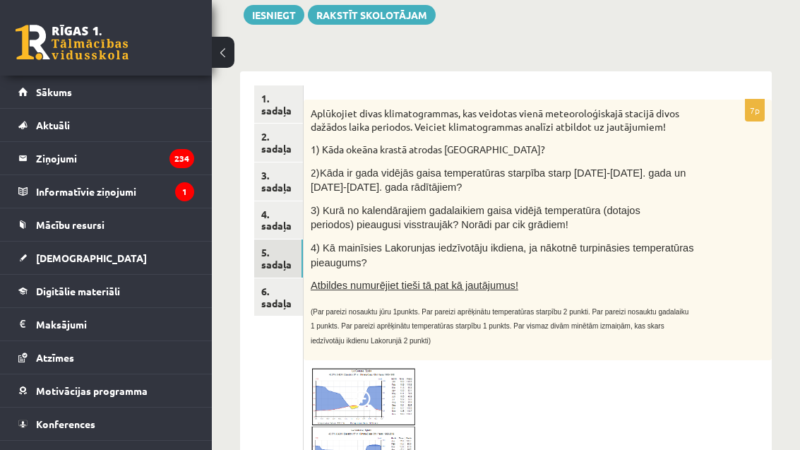
click at [486, 280] on span "Atbildes numurējiet tieši tā pat kā jautājumus!" at bounding box center [415, 285] width 208 height 11
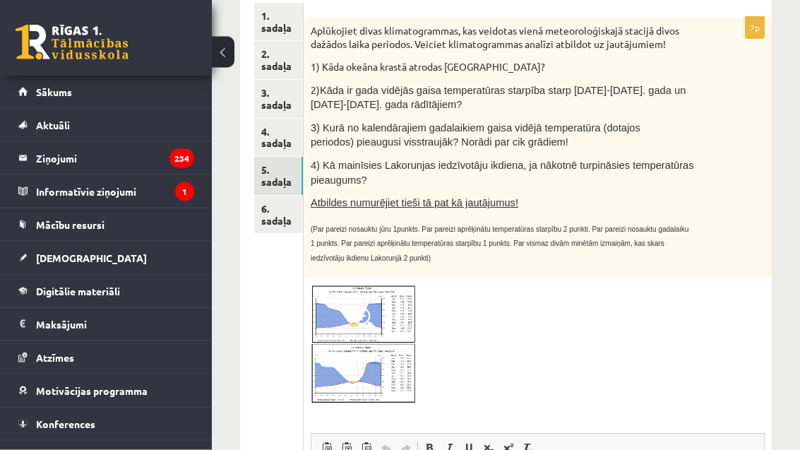
scroll to position [300, 0]
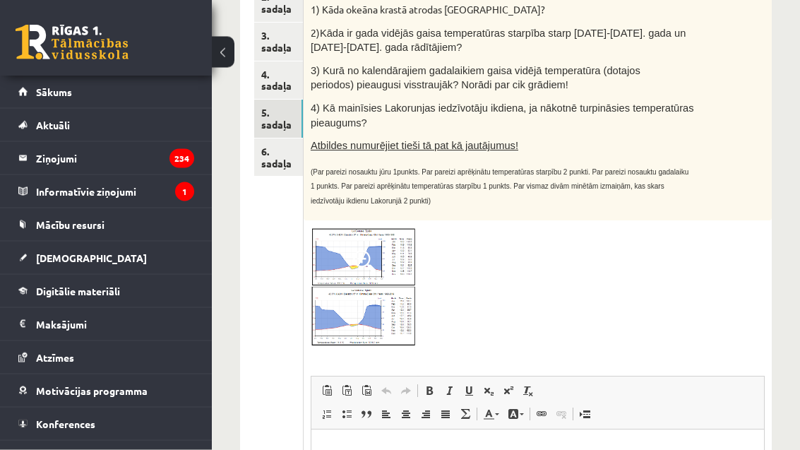
click at [369, 238] on img at bounding box center [364, 288] width 106 height 121
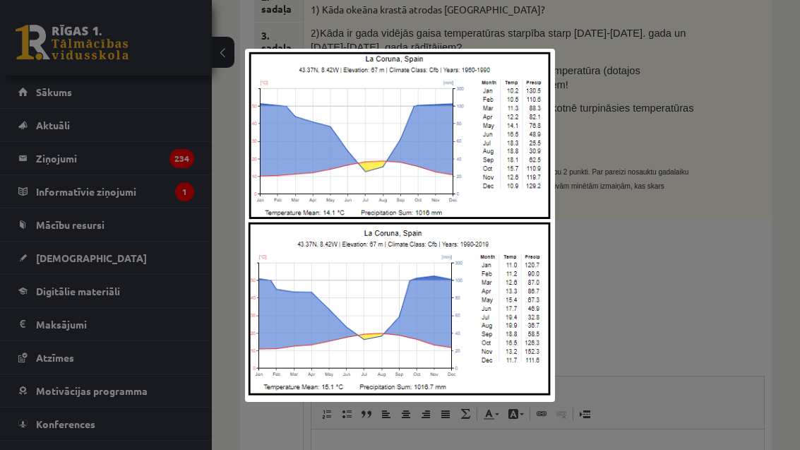
click at [711, 254] on div at bounding box center [400, 225] width 800 height 450
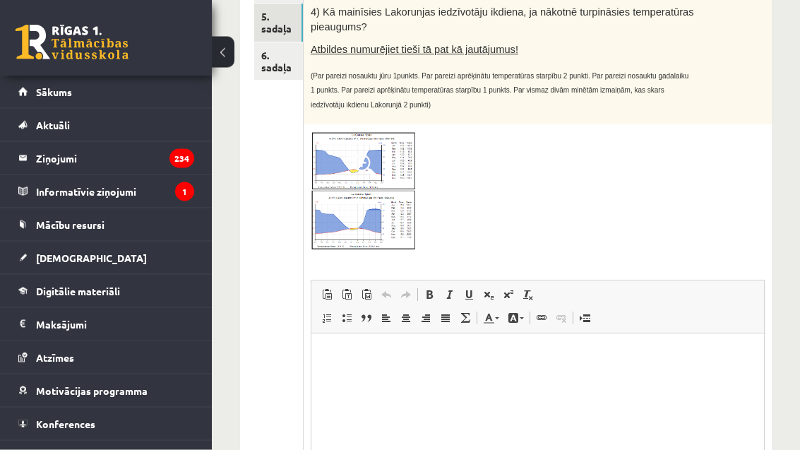
scroll to position [520, 0]
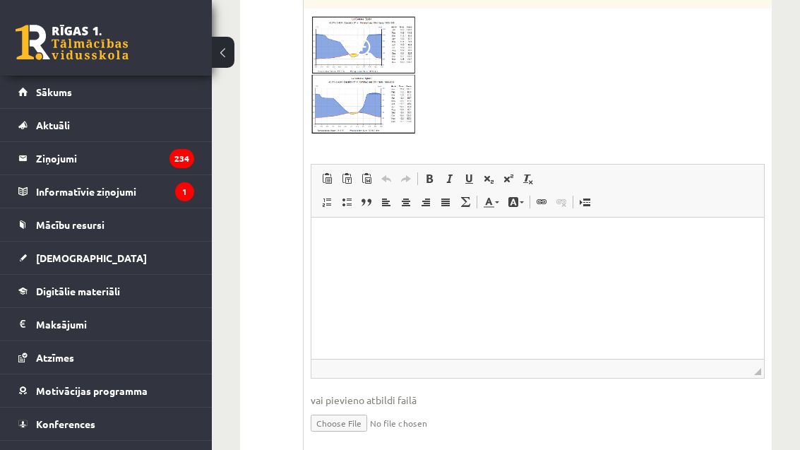
click at [360, 242] on p "Визуальный текстовый редактор, wiswyg-editor-user-answer-47433953932100" at bounding box center [537, 239] width 424 height 15
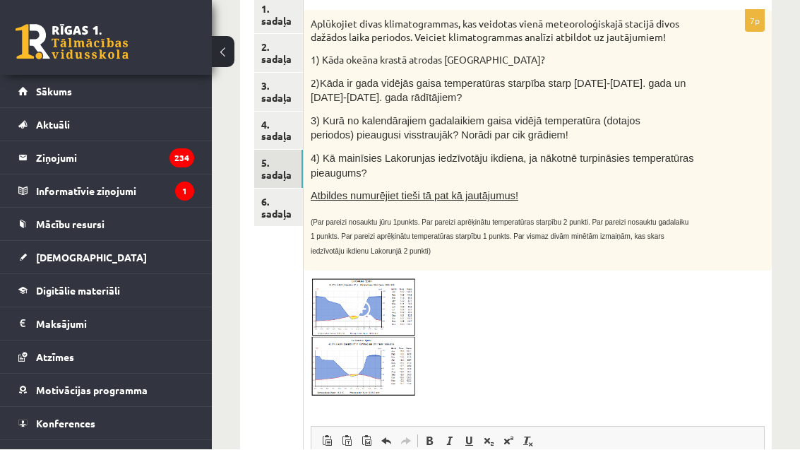
scroll to position [258, 0]
click at [278, 198] on link "6. sadaļa" at bounding box center [278, 208] width 49 height 38
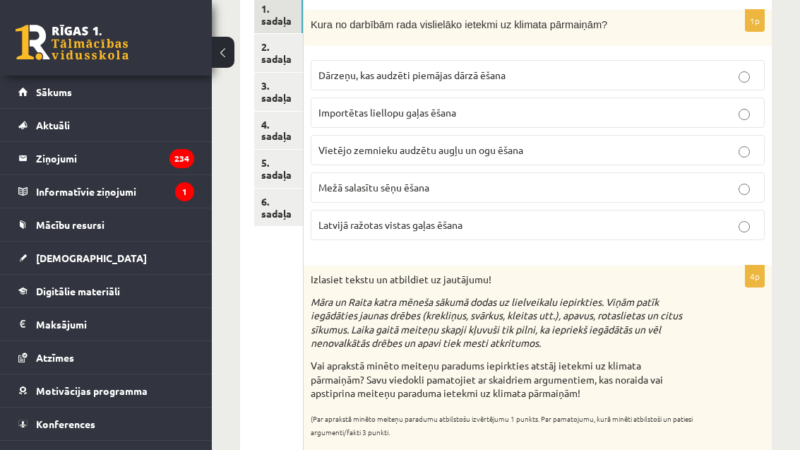
click at [286, 203] on link "6. sadaļa" at bounding box center [278, 208] width 49 height 38
click at [278, 319] on ul "1. sadaļa 2. sadaļa 3. sadaļa 4. sadaļa 5. sadaļa 6. sadaļa" at bounding box center [278, 385] width 49 height 778
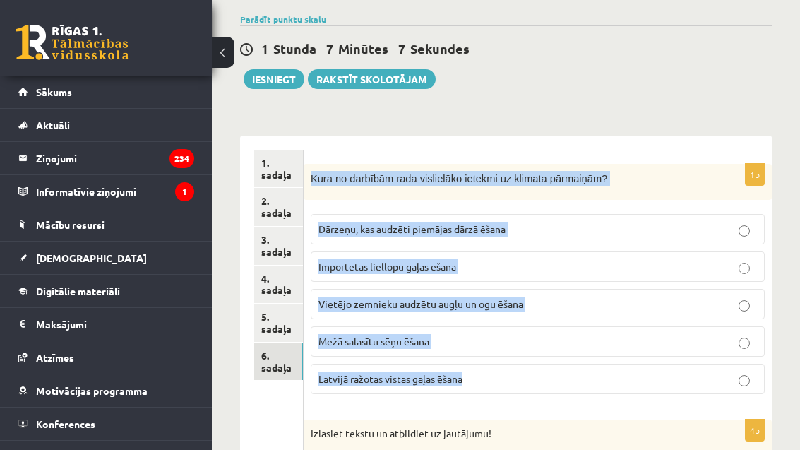
scroll to position [93, 0]
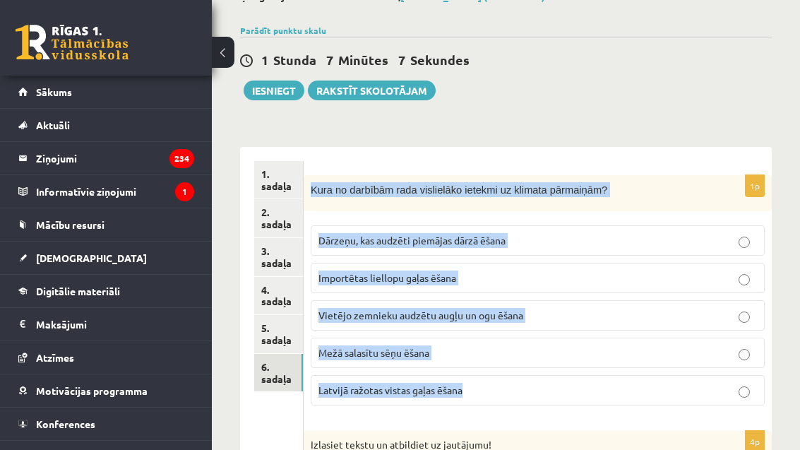
click at [564, 384] on p "Latvijā ražotas vistas gaļas ēšana" at bounding box center [538, 390] width 439 height 15
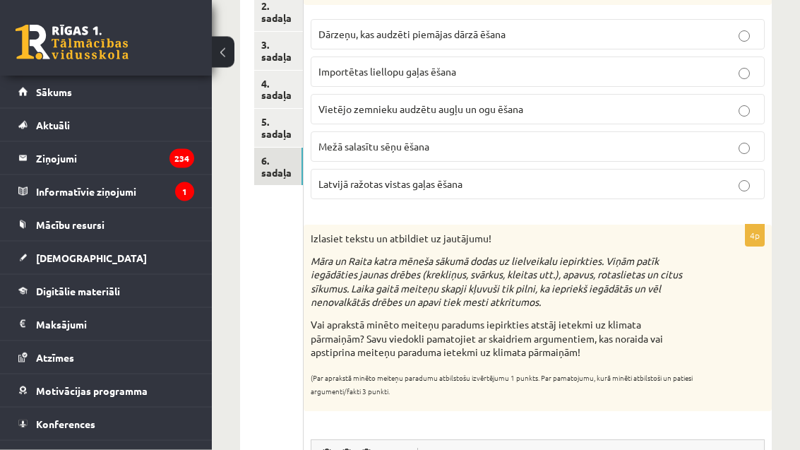
scroll to position [299, 0]
click at [459, 83] on label "Importētas liellopu gaļas ēšana" at bounding box center [538, 72] width 454 height 30
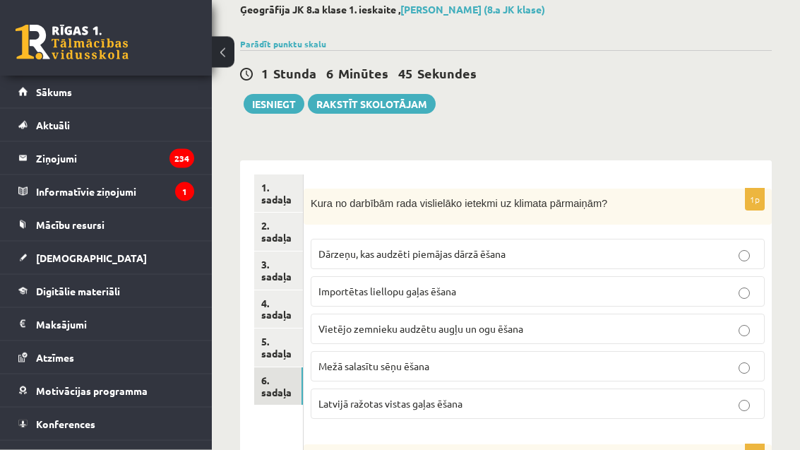
click at [287, 188] on link "1. sadaļa" at bounding box center [278, 194] width 49 height 38
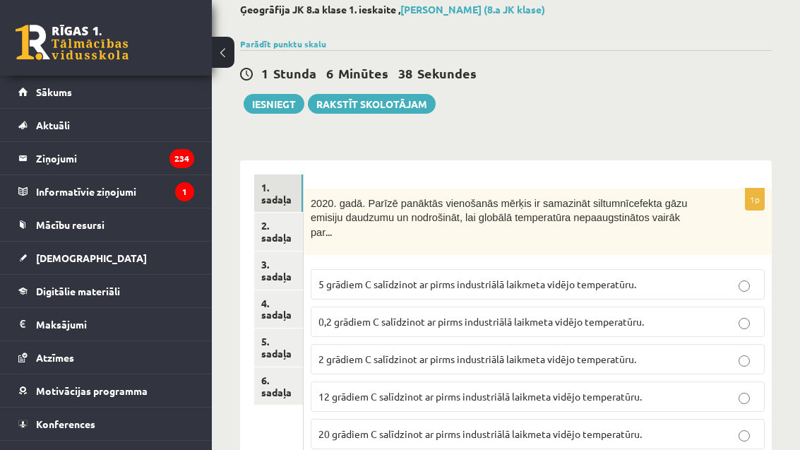
click at [287, 102] on button "Iesniegt" at bounding box center [274, 104] width 61 height 20
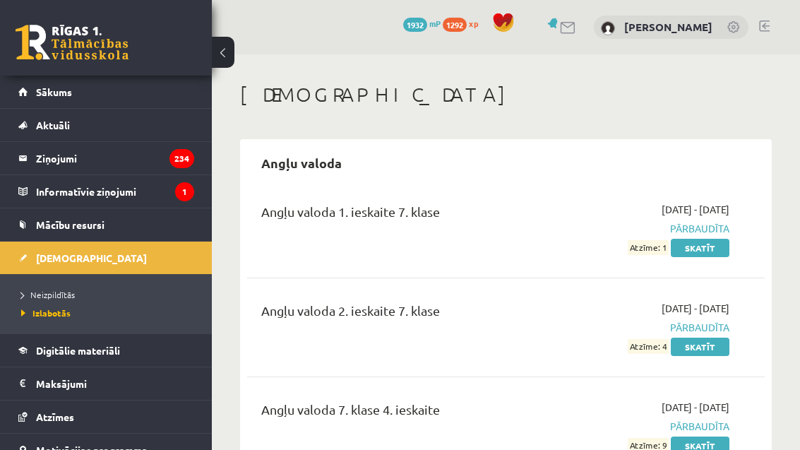
click at [176, 293] on link "Neizpildītās" at bounding box center [109, 294] width 177 height 13
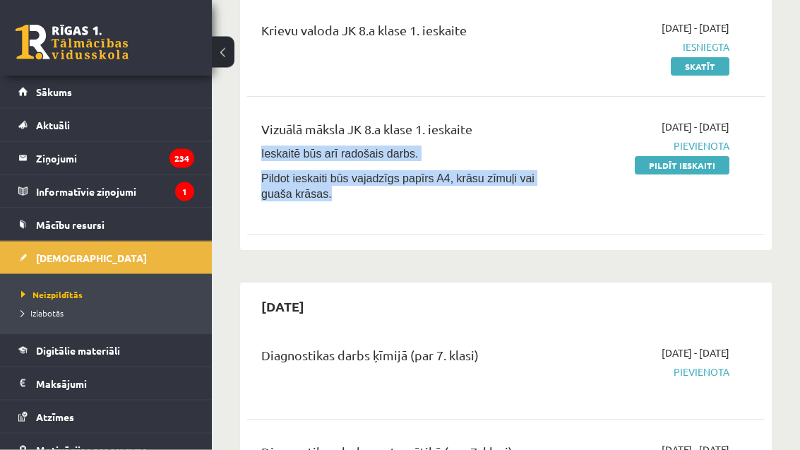
scroll to position [575, 0]
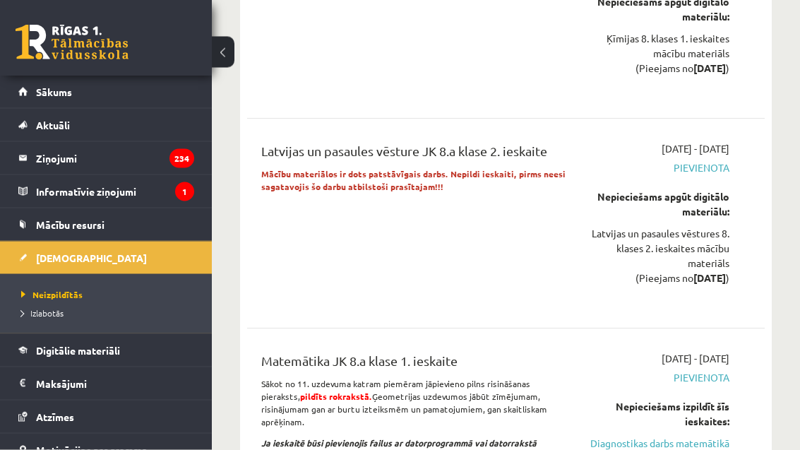
scroll to position [1250, 0]
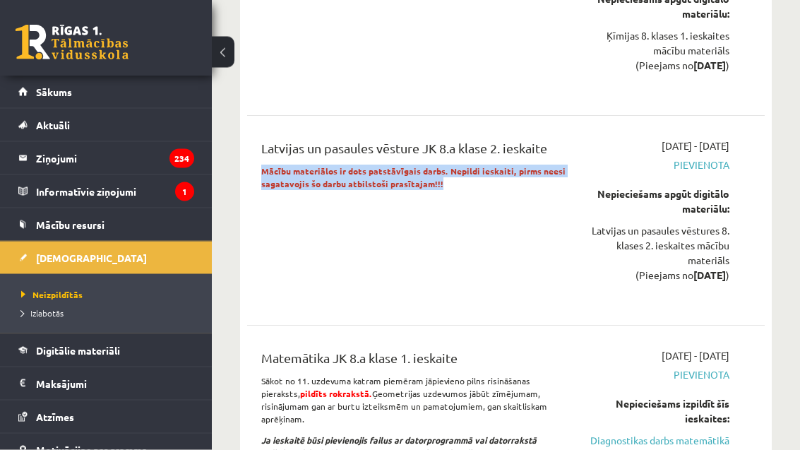
copy strong "Mācību materiālos ir dots patstāvīgais darbs. Nepildi ieskaiti, pirms neesi sag…"
click at [526, 292] on div "Latvijas un pasaules vēsture JK 8.a klase 2. ieskaite Mācību materiālos ir dots…" at bounding box center [506, 220] width 518 height 192
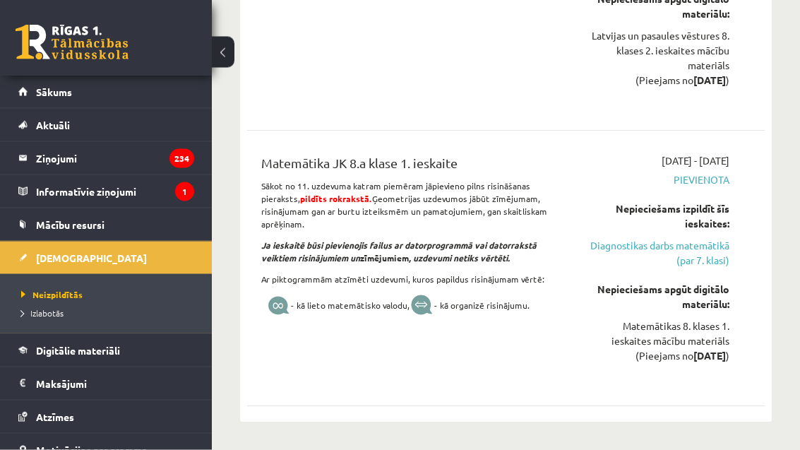
scroll to position [1448, 0]
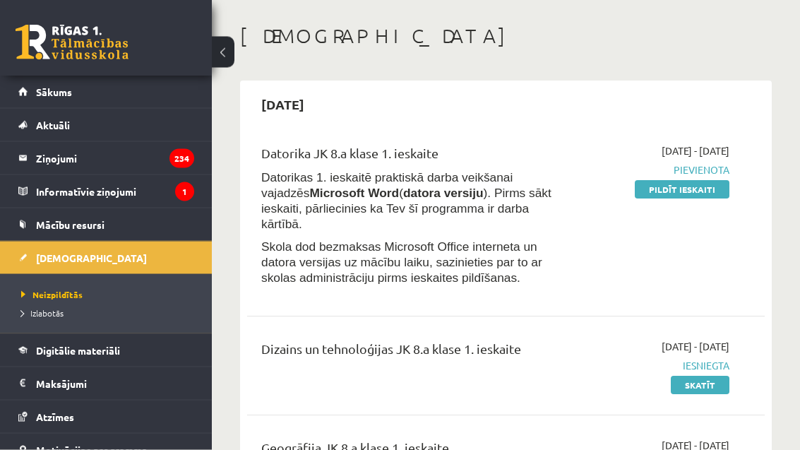
scroll to position [24, 0]
